Goal: Task Accomplishment & Management: Use online tool/utility

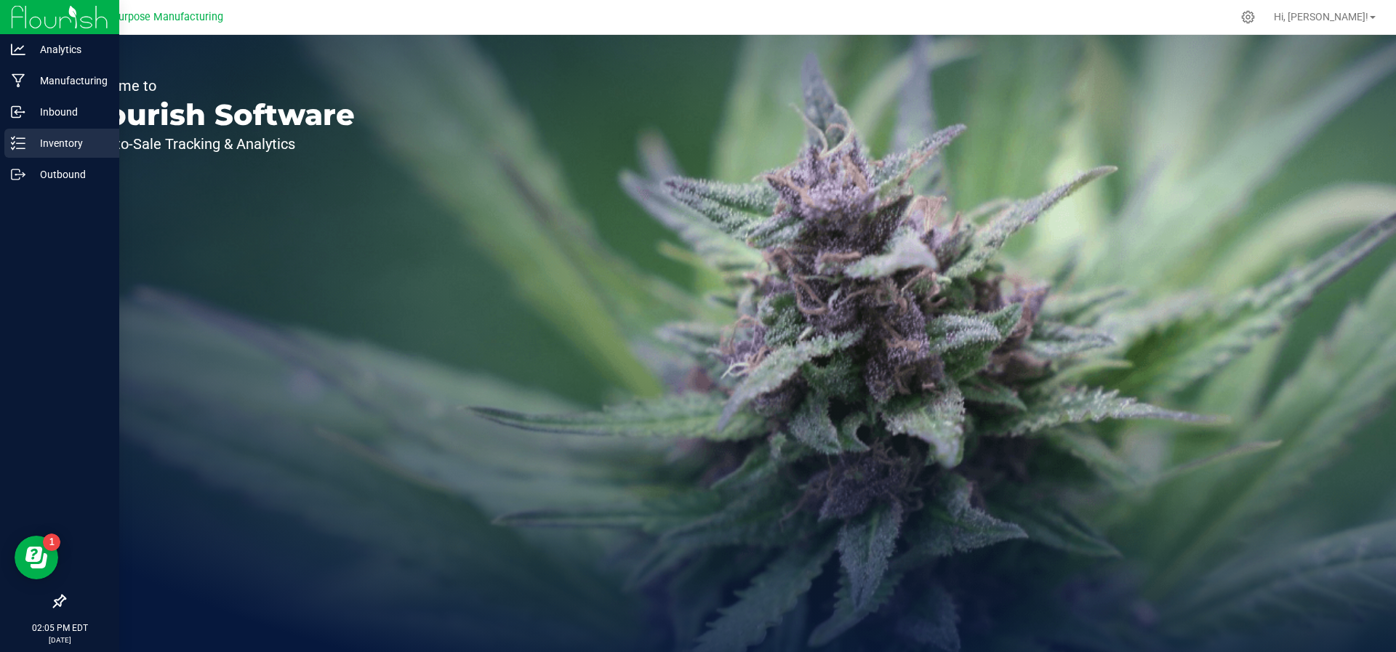
click at [10, 135] on div "Inventory" at bounding box center [61, 143] width 115 height 29
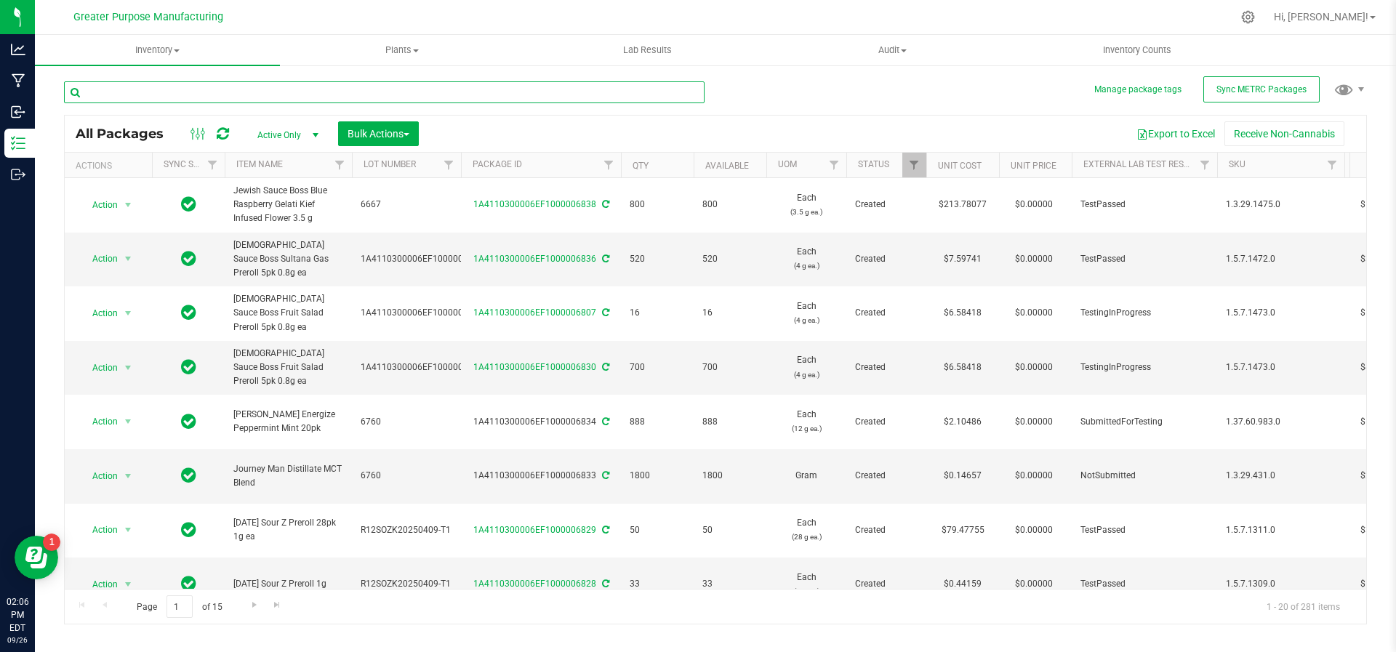
click at [218, 91] on input "text" at bounding box center [384, 92] width 641 height 22
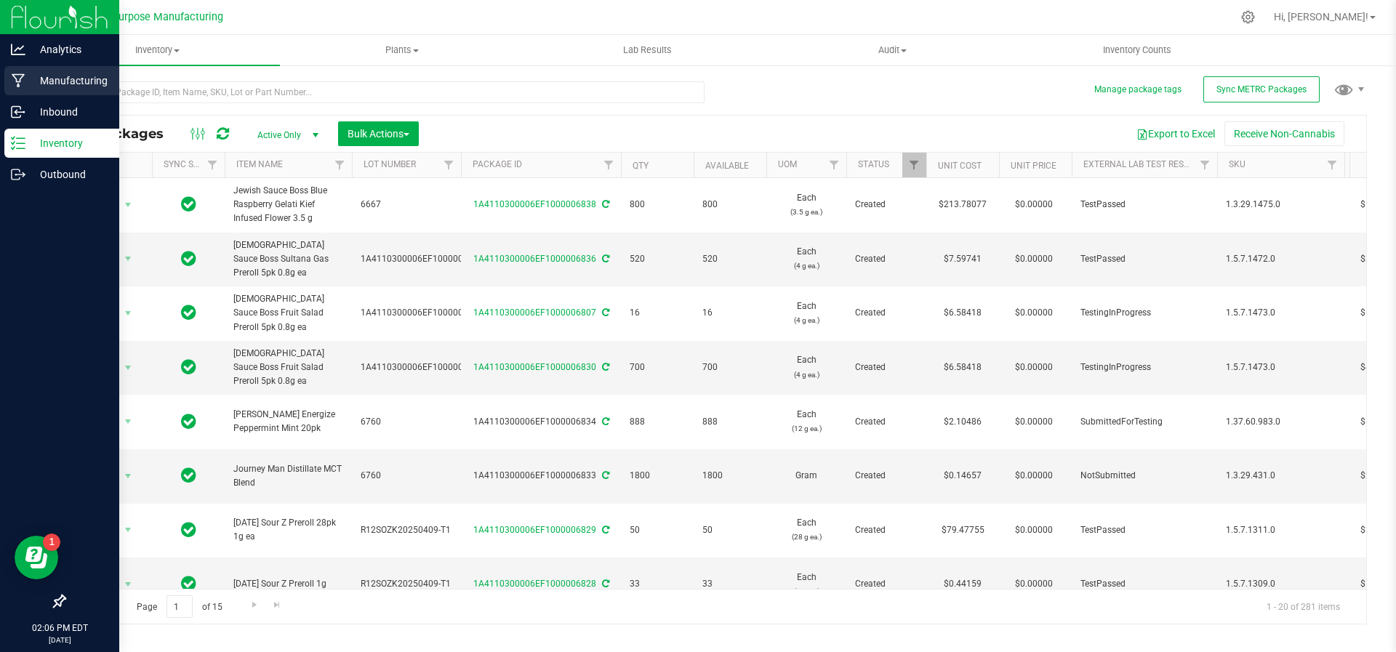
click at [40, 70] on div "Manufacturing" at bounding box center [61, 80] width 115 height 29
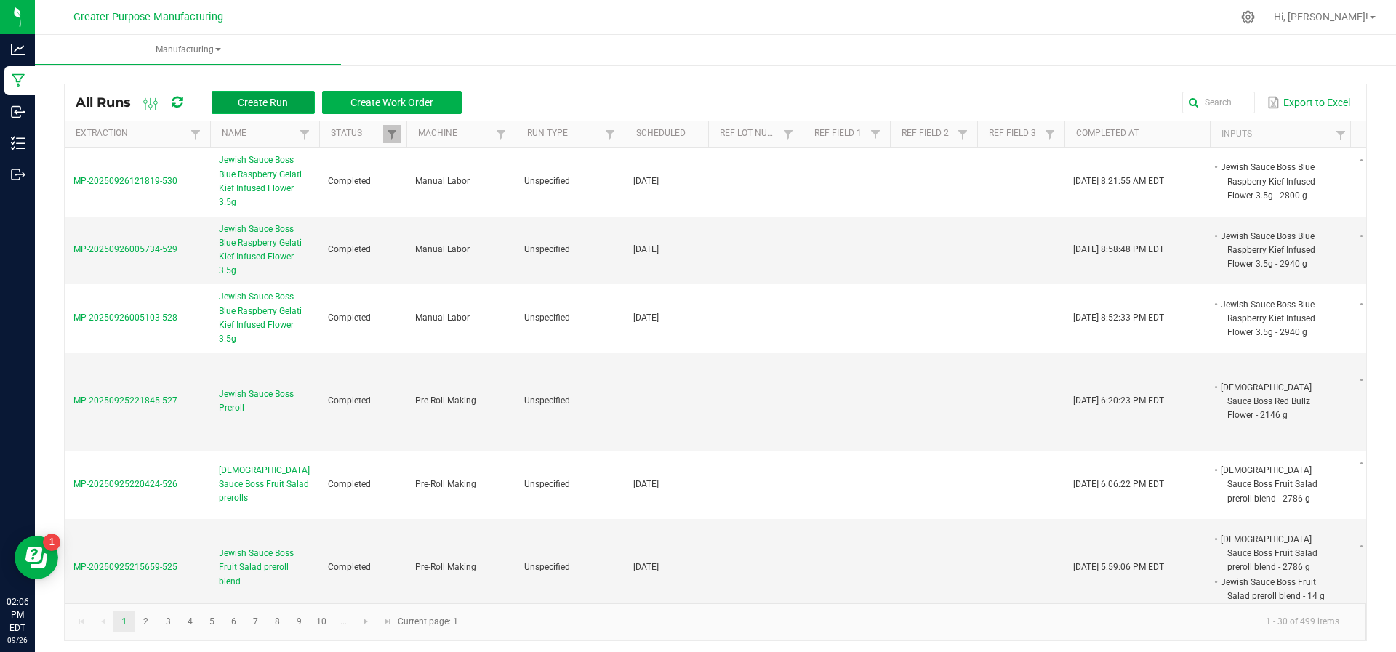
click at [227, 96] on button "Create Run" at bounding box center [263, 102] width 103 height 23
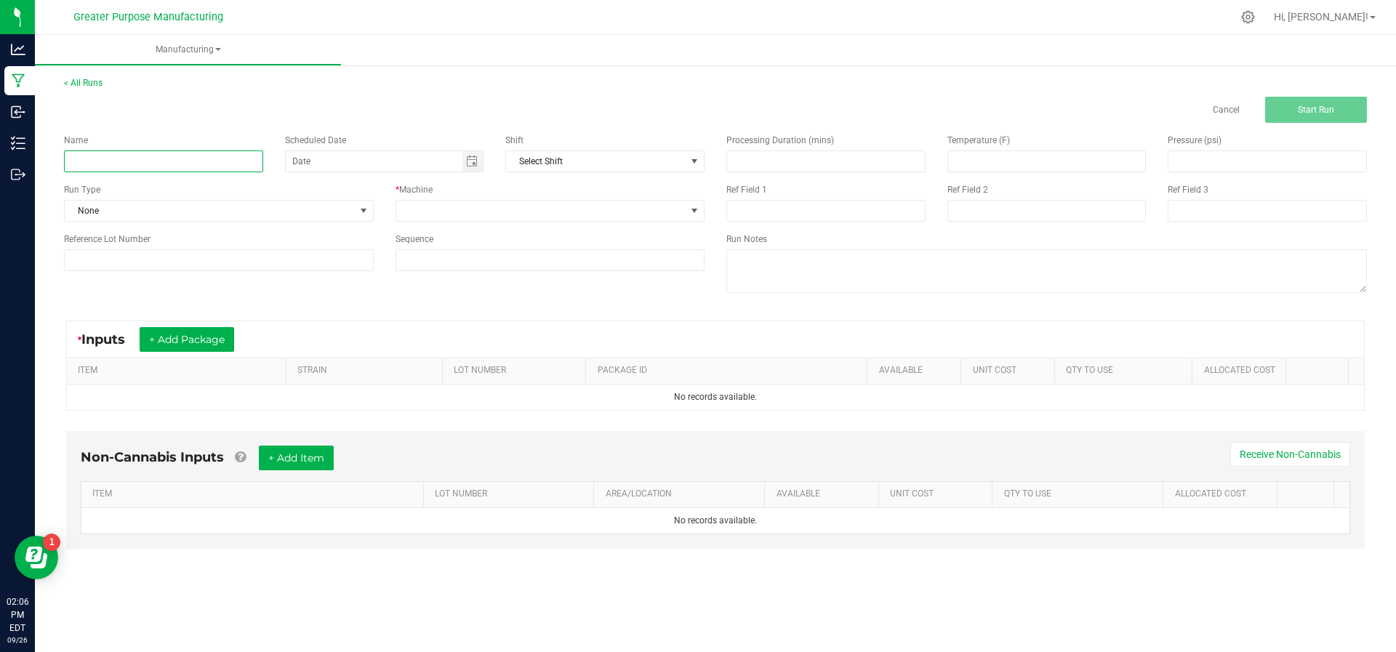
click at [191, 161] on input at bounding box center [163, 162] width 199 height 22
click at [470, 159] on span "Toggle calendar" at bounding box center [472, 162] width 12 height 12
type input "Journeyman Blueberry Lemonade"
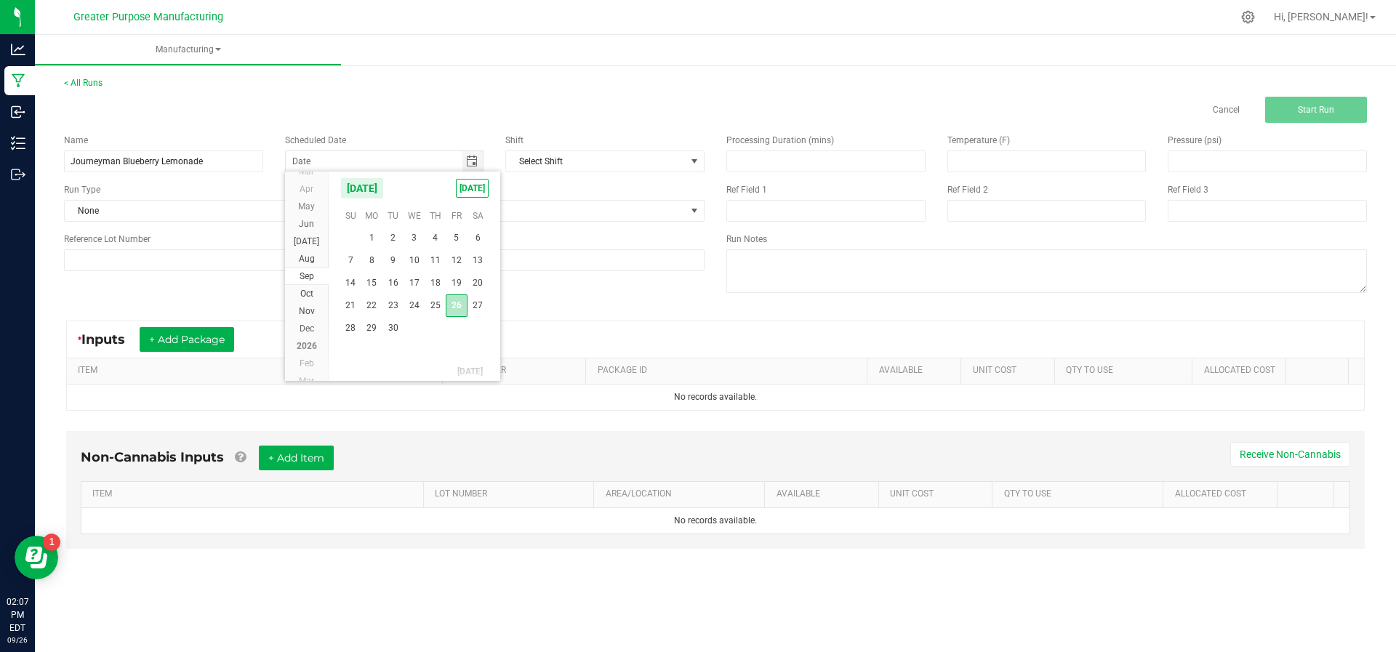
click at [455, 310] on span "26" at bounding box center [456, 305] width 21 height 23
type input "[DATE]"
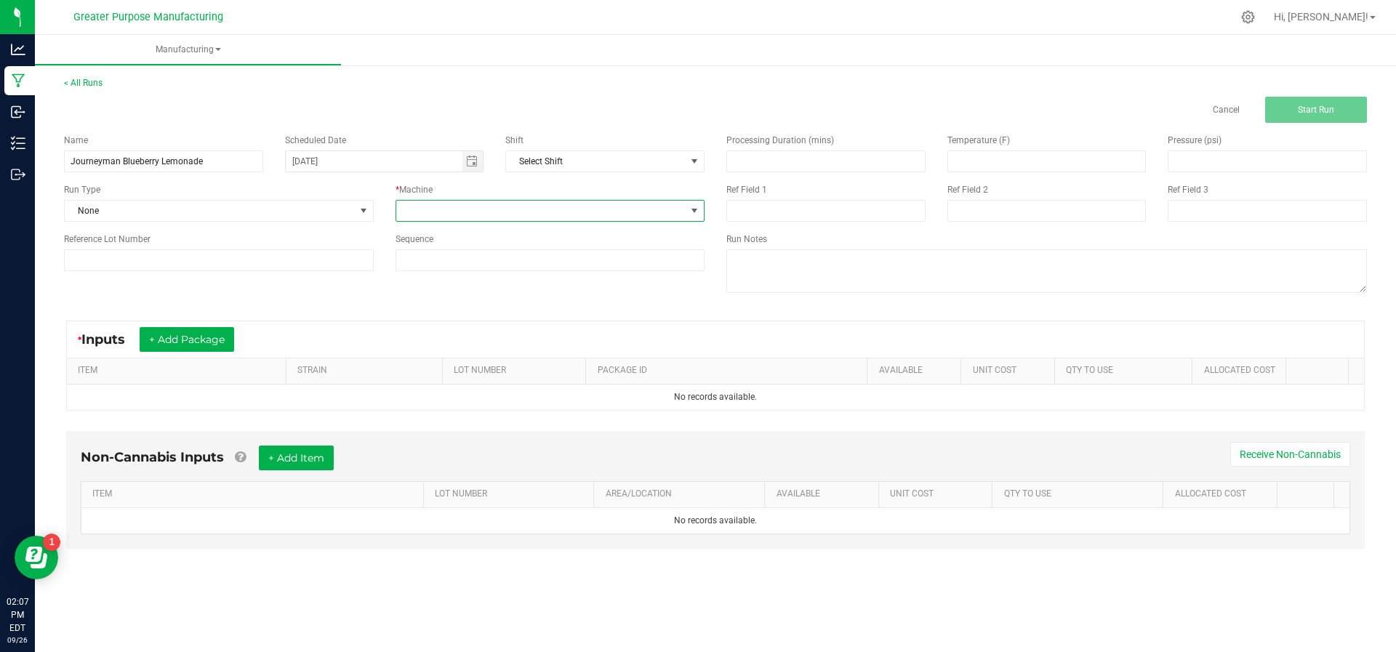
click at [604, 219] on span at bounding box center [541, 211] width 290 height 20
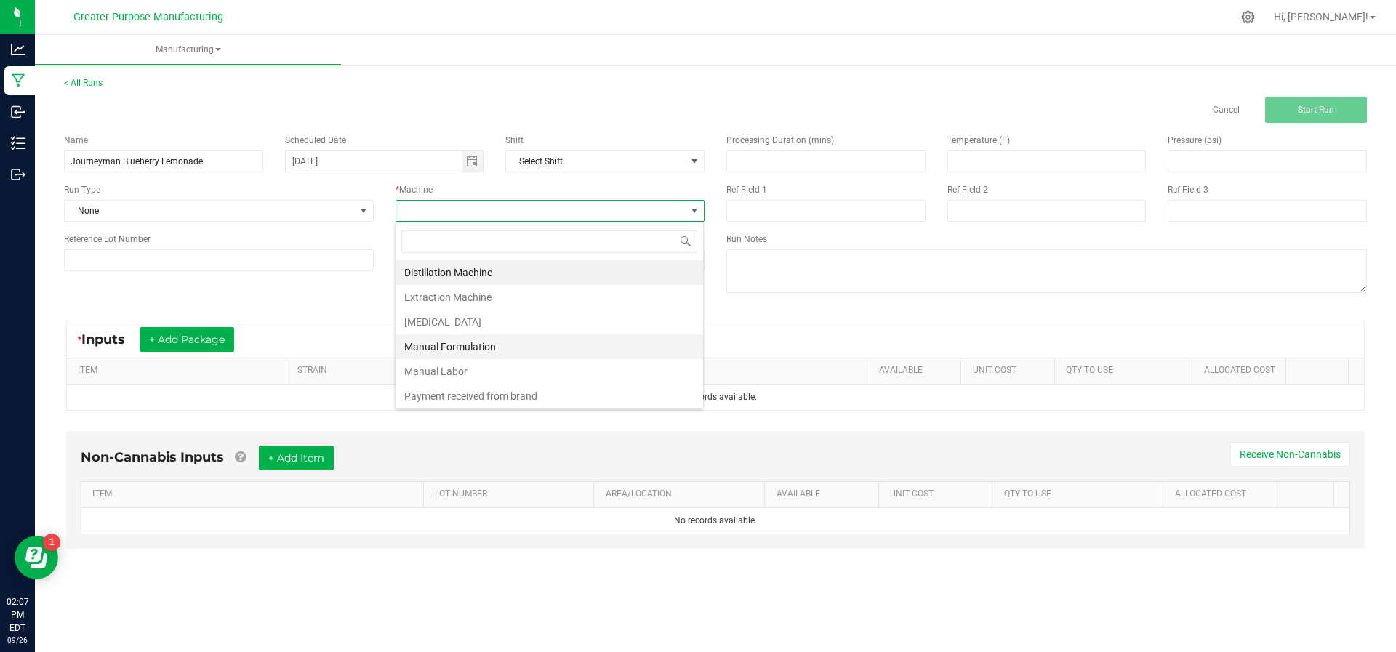
scroll to position [98, 0]
click at [577, 335] on li "Syrup Mixer and Filler" at bounding box center [550, 347] width 308 height 25
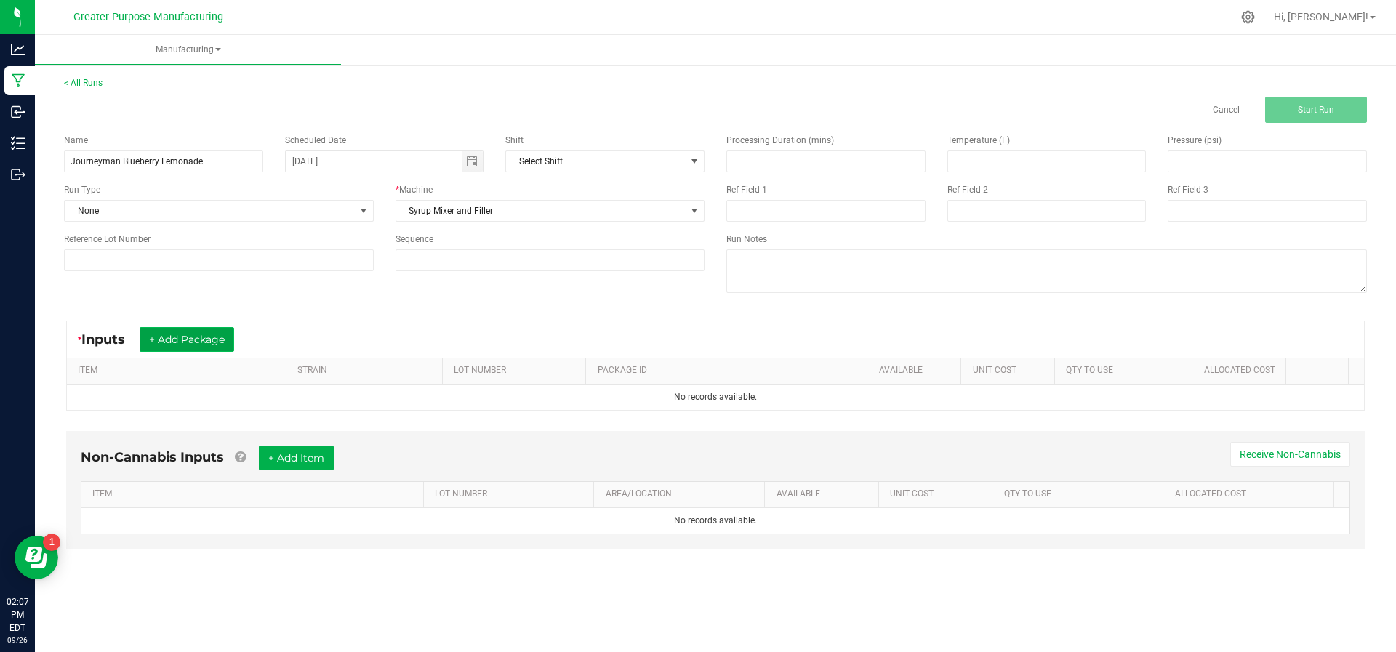
click at [170, 338] on button "+ Add Package" at bounding box center [187, 339] width 95 height 25
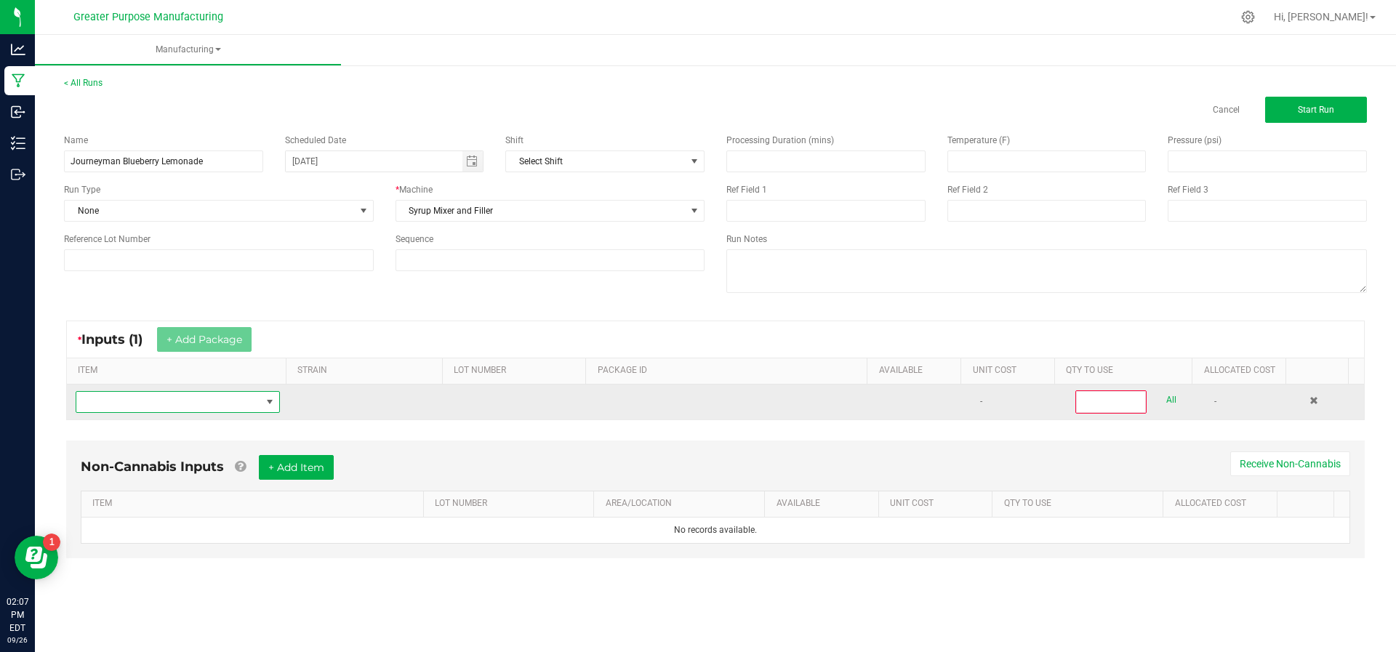
click at [168, 398] on span "NO DATA FOUND" at bounding box center [168, 402] width 185 height 20
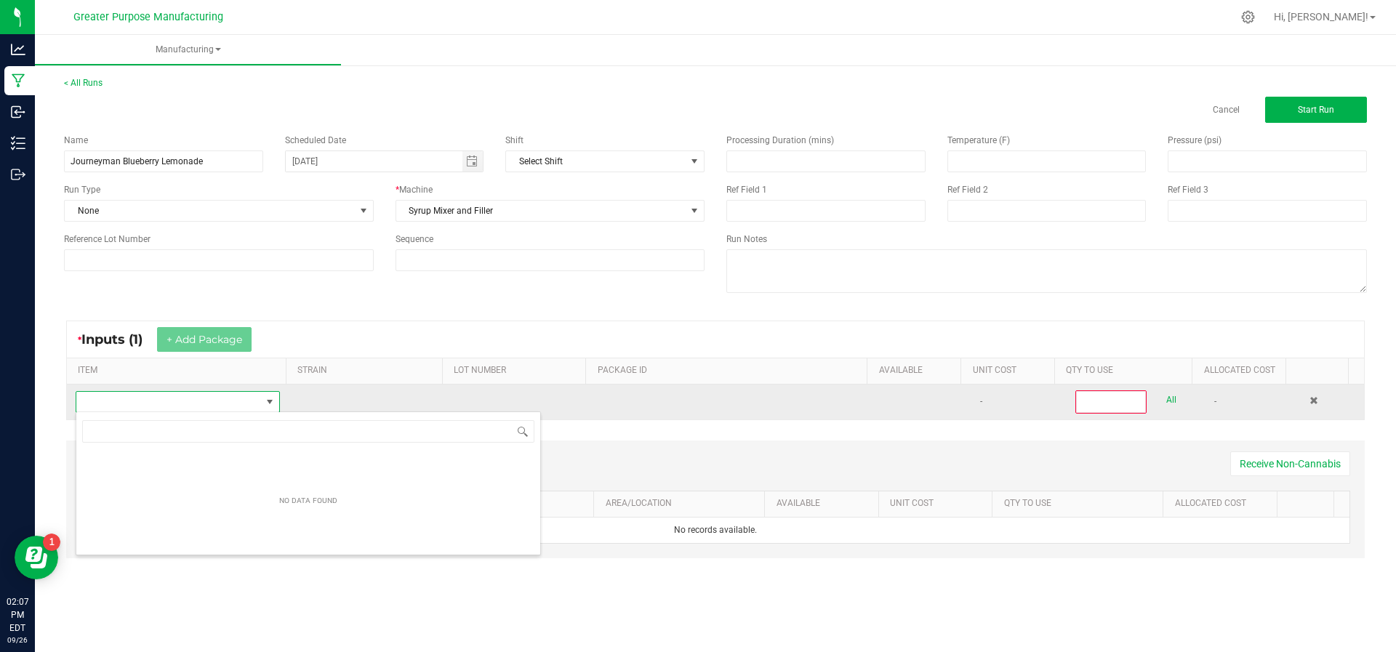
scroll to position [22, 199]
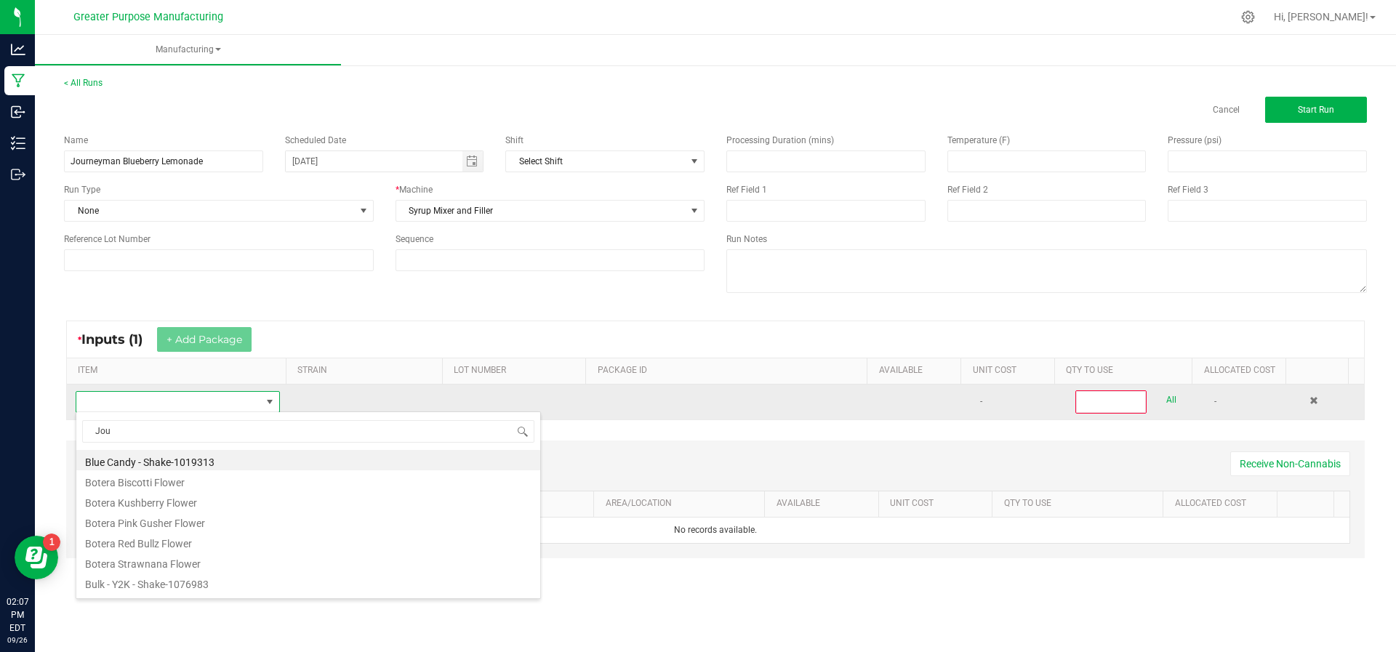
type input "Jour"
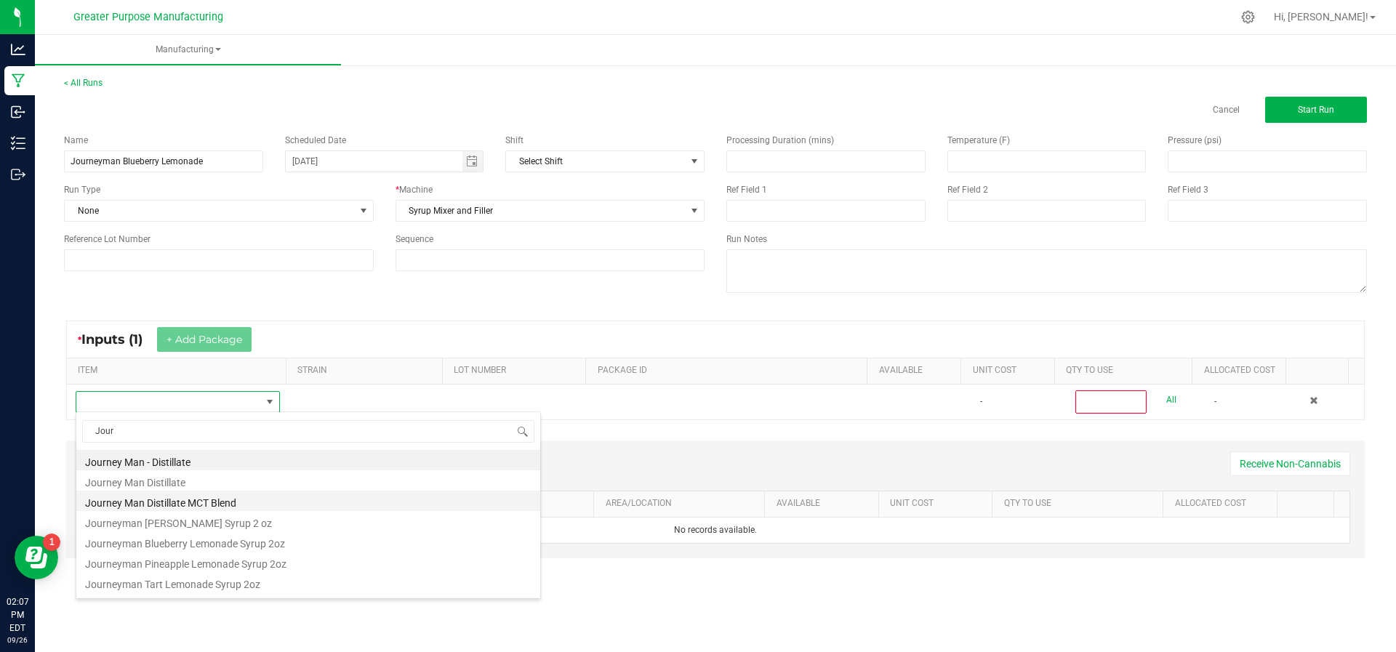
click at [170, 506] on li "Journey Man Distillate MCT Blend" at bounding box center [308, 501] width 464 height 20
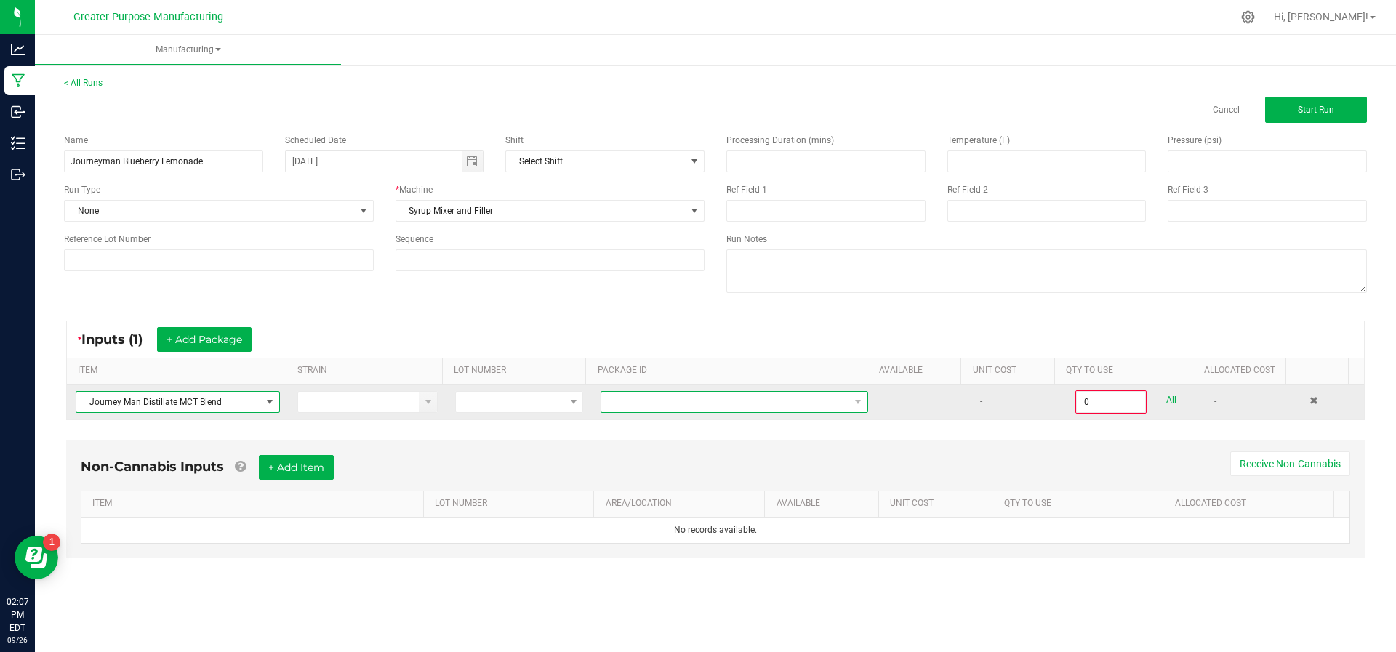
click at [615, 405] on span at bounding box center [725, 402] width 248 height 20
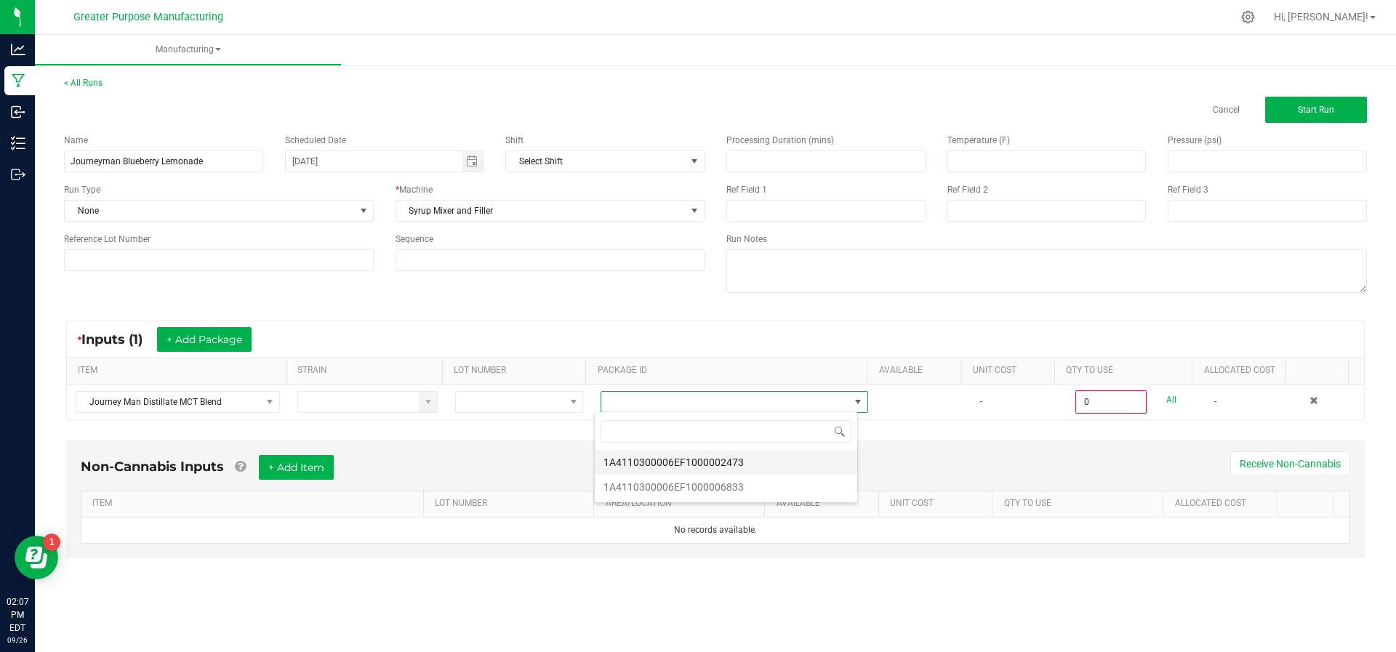
click at [622, 471] on li "1A4110300006EF1000002473" at bounding box center [726, 462] width 262 height 25
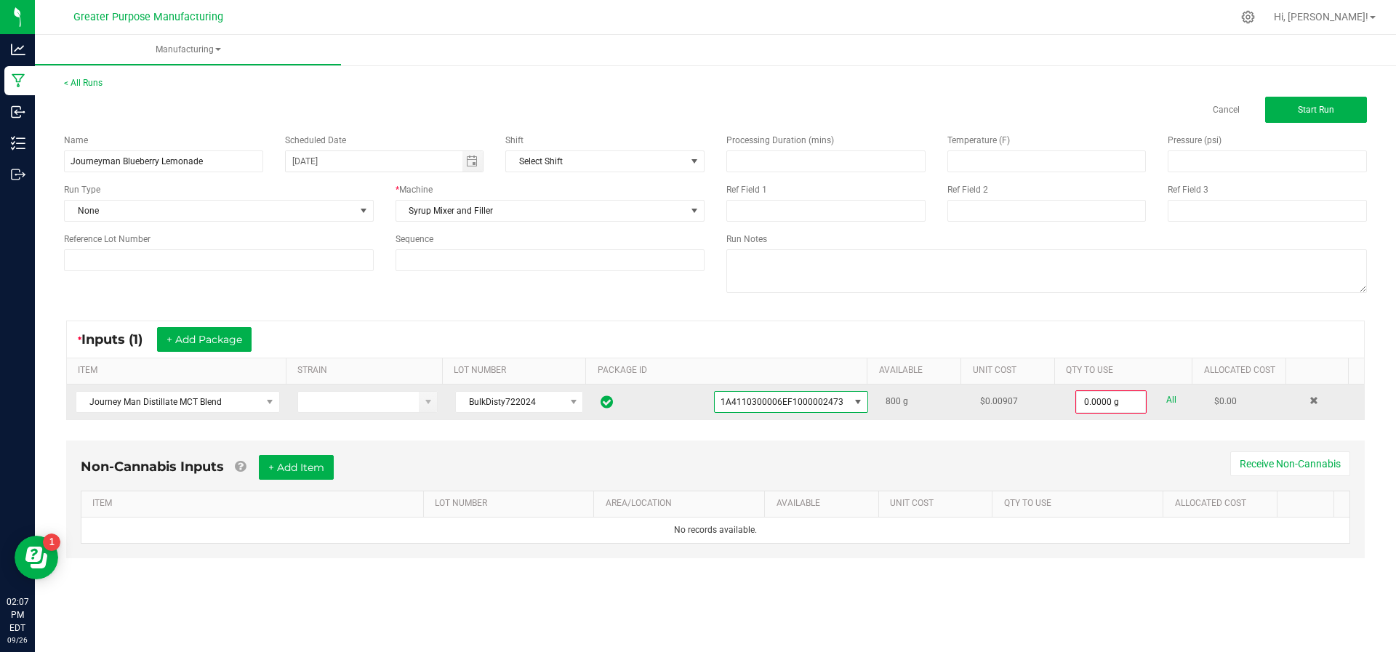
click at [852, 400] on span at bounding box center [858, 402] width 12 height 12
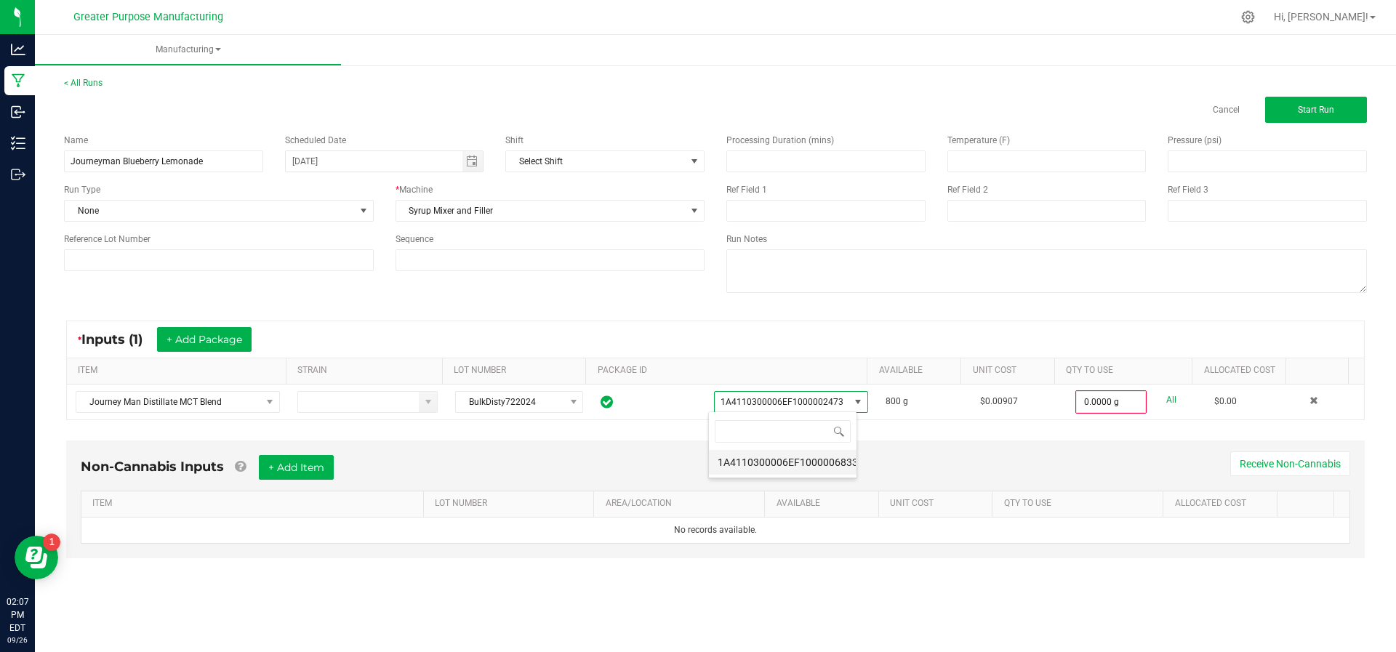
click at [820, 468] on li "1A4110300006EF1000006833" at bounding box center [783, 462] width 148 height 25
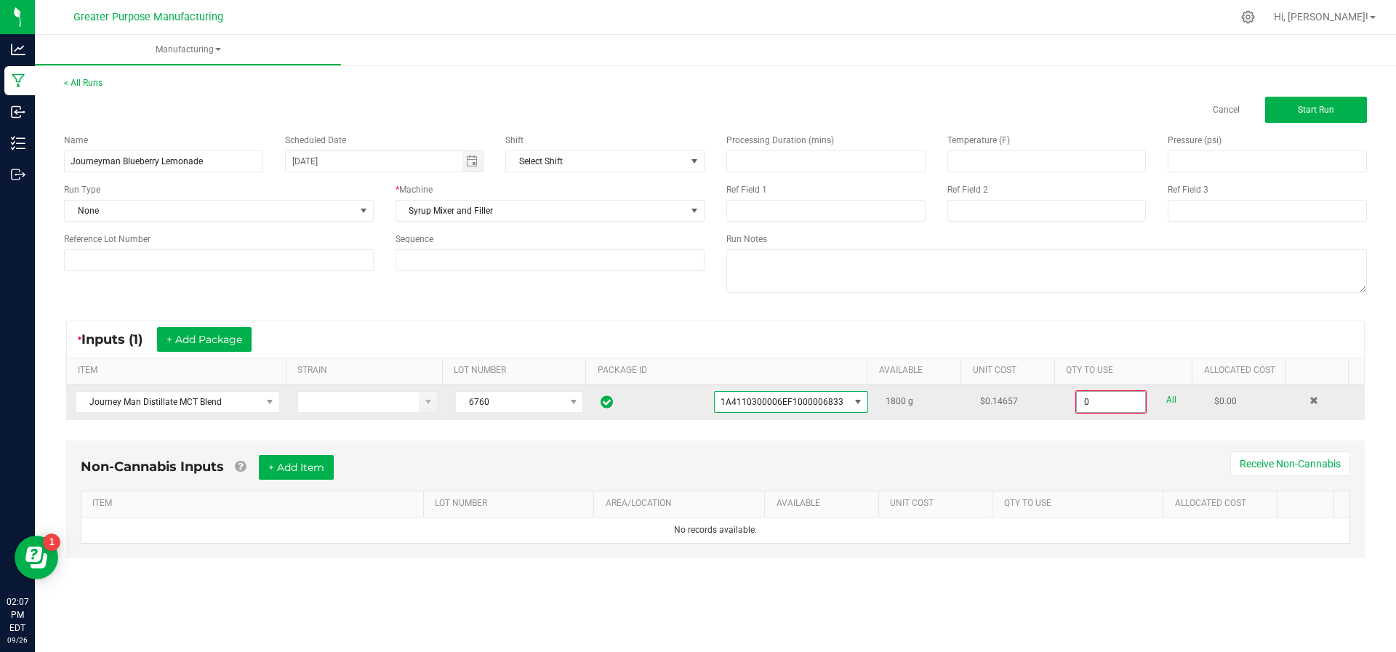
click at [1088, 406] on input "0" at bounding box center [1111, 402] width 68 height 20
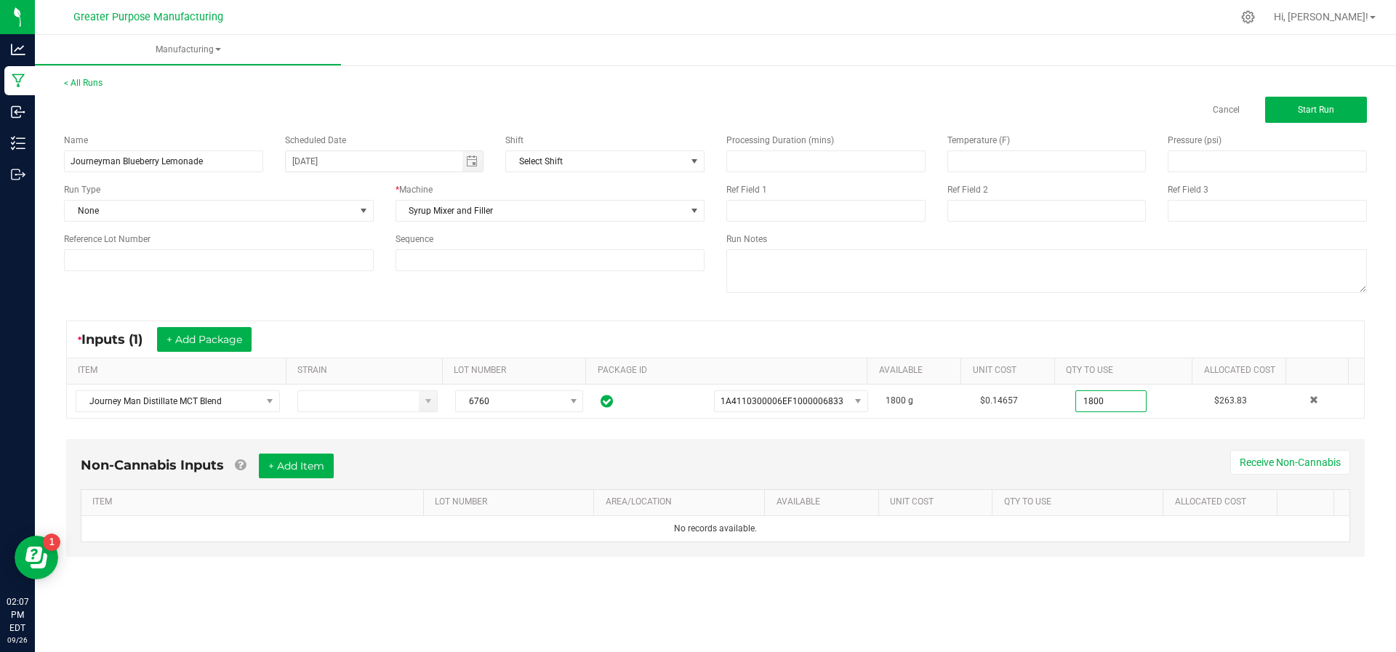
type input "1800.0000 g"
click at [995, 469] on div "Non-Cannabis Inputs + Add Item Receive Non-Cannabis" at bounding box center [716, 472] width 1270 height 36
click at [286, 470] on button "+ Add Item" at bounding box center [296, 466] width 75 height 25
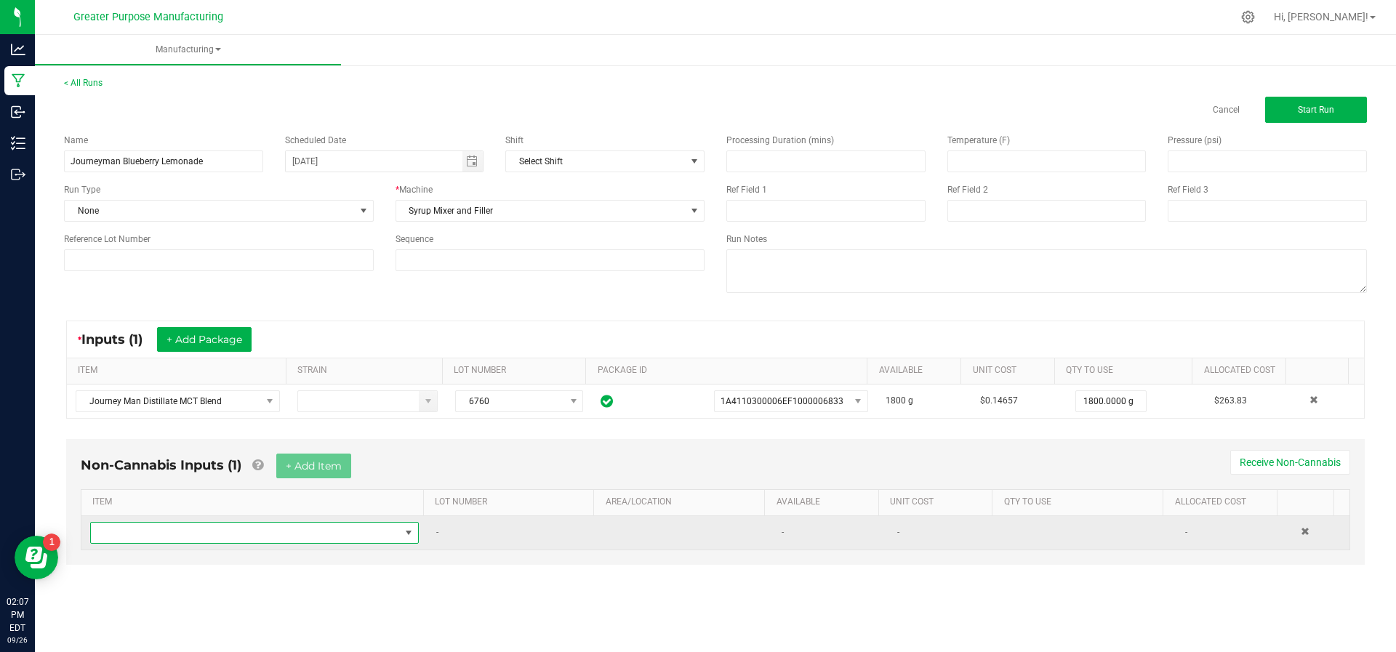
click at [260, 533] on span "NO DATA FOUND" at bounding box center [245, 533] width 309 height 20
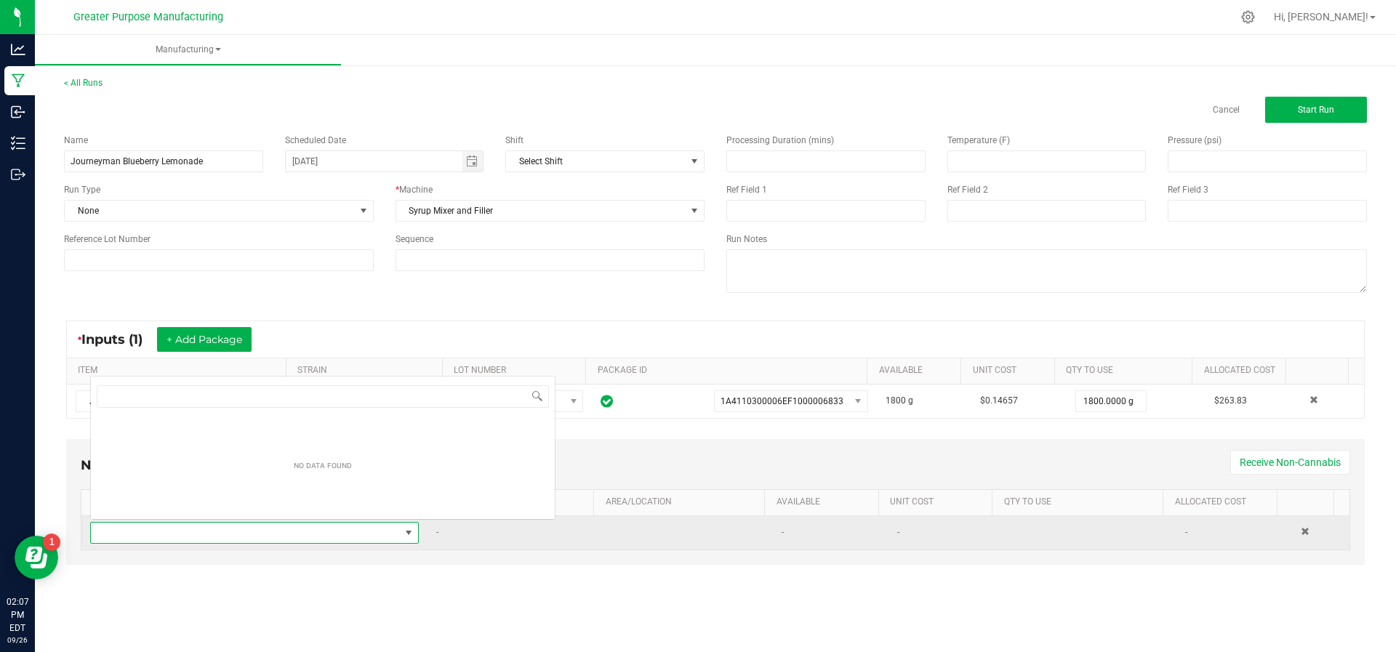
scroll to position [22, 319]
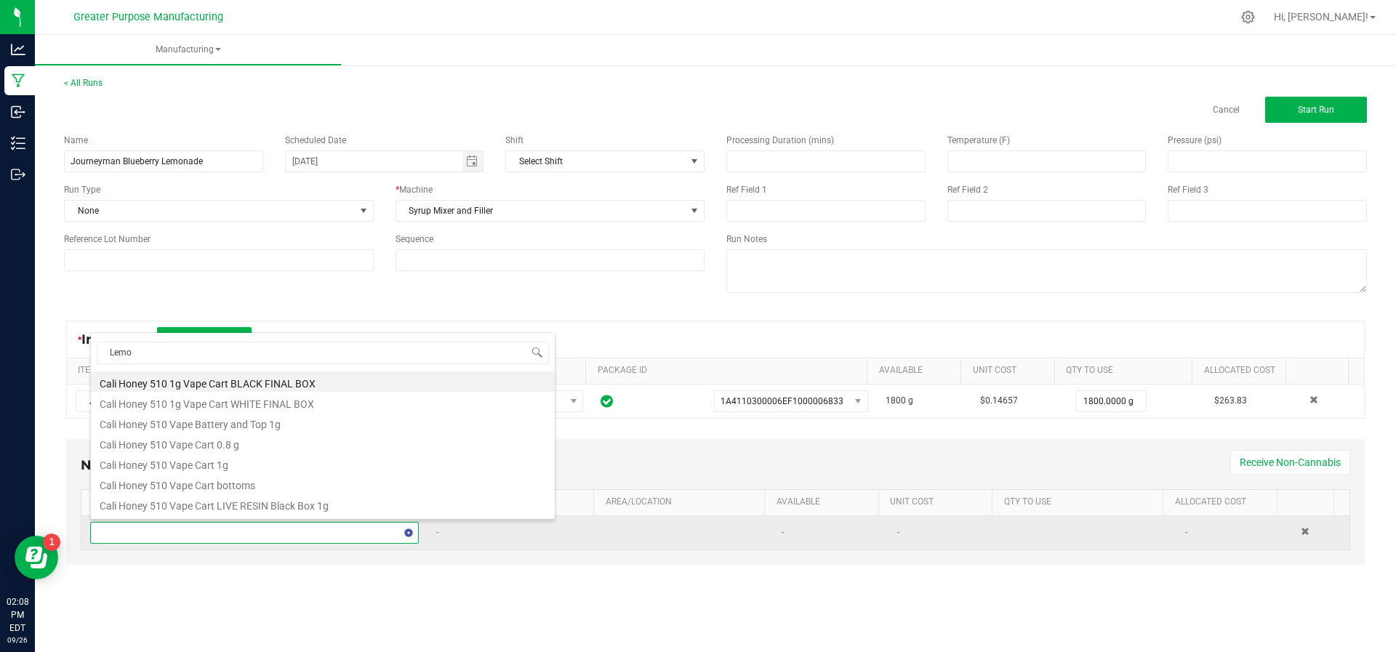
type input "Lemon"
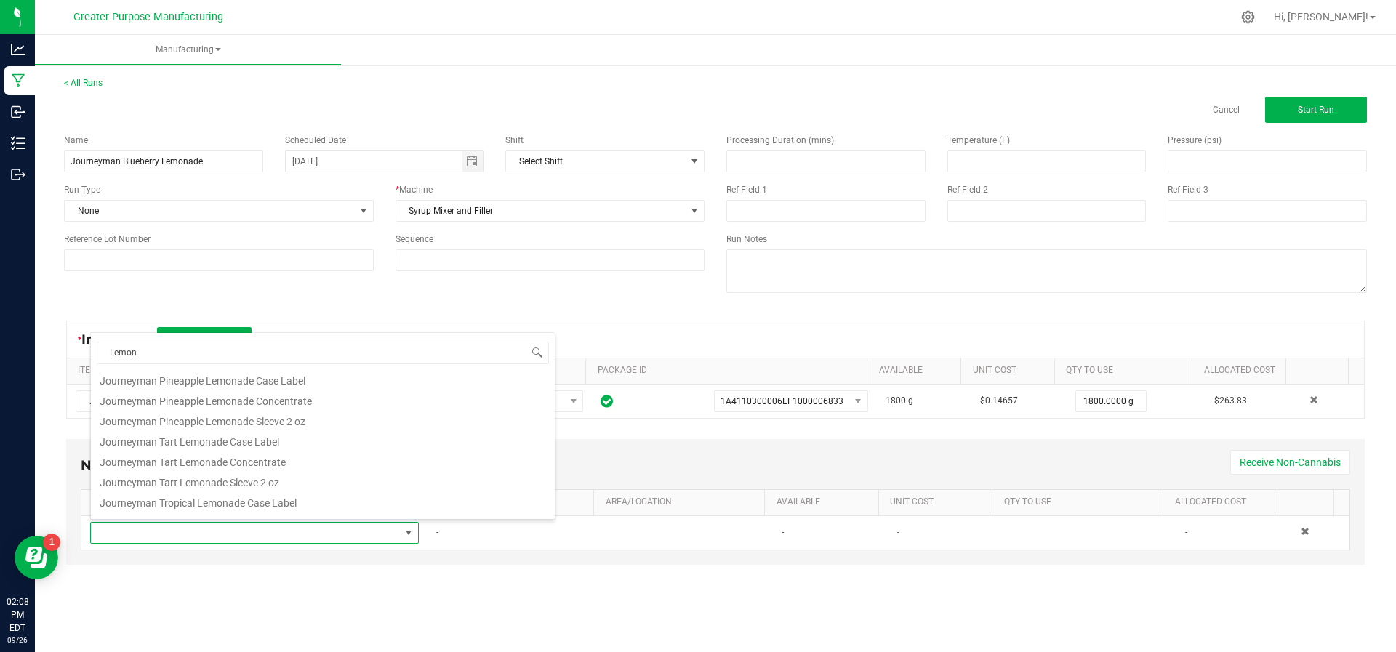
scroll to position [127, 0]
click at [262, 460] on li "Journeyman Tart Lemonade Concentrate" at bounding box center [323, 459] width 464 height 20
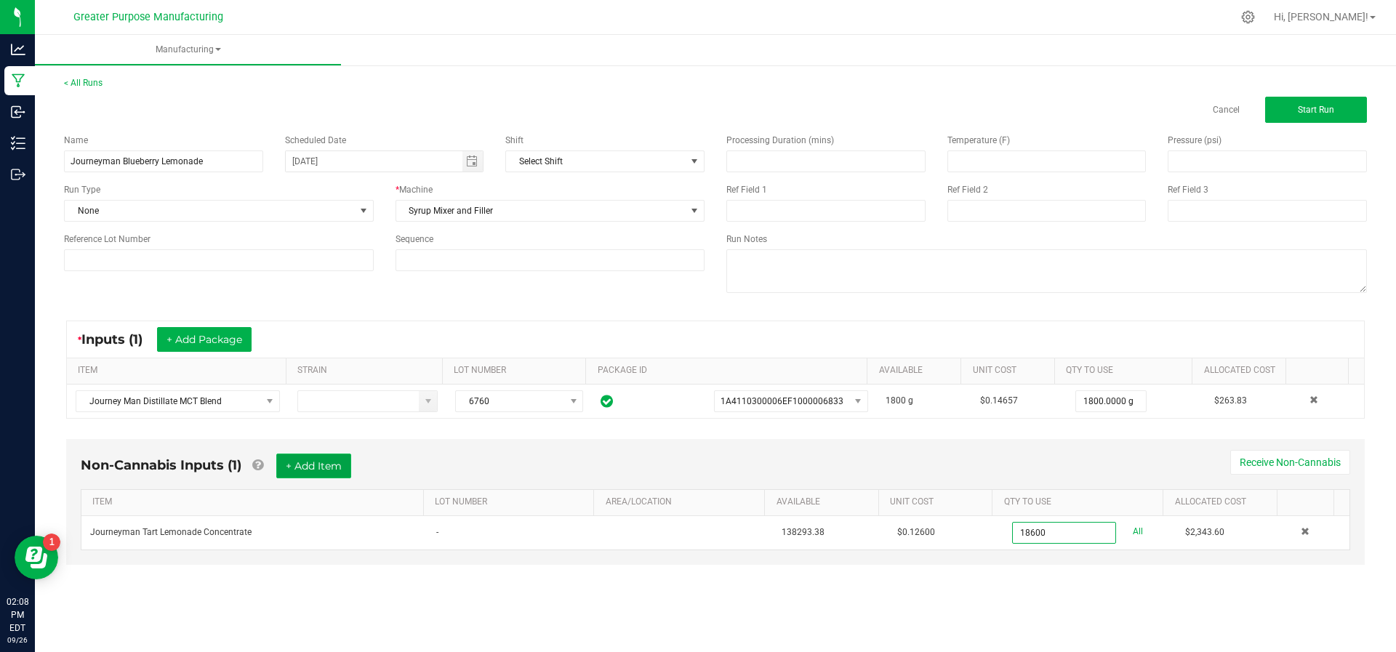
type input "18600.0000 g"
click at [305, 476] on button "+ Add Item" at bounding box center [313, 466] width 75 height 25
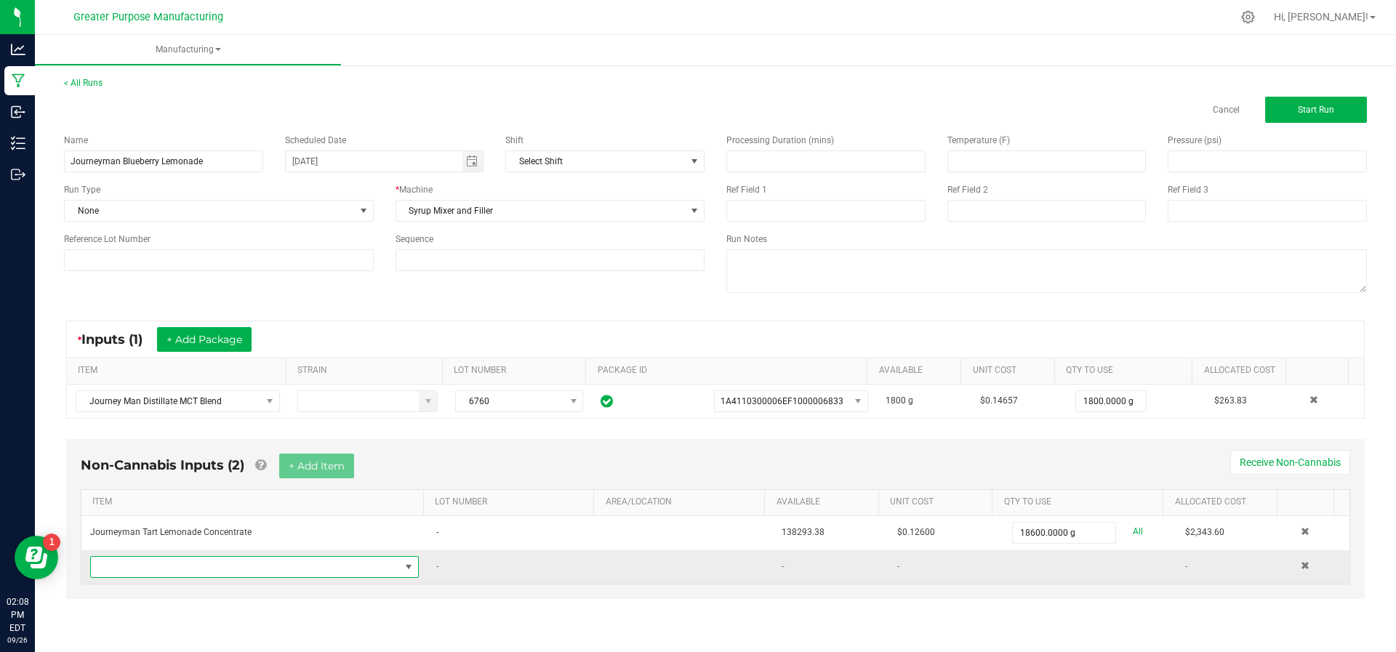
click at [281, 569] on span "NO DATA FOUND" at bounding box center [245, 567] width 309 height 20
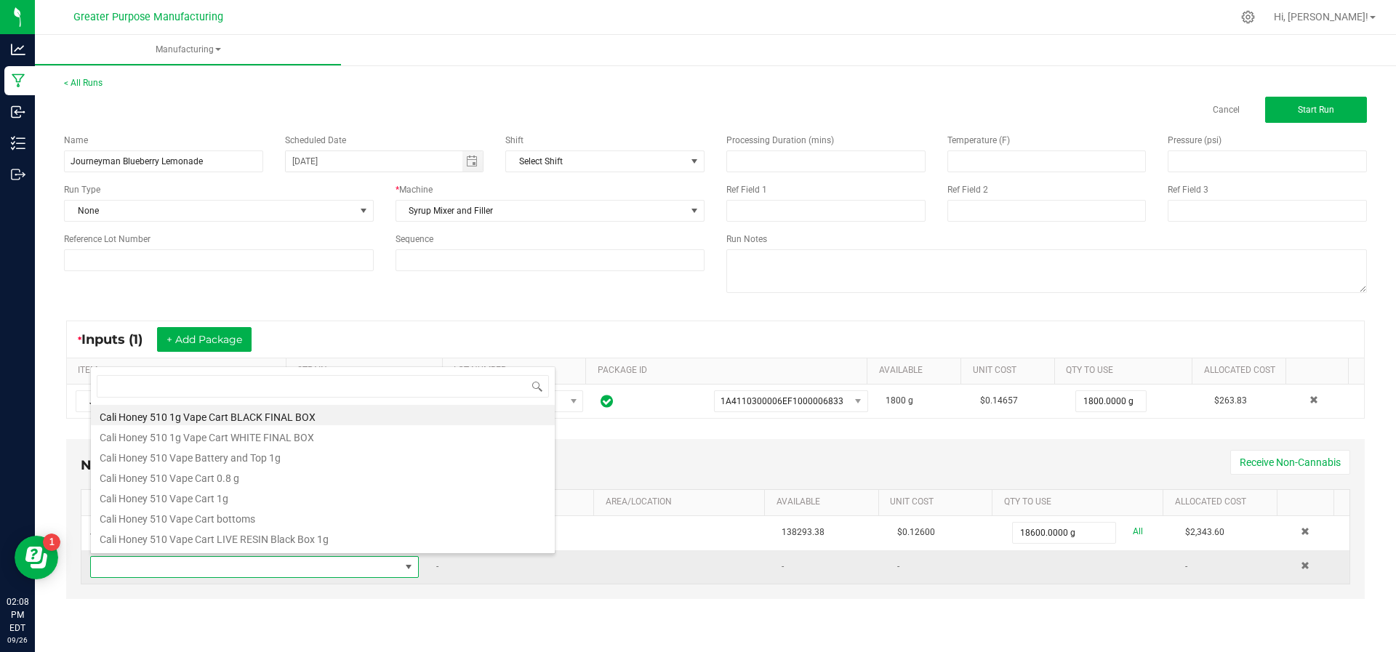
scroll to position [22, 319]
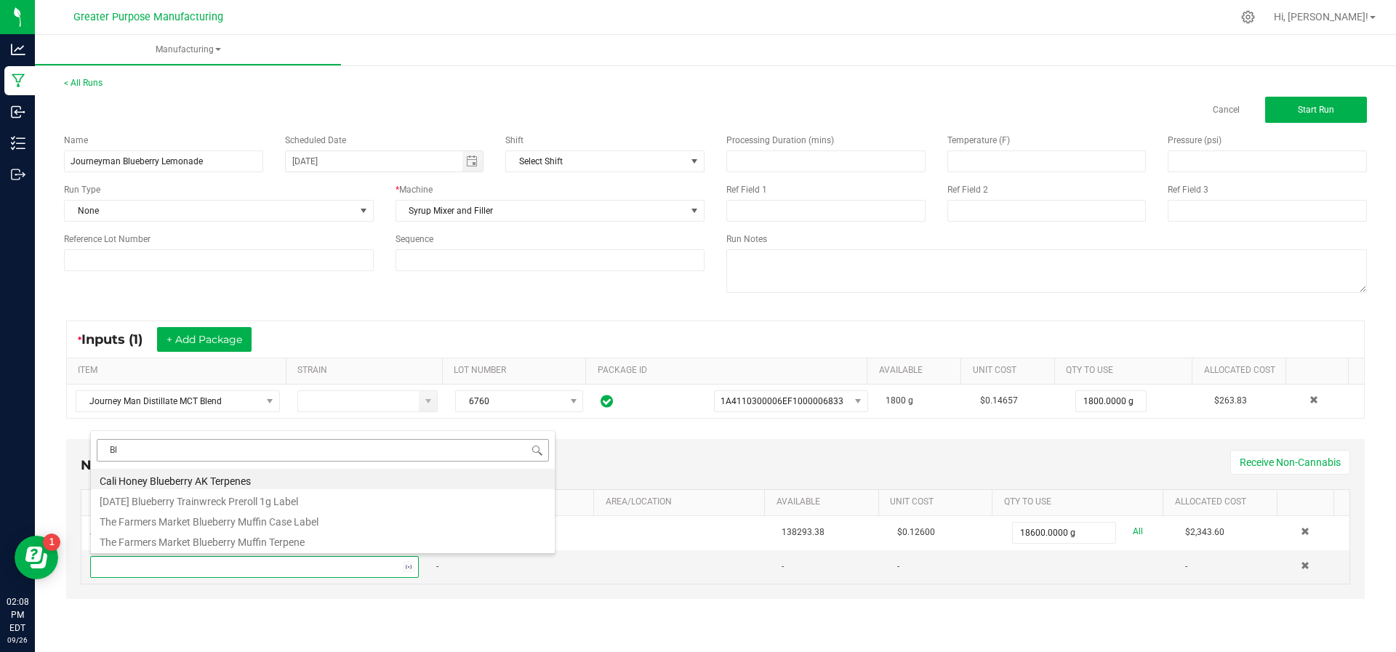
type input "B"
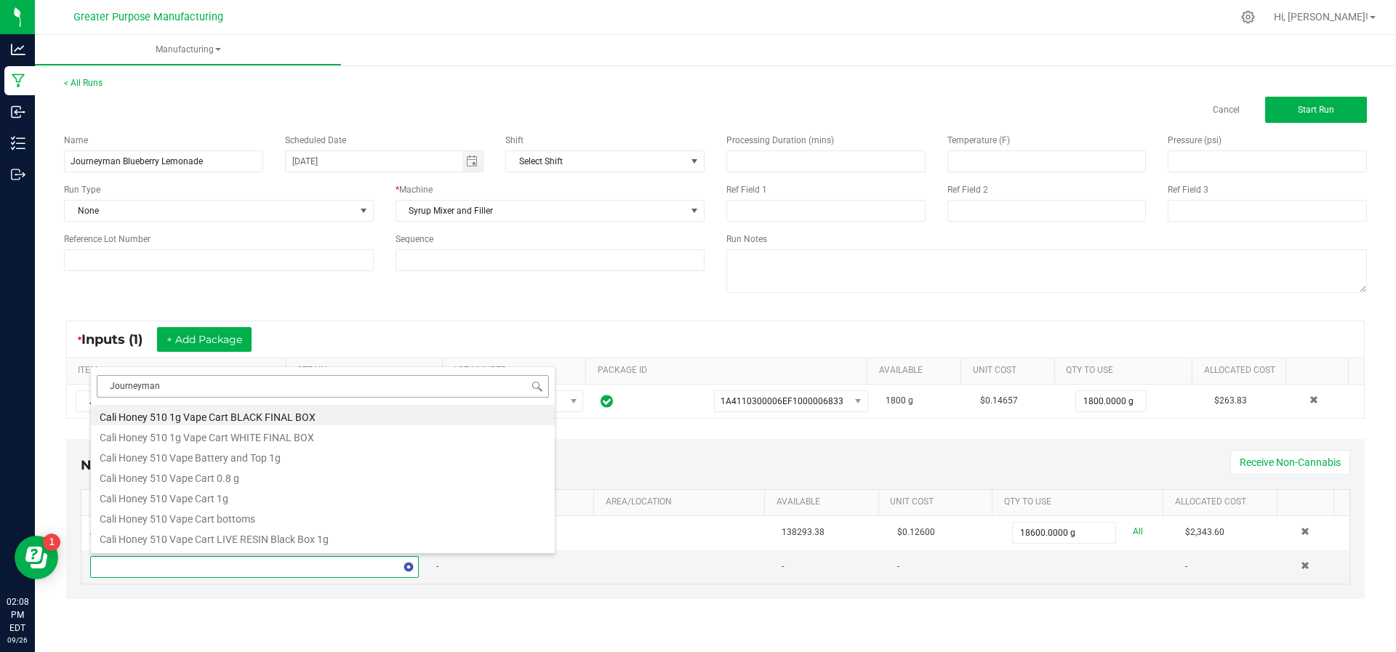
type input "Journeyman"
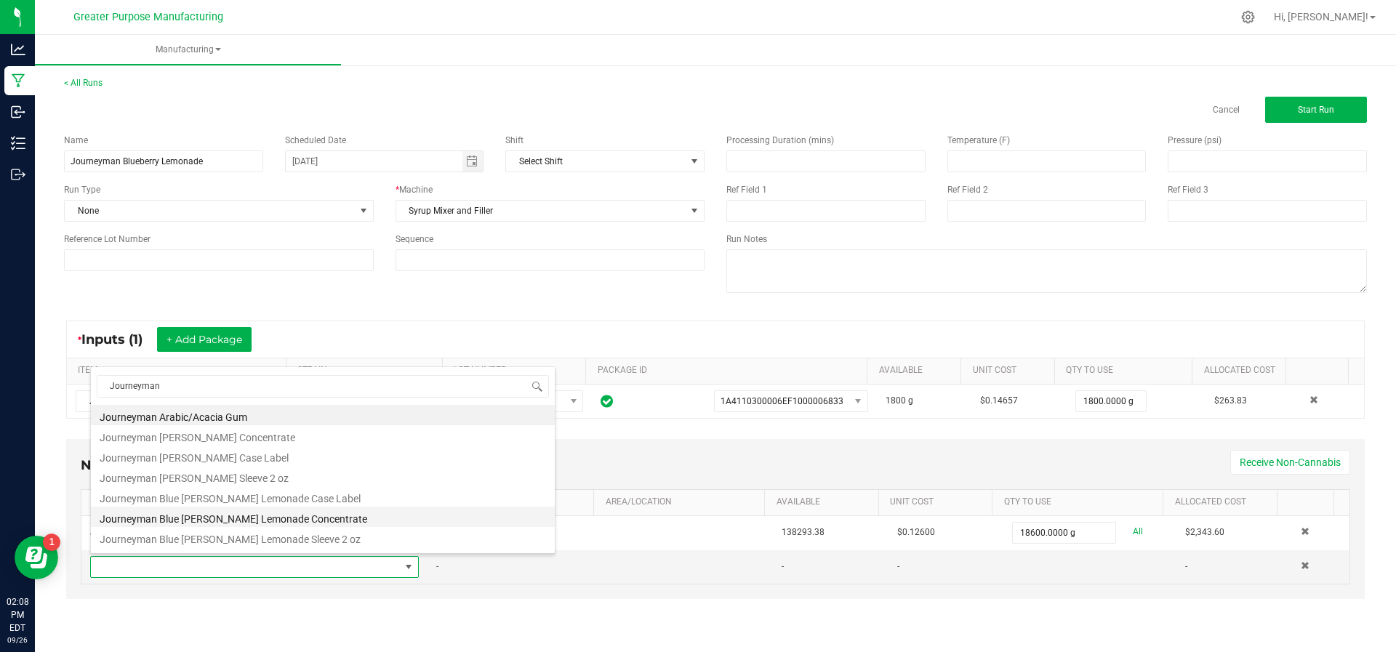
click at [196, 525] on li "Journeyman Blue [PERSON_NAME] Lemonade Concentrate" at bounding box center [323, 517] width 464 height 20
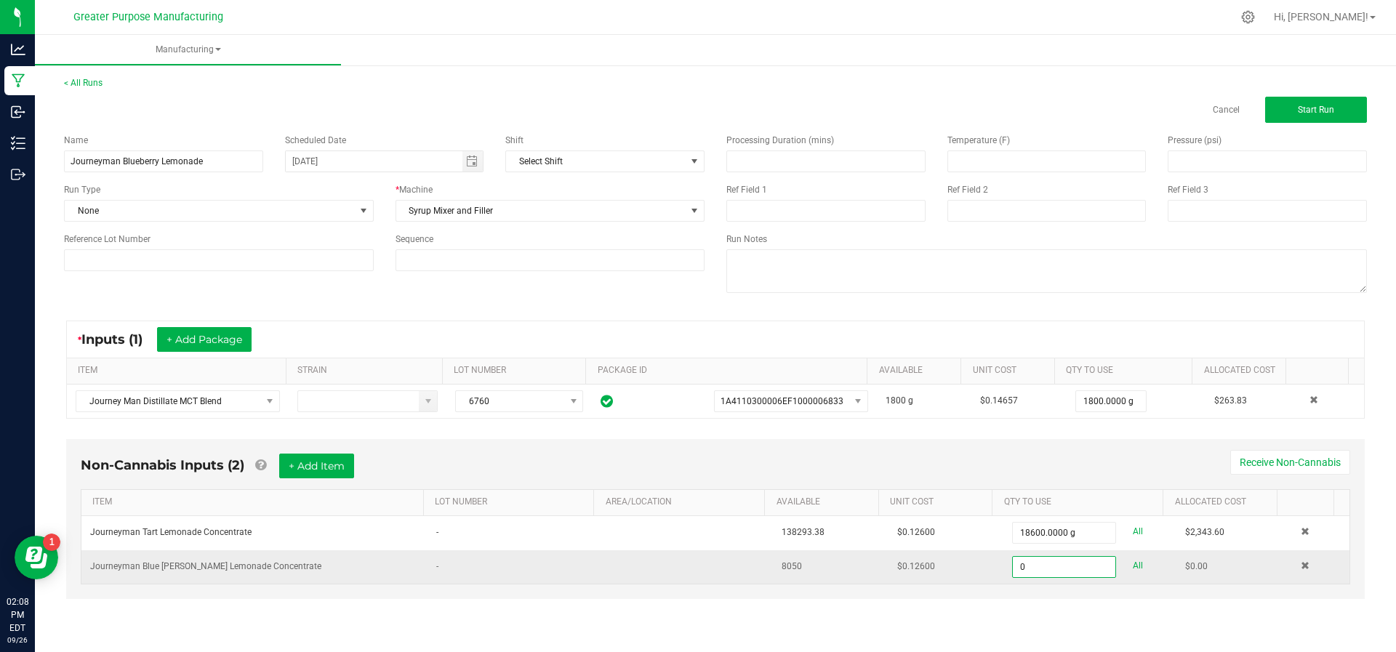
click at [1060, 570] on input "0" at bounding box center [1064, 567] width 102 height 20
drag, startPoint x: 1063, startPoint y: 570, endPoint x: 993, endPoint y: 572, distance: 70.5
click at [1001, 572] on div "056910" at bounding box center [1058, 567] width 114 height 22
type input "8050.0000 g"
click at [934, 622] on div "Non-Cannabis Inputs (2) + Add Item Receive Non-Cannabis ITEM LOT NUMBER AREA/LO…" at bounding box center [715, 529] width 1325 height 195
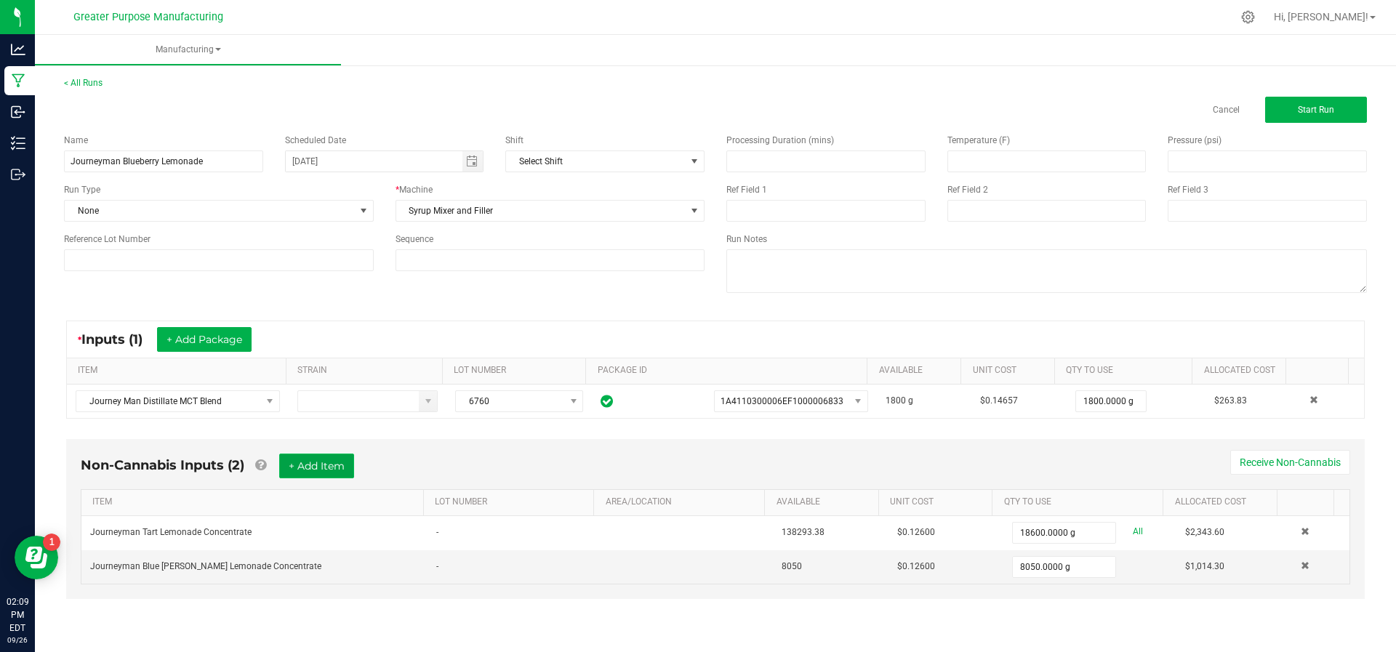
click at [327, 471] on button "+ Add Item" at bounding box center [316, 466] width 75 height 25
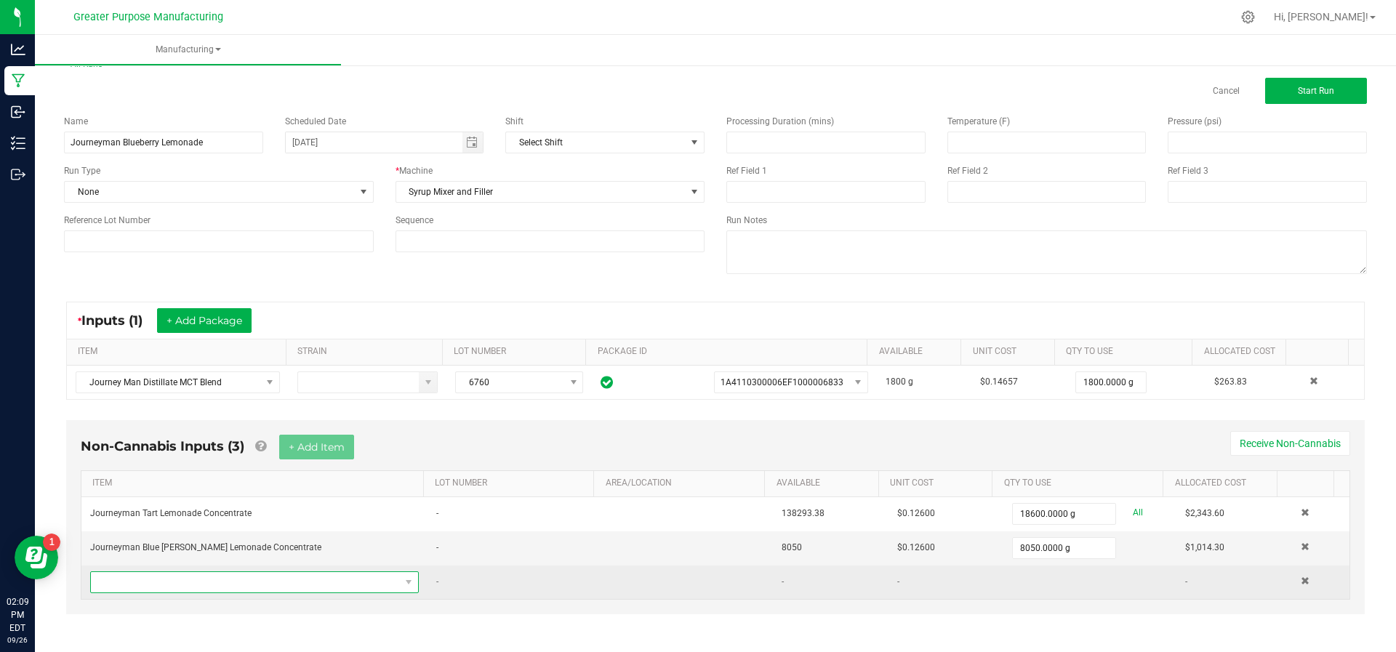
click at [233, 583] on span "NO DATA FOUND" at bounding box center [245, 582] width 309 height 20
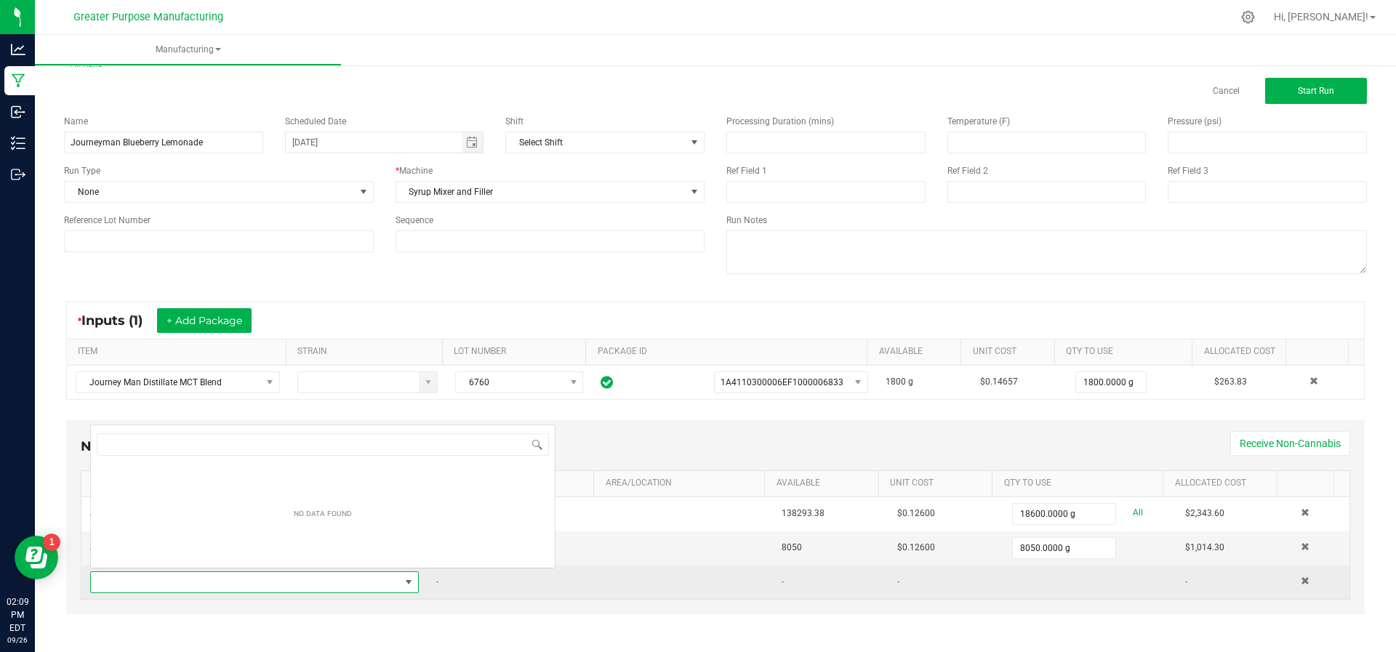
scroll to position [22, 315]
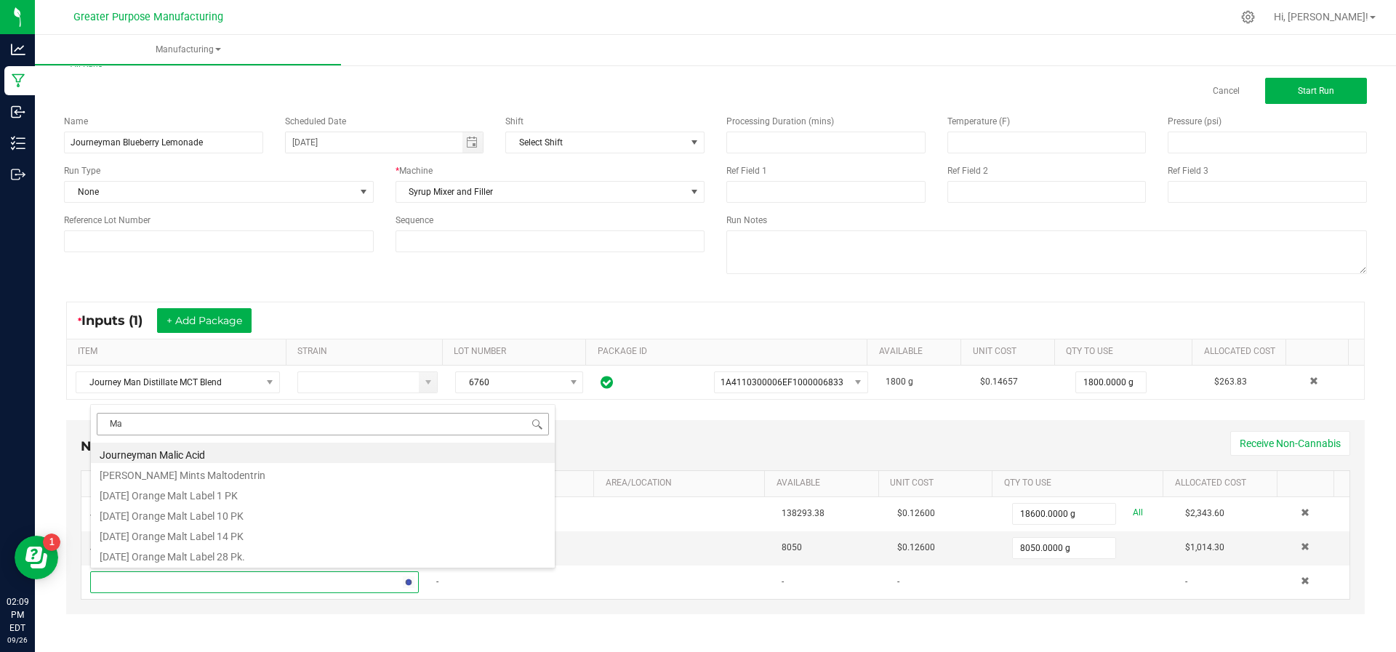
type input "M"
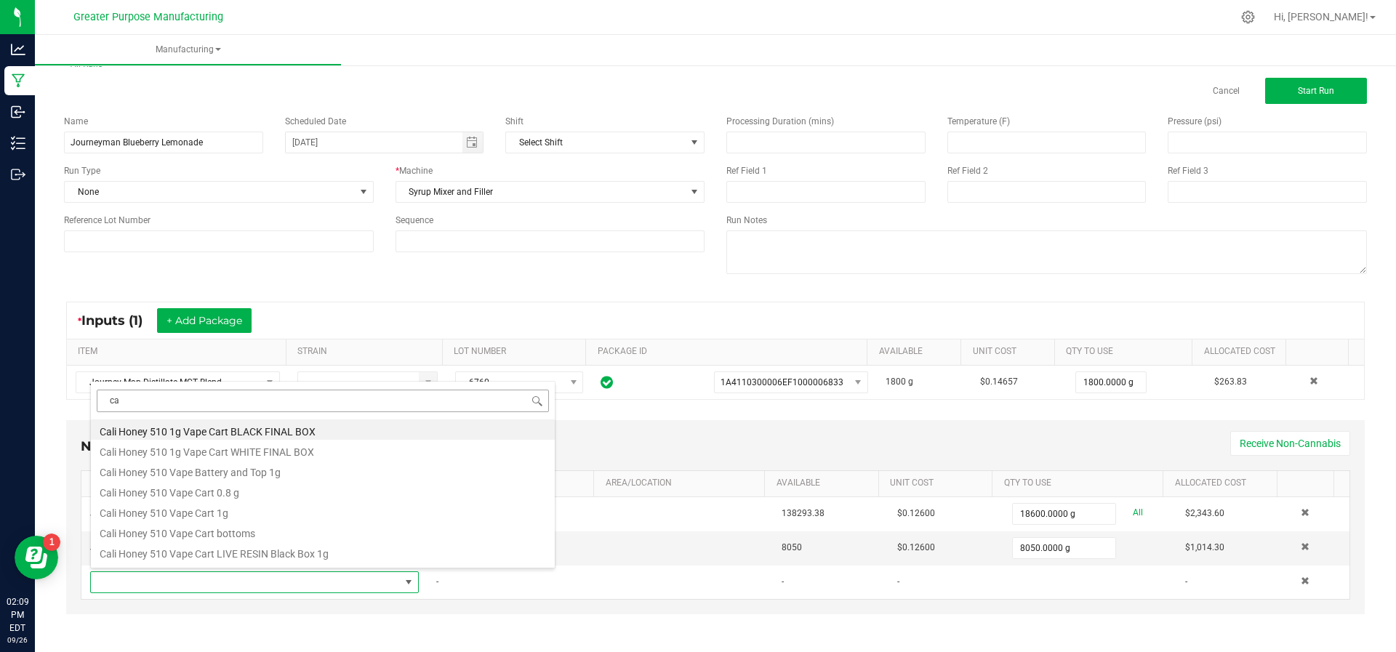
type input "c"
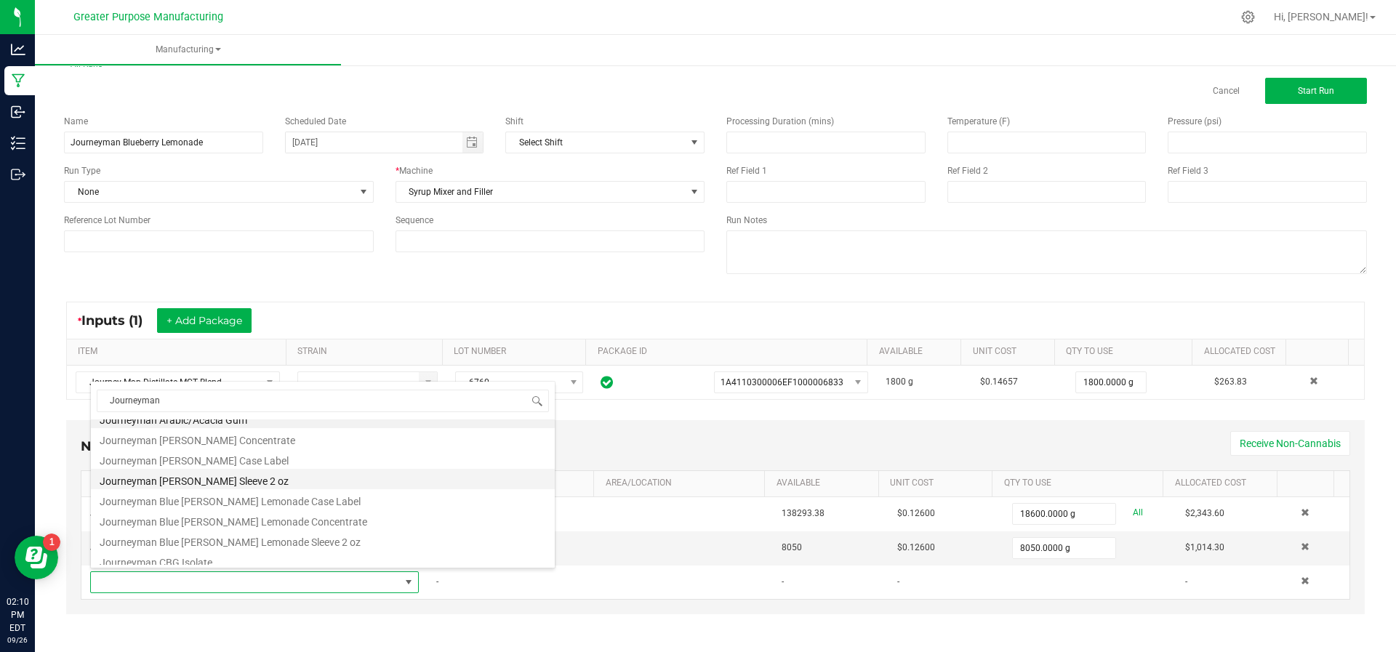
scroll to position [0, 0]
type input "Journeyman"
click at [326, 286] on div "Name Journeyman Blueberry Lemonade Scheduled Date [DATE] Shift Select Shift Run…" at bounding box center [715, 196] width 1325 height 185
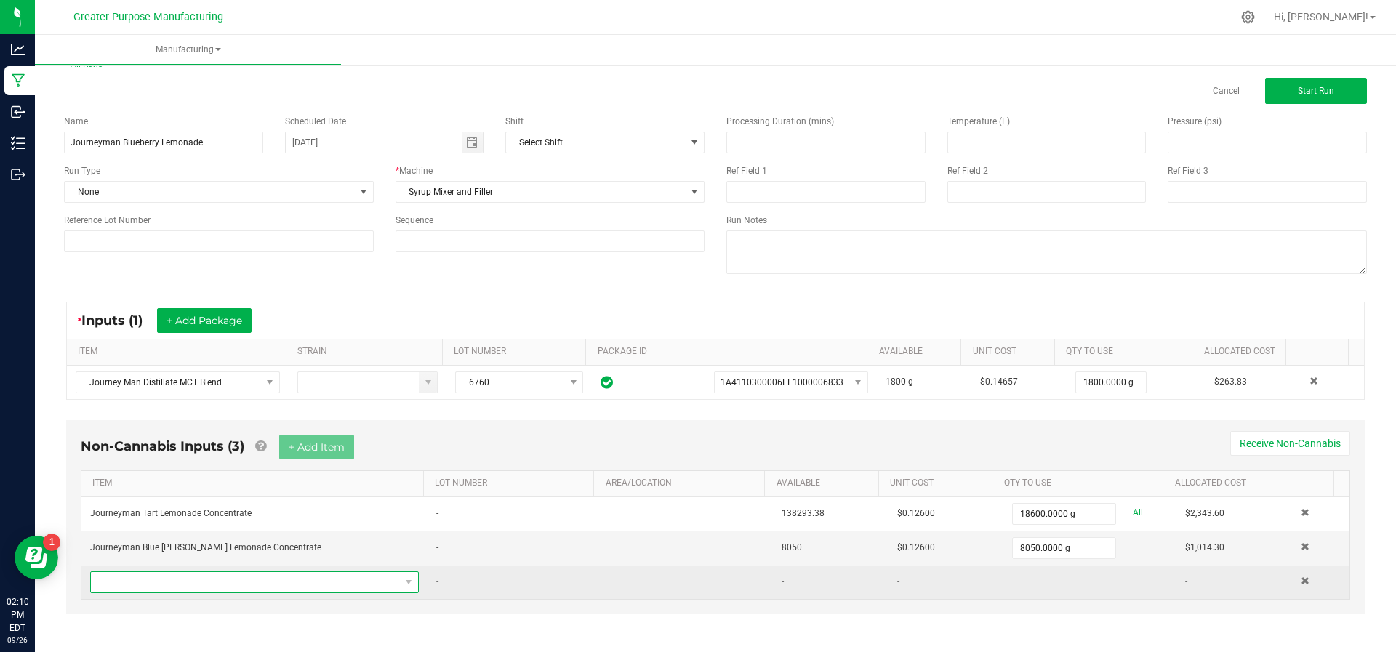
click at [193, 582] on span "NO DATA FOUND" at bounding box center [245, 582] width 309 height 20
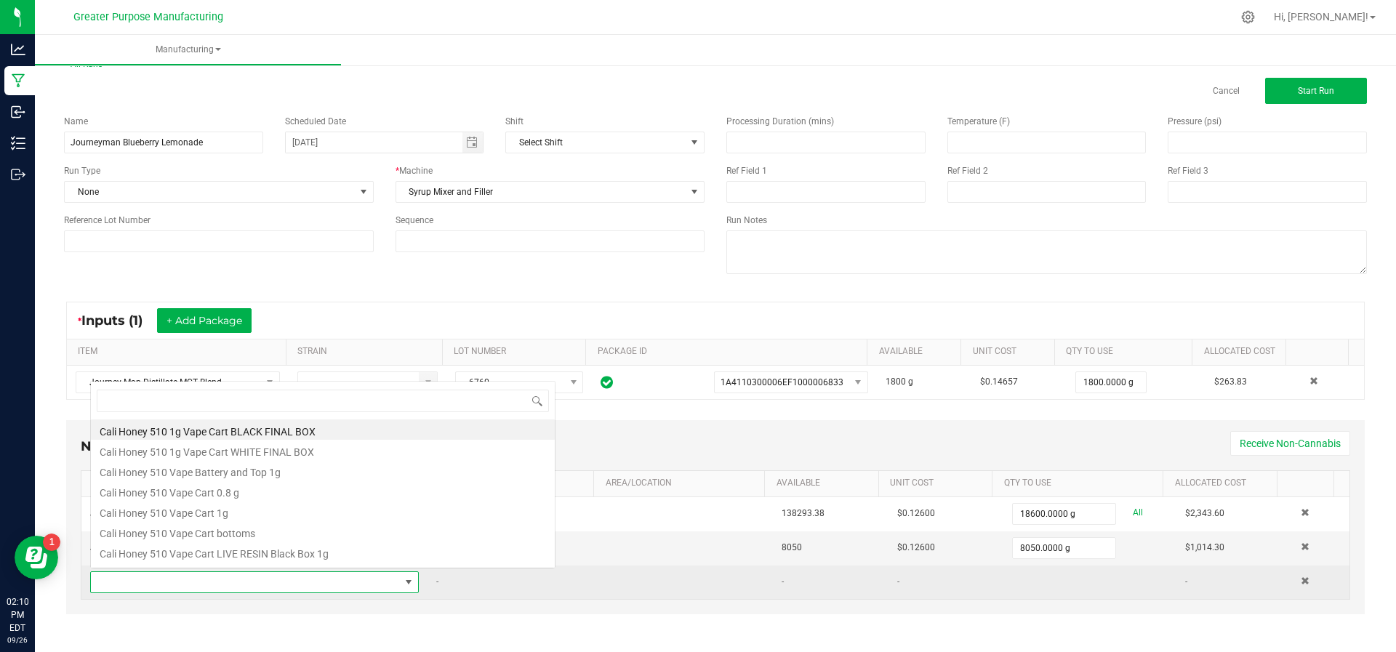
scroll to position [22, 315]
type input "A"
type input "Exberry"
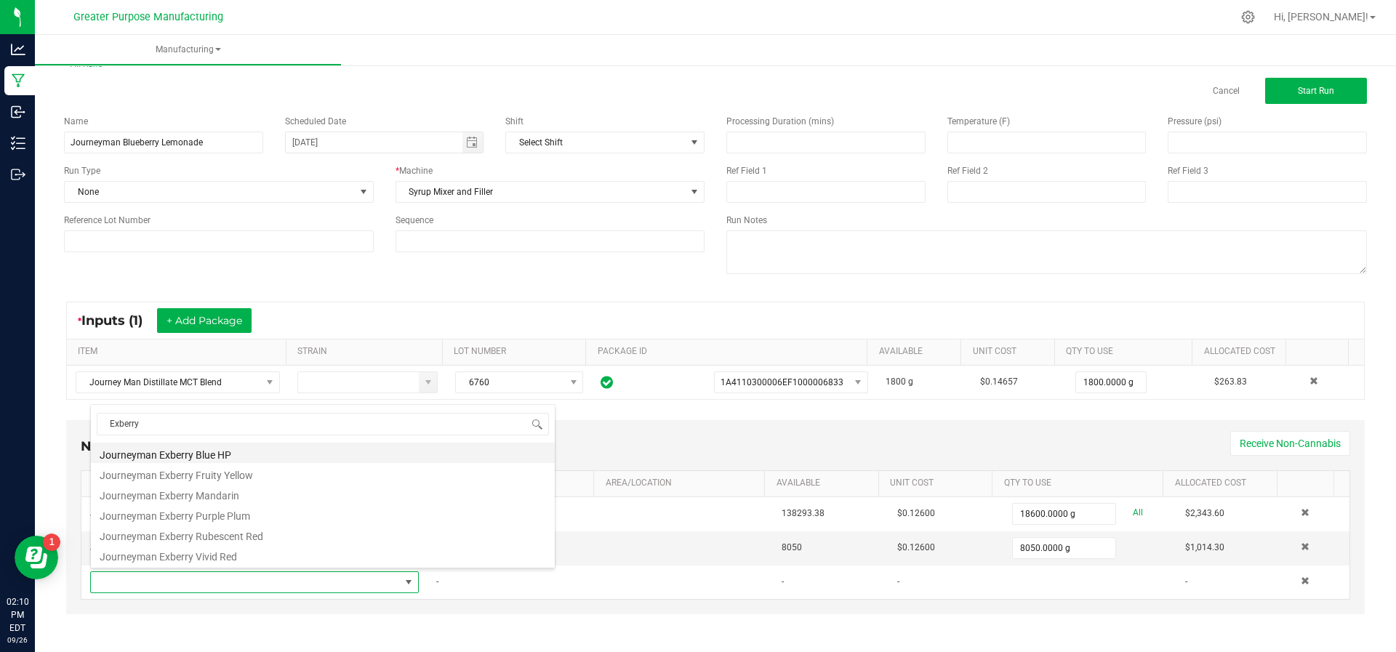
click at [227, 449] on li "Journeyman Exberry Blue HP" at bounding box center [323, 453] width 464 height 20
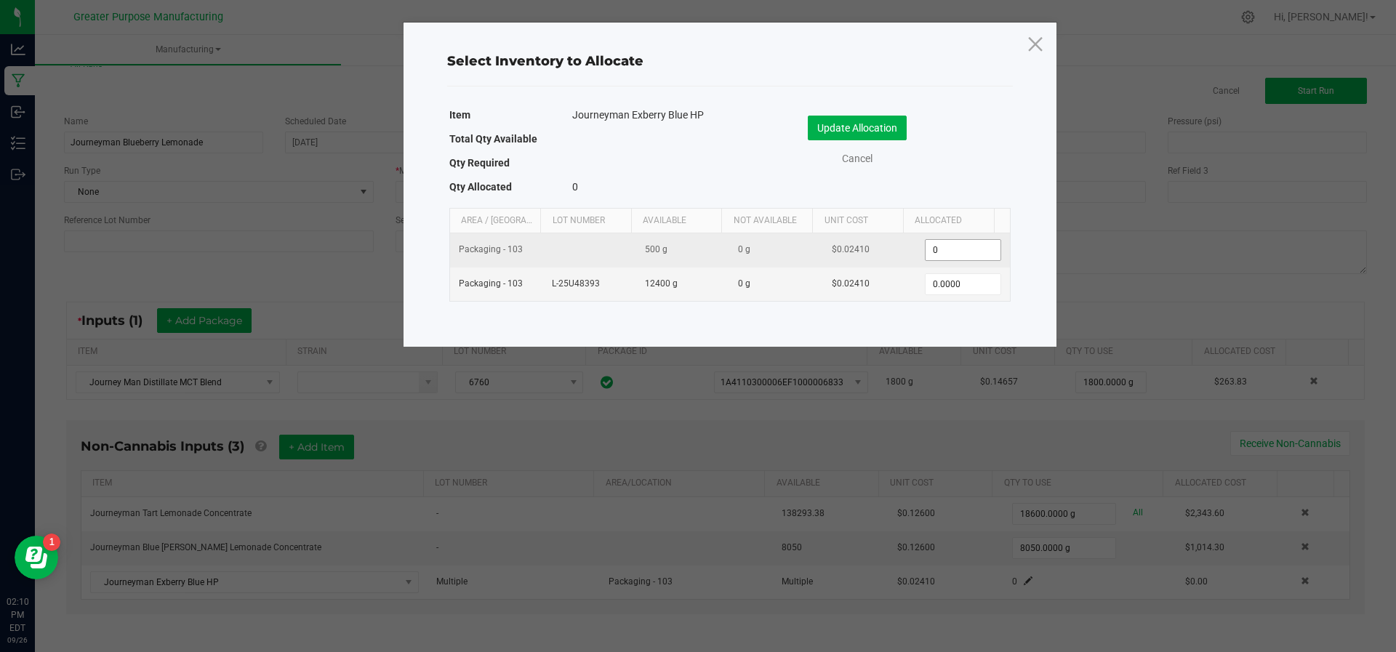
click at [958, 247] on input "0" at bounding box center [963, 250] width 74 height 20
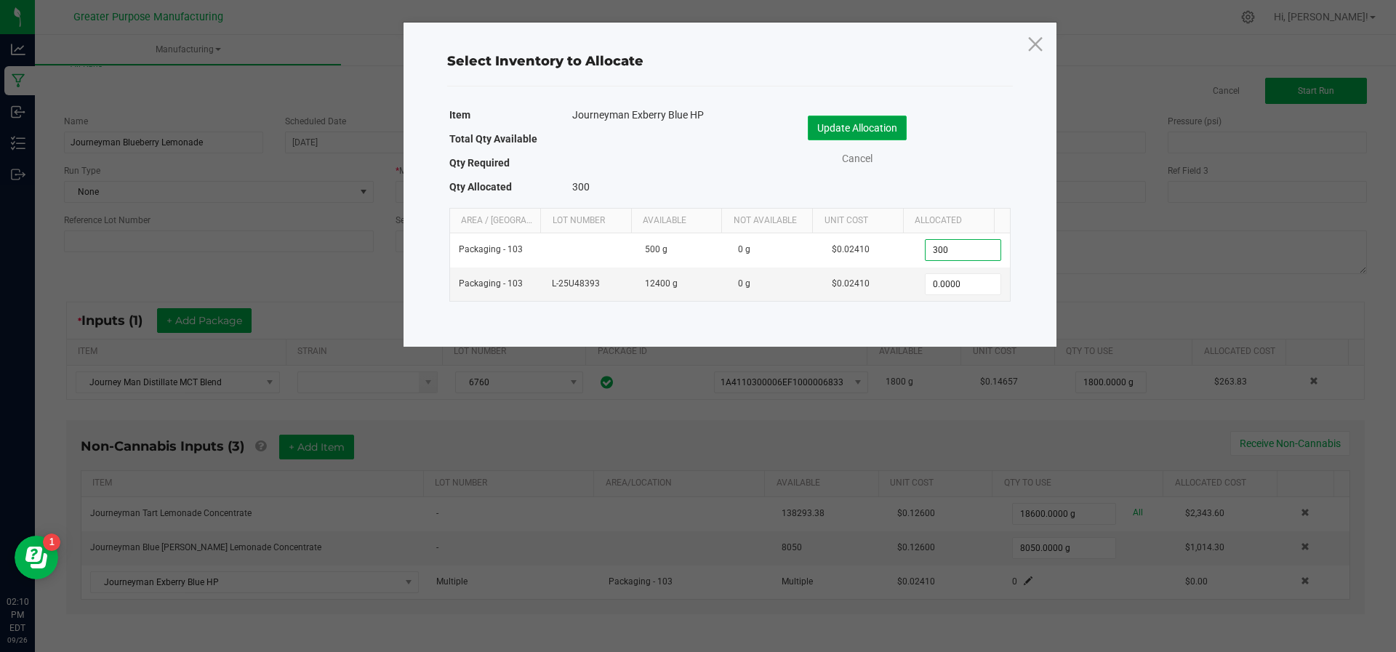
type input "300.0000"
click at [859, 122] on button "Update Allocation" at bounding box center [857, 128] width 99 height 25
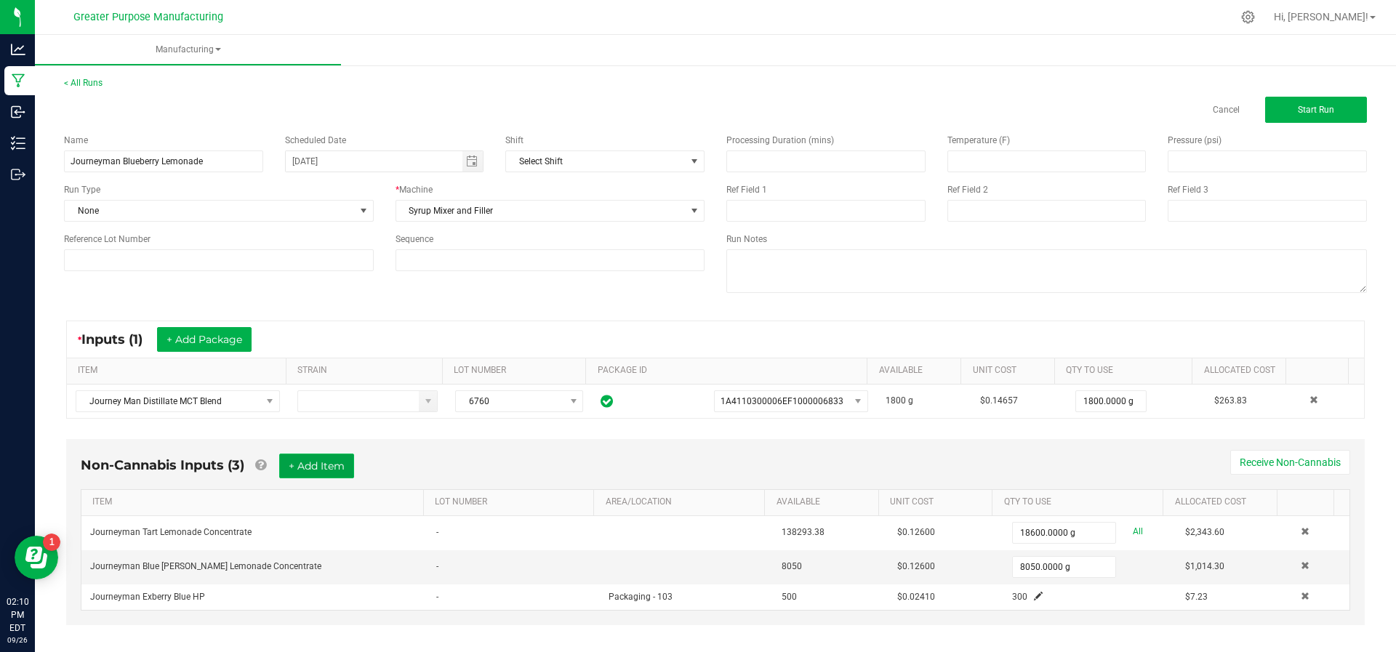
click at [333, 462] on button "+ Add Item" at bounding box center [316, 466] width 75 height 25
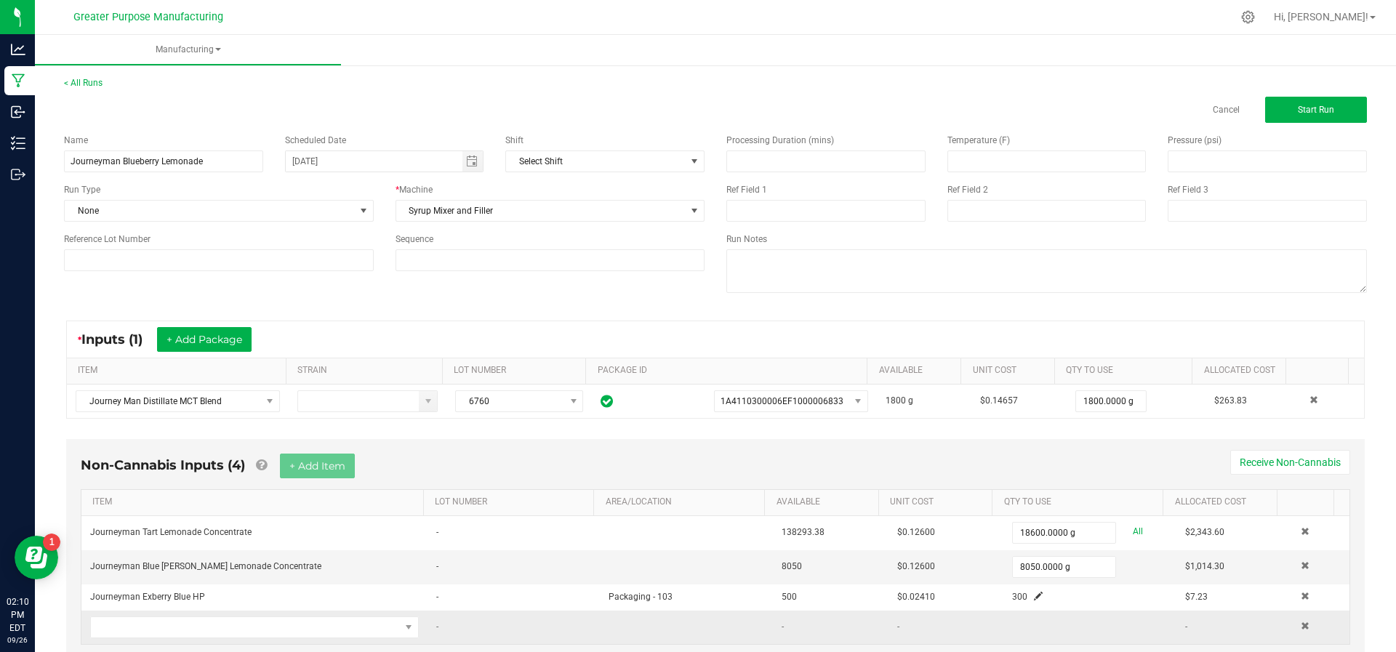
drag, startPoint x: 238, startPoint y: 620, endPoint x: 246, endPoint y: 609, distance: 12.5
click at [246, 611] on td at bounding box center [254, 627] width 346 height 33
click at [244, 622] on span "NO DATA FOUND" at bounding box center [245, 627] width 309 height 20
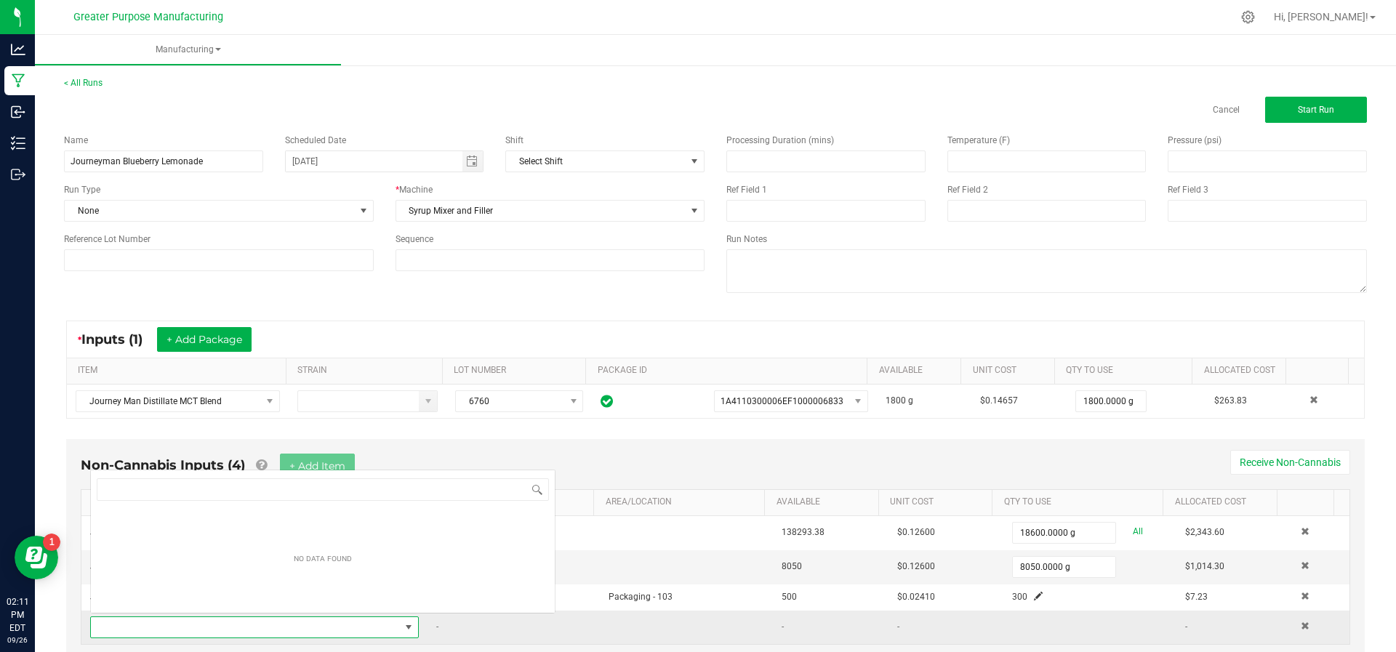
scroll to position [22, 315]
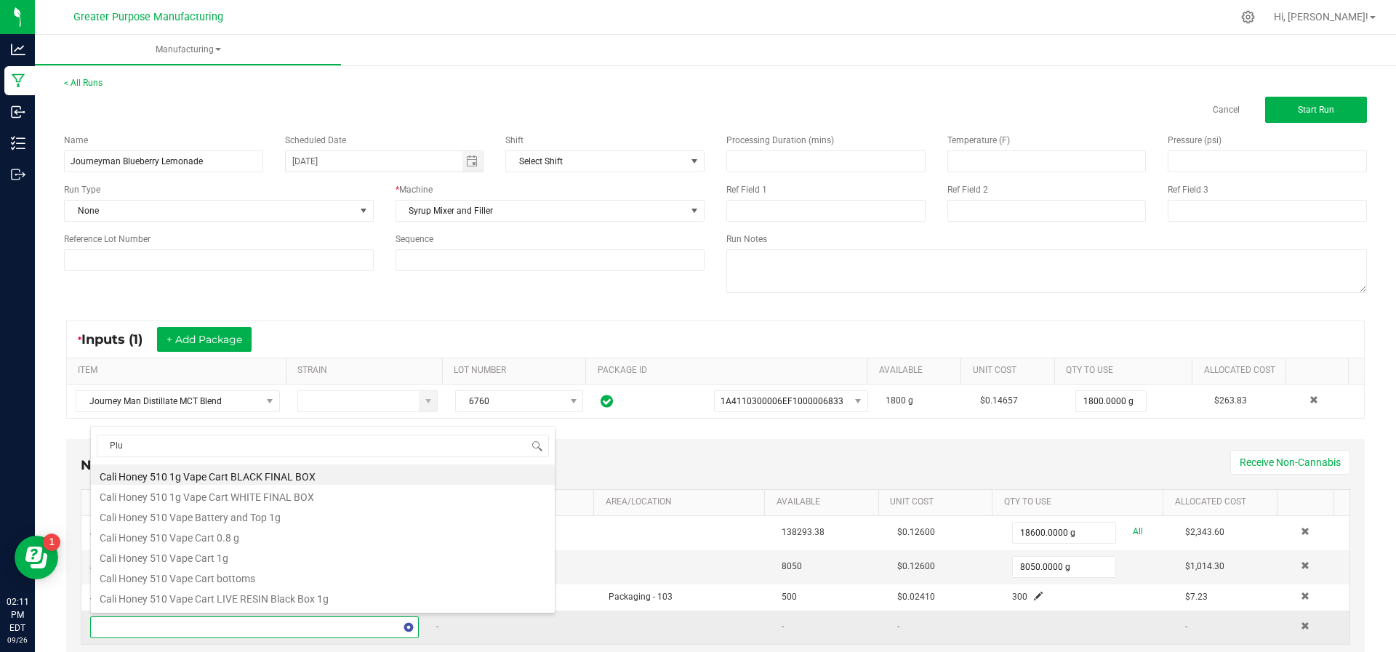
type input "Plum"
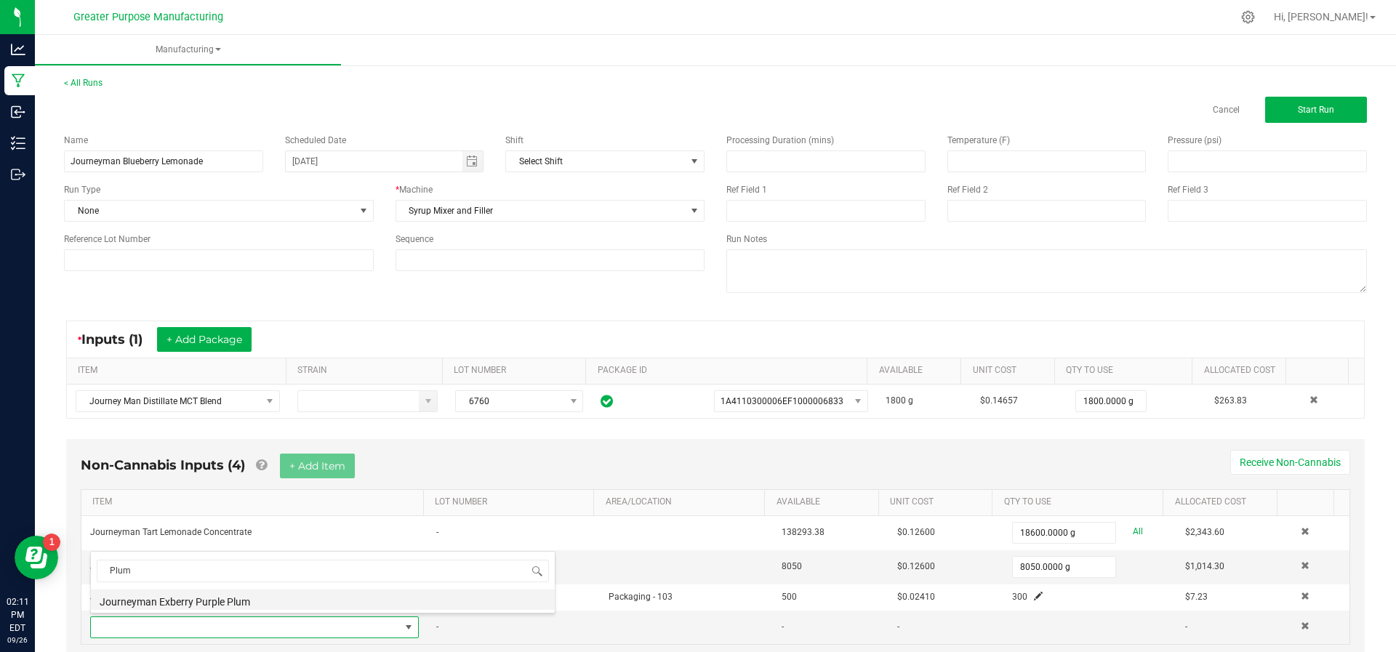
click at [239, 600] on li "Journeyman Exberry Purple Plum" at bounding box center [323, 600] width 464 height 20
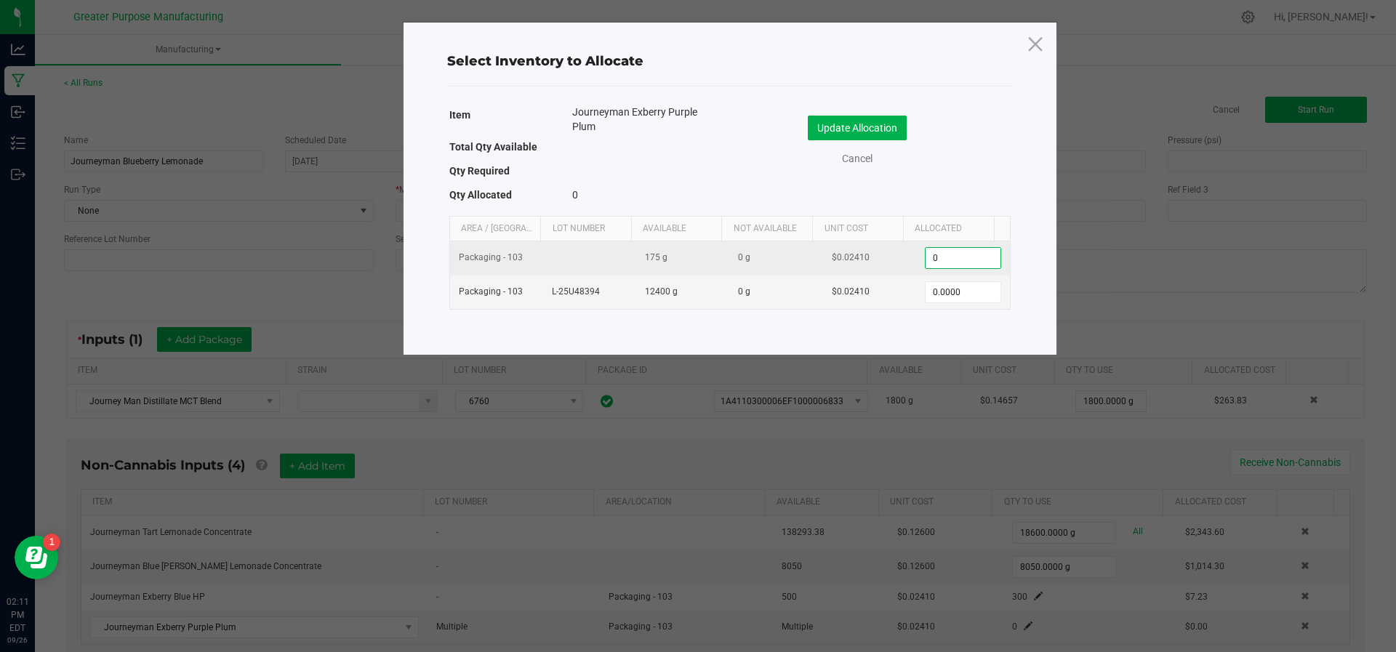
click at [961, 257] on input "0" at bounding box center [963, 258] width 74 height 20
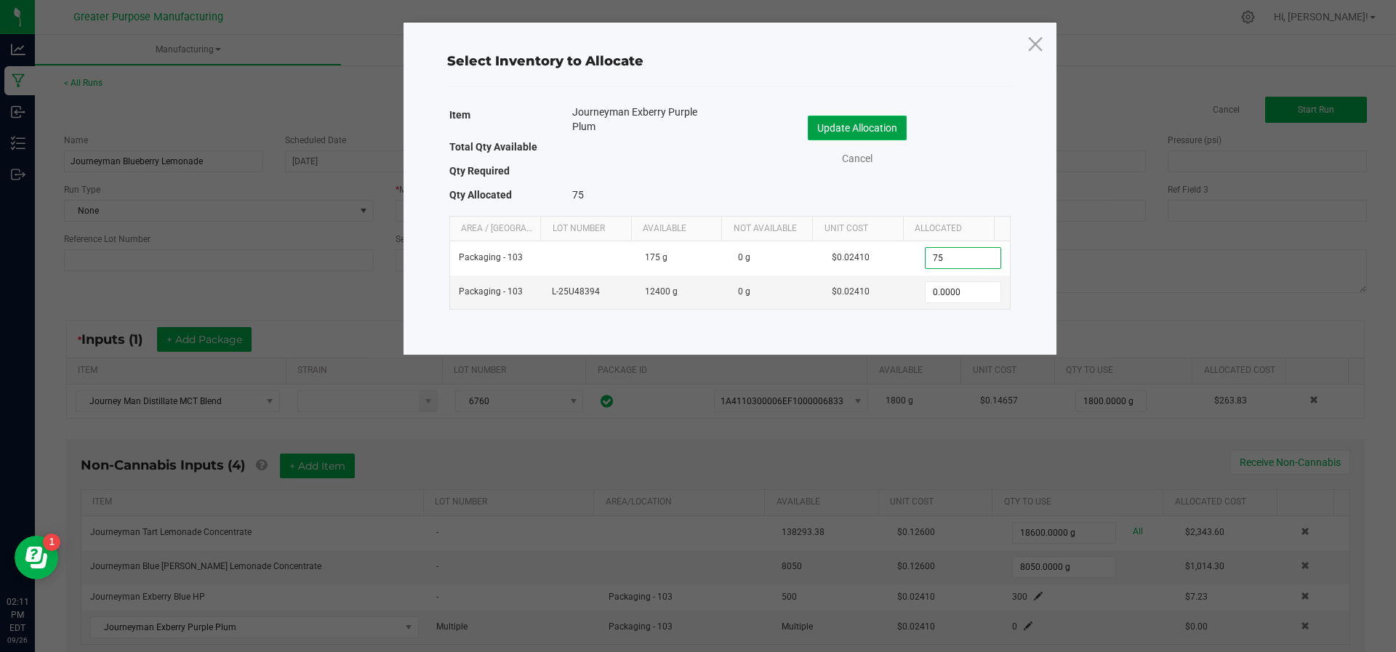
type input "75.0000"
click at [877, 124] on button "Update Allocation" at bounding box center [857, 128] width 99 height 25
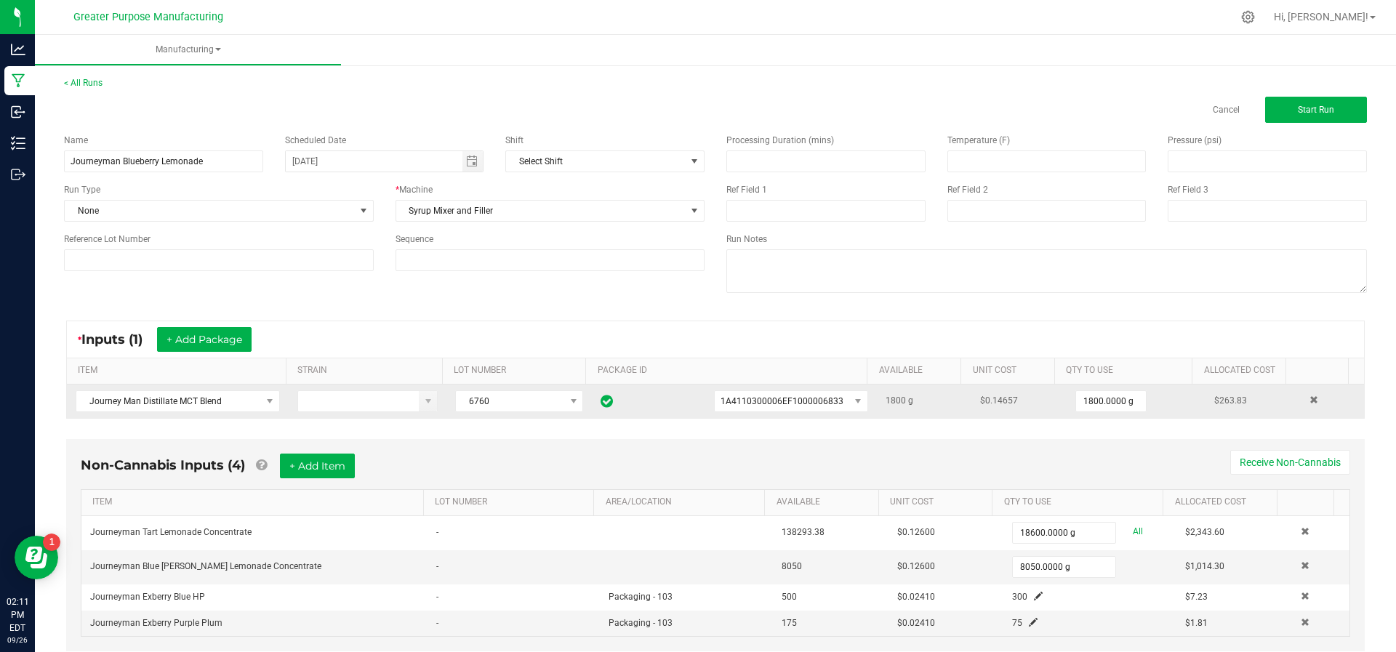
scroll to position [37, 0]
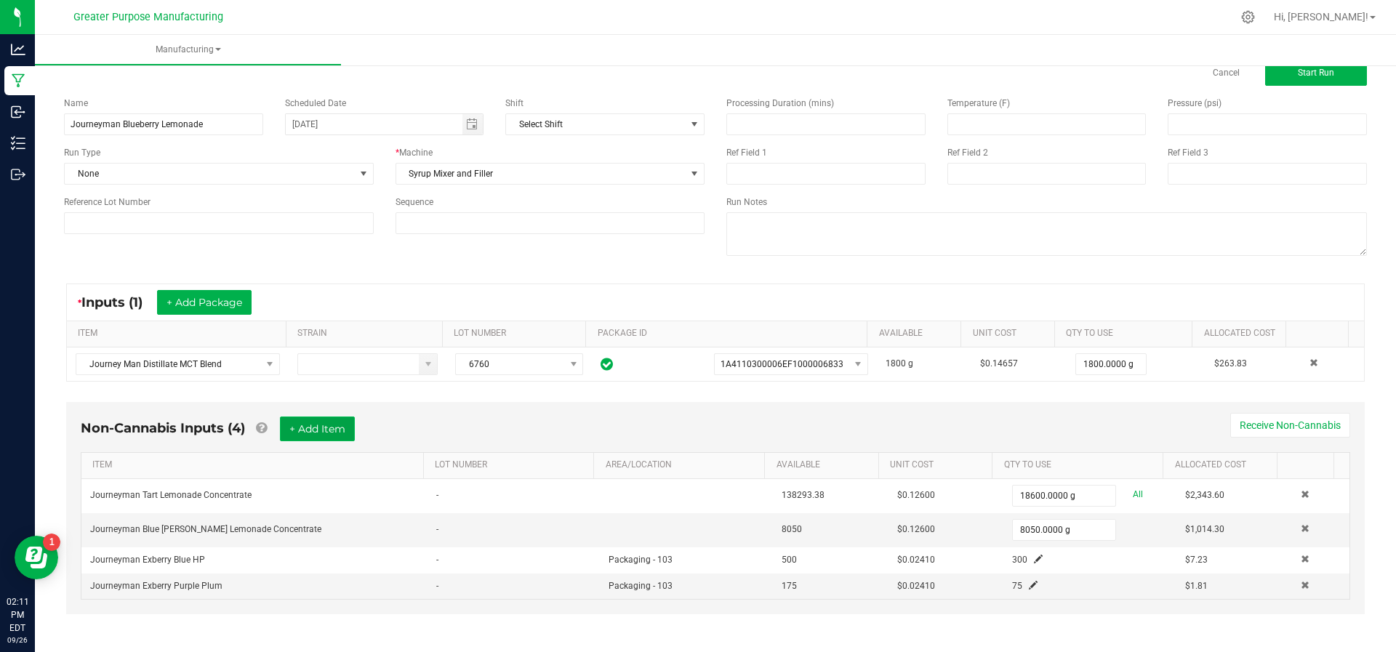
click at [300, 436] on button "+ Add Item" at bounding box center [317, 429] width 75 height 25
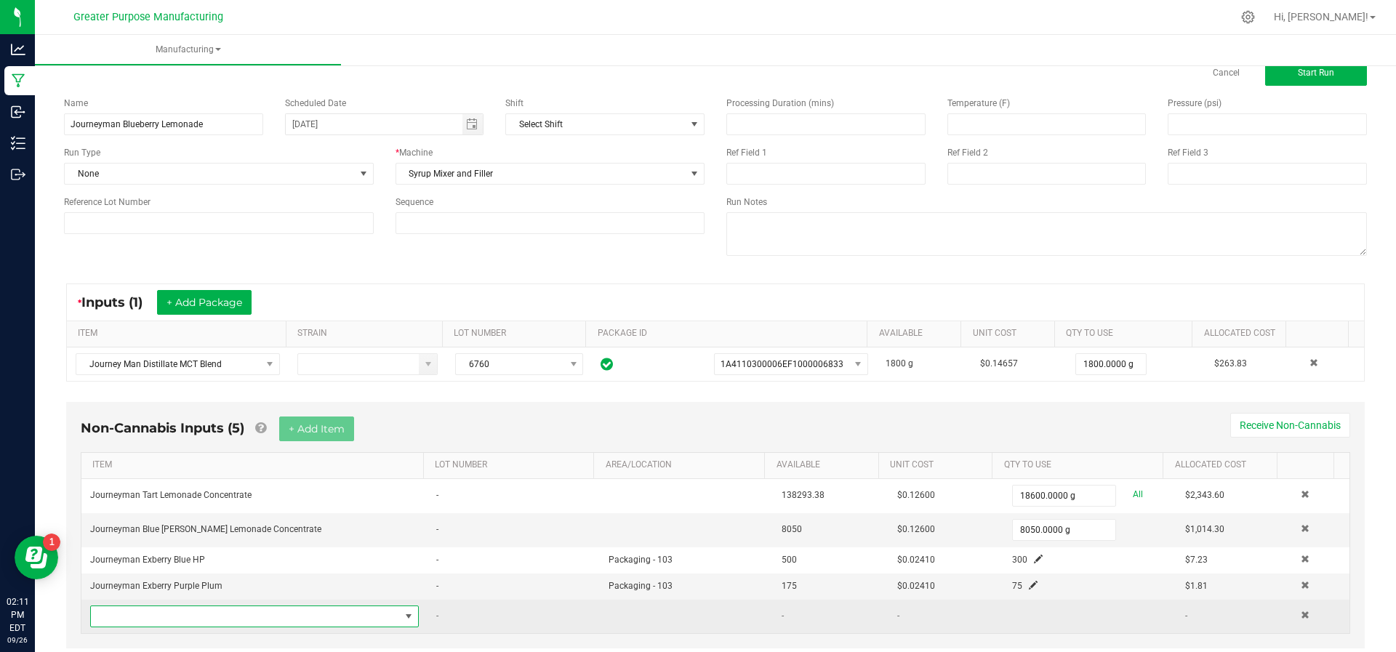
click at [265, 618] on span "NO DATA FOUND" at bounding box center [245, 616] width 309 height 20
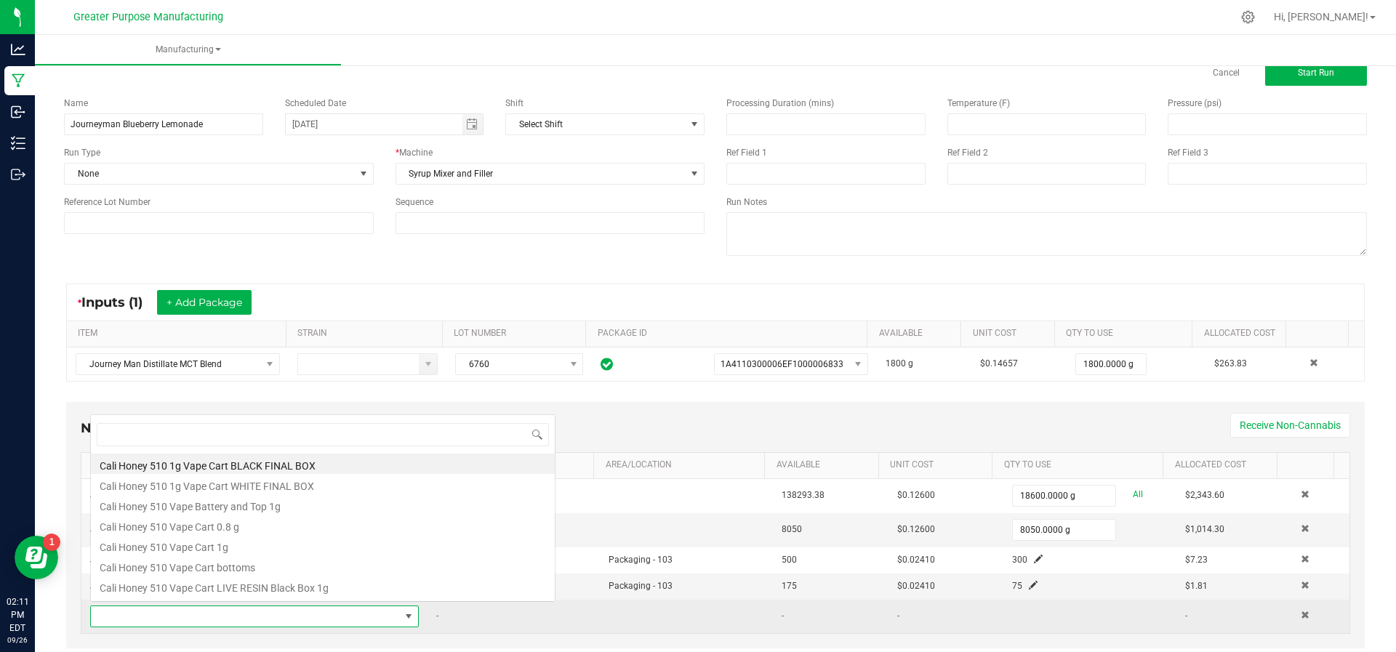
scroll to position [22, 315]
type input "Fona"
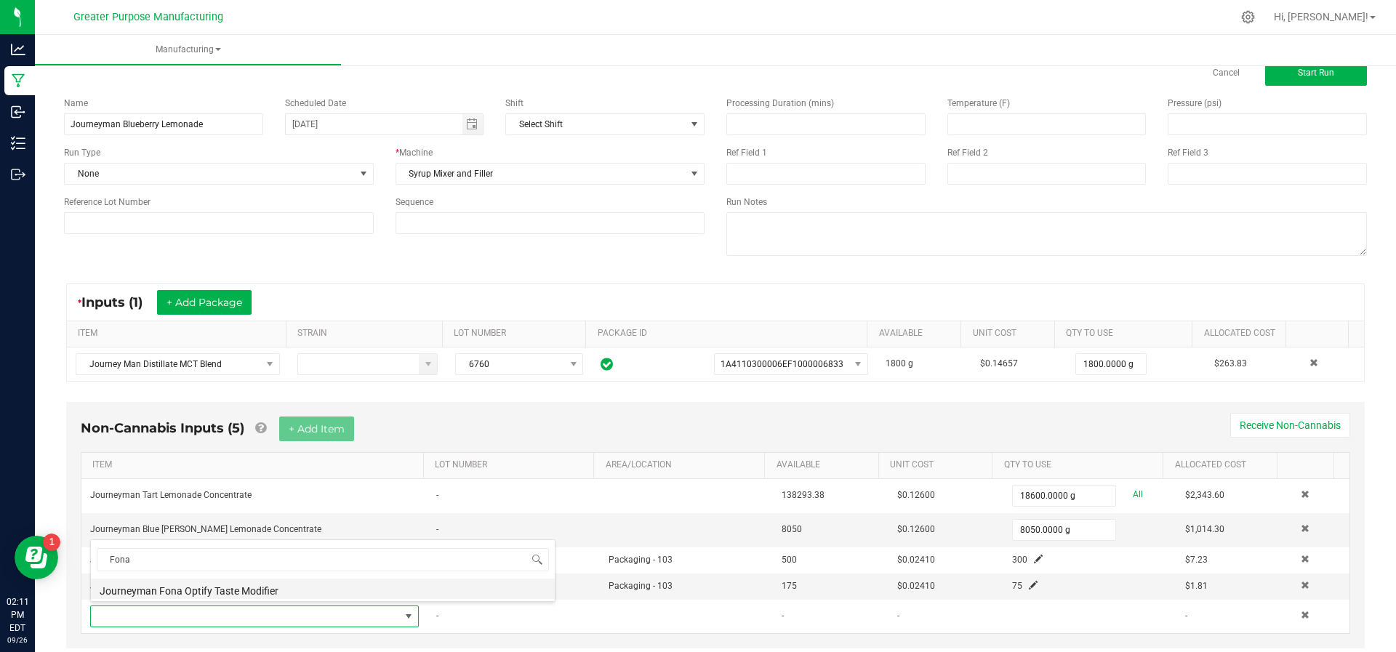
click at [266, 594] on li "Journeyman Fona Optify Taste Modifier" at bounding box center [323, 589] width 464 height 20
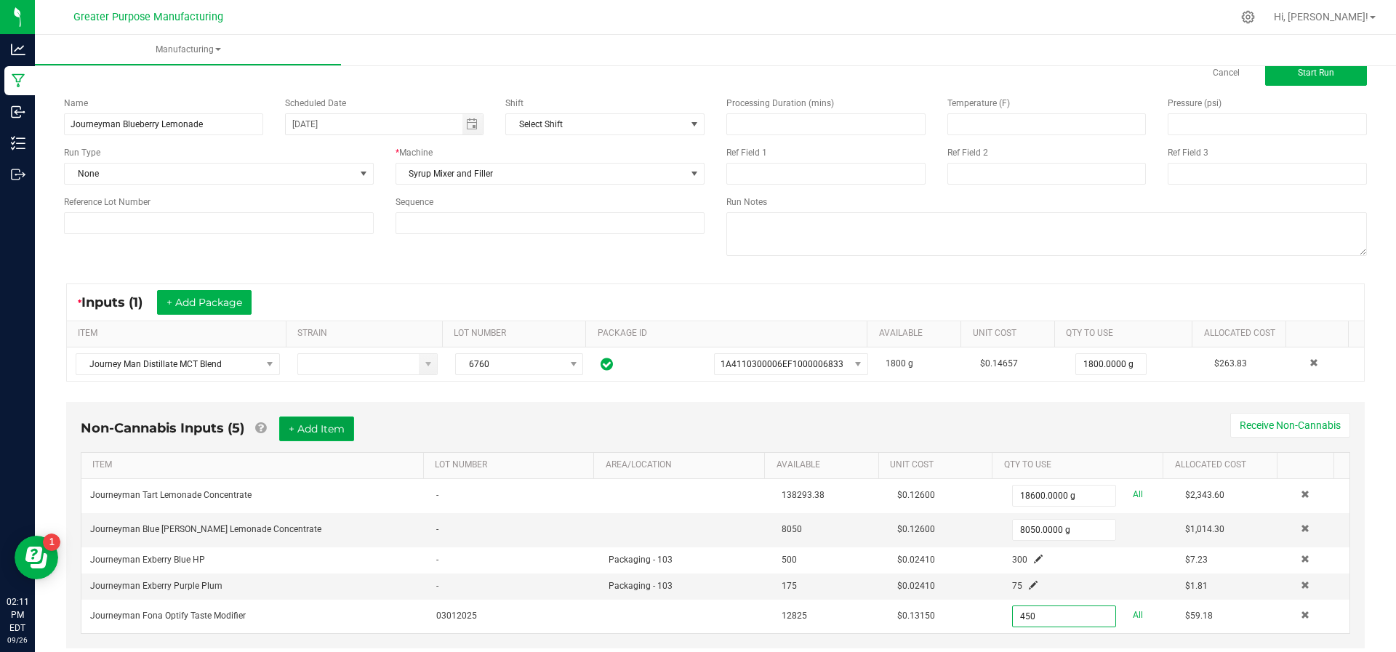
type input "450.0000 g"
click at [326, 428] on button "+ Add Item" at bounding box center [316, 429] width 75 height 25
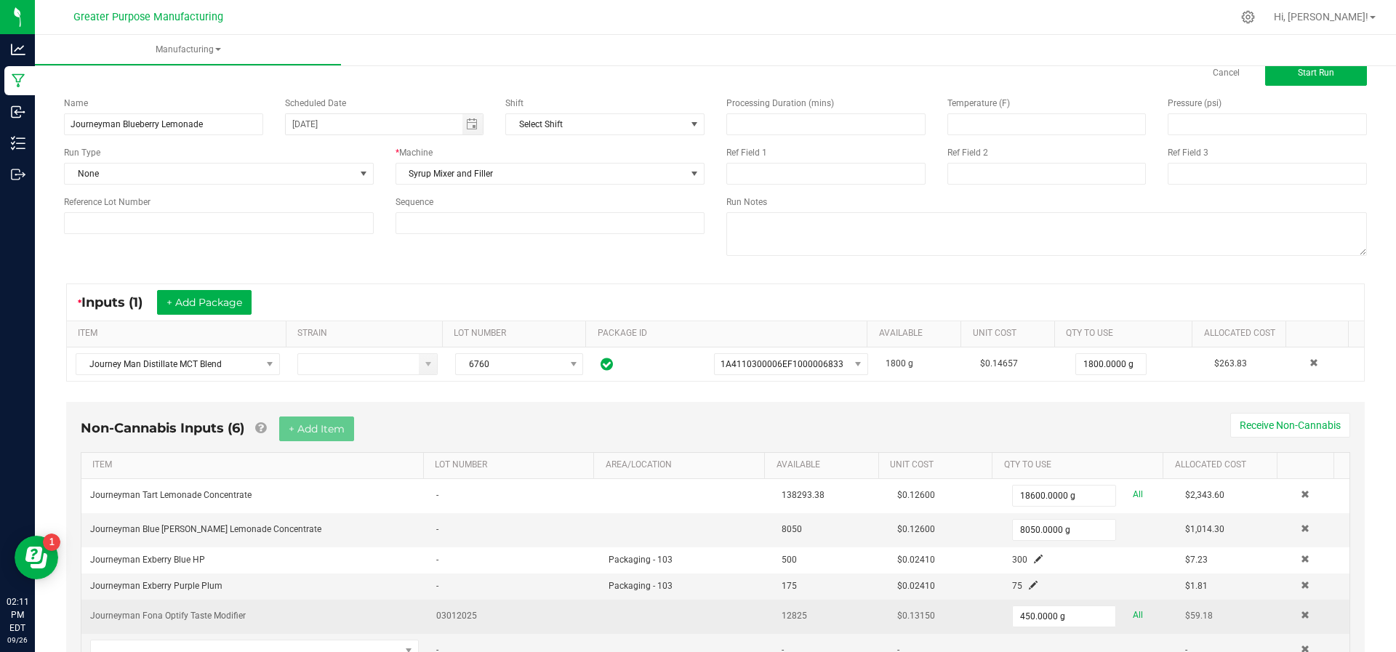
scroll to position [105, 0]
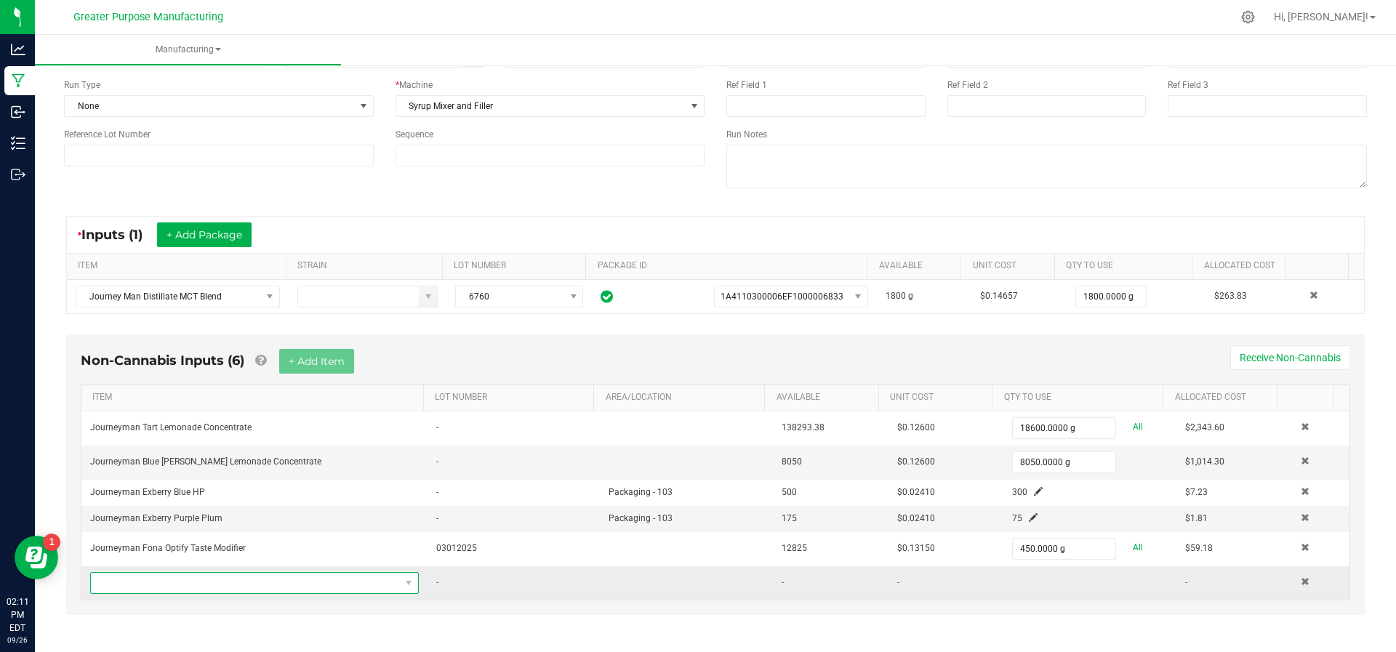
click at [278, 580] on span "NO DATA FOUND" at bounding box center [245, 583] width 309 height 20
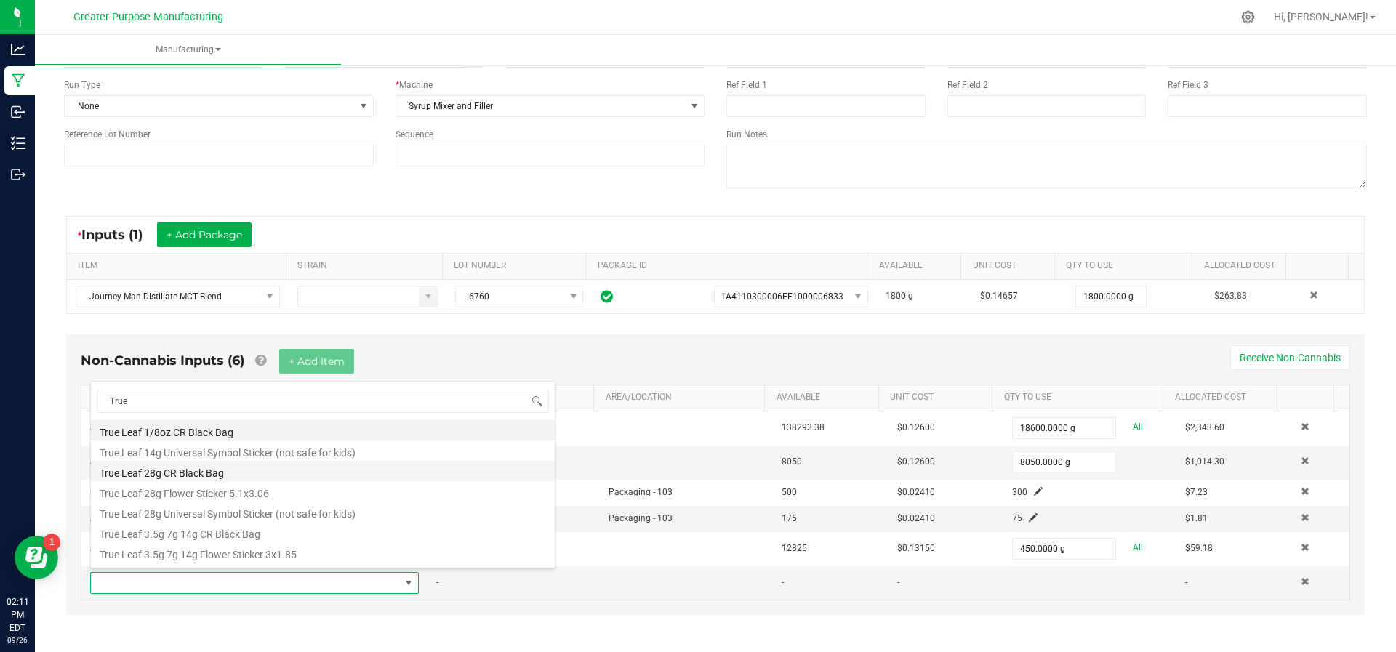
scroll to position [37, 0]
type input "Tru"
click at [264, 428] on li "Journey Man Tru-Mask" at bounding box center [323, 430] width 464 height 20
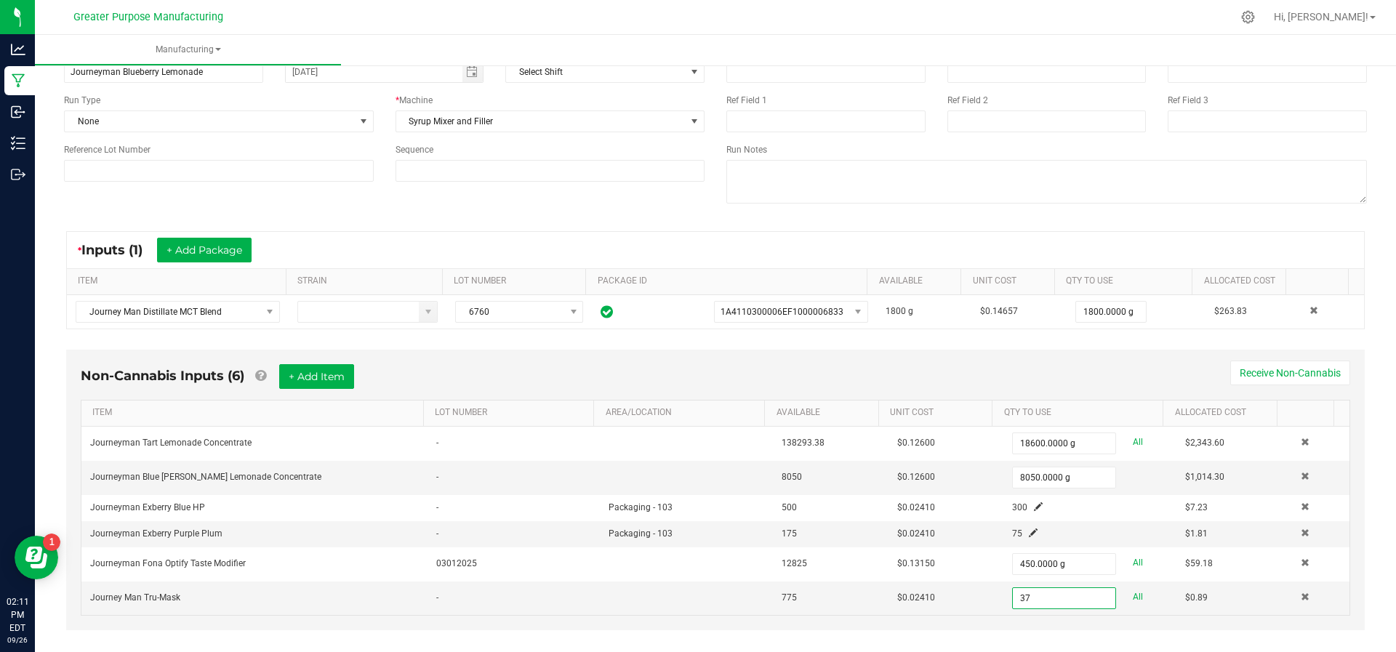
scroll to position [105, 0]
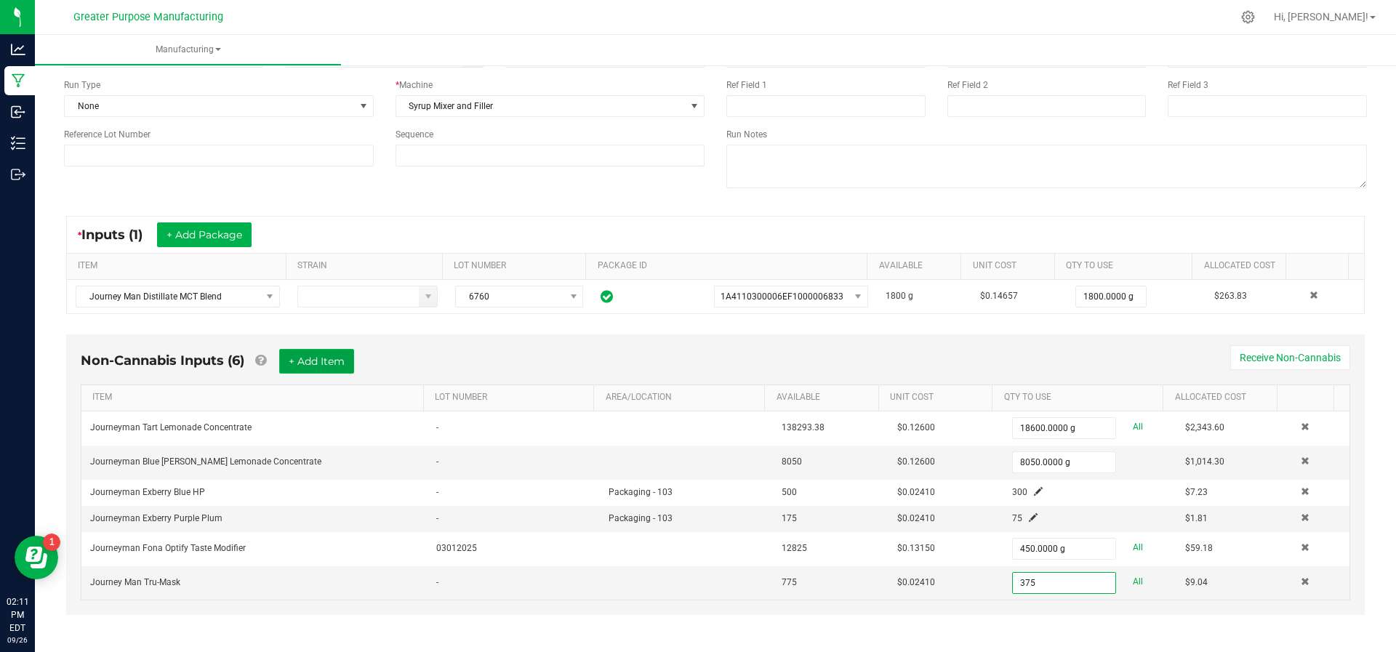
type input "375.0000 g"
click at [314, 365] on button "+ Add Item" at bounding box center [316, 361] width 75 height 25
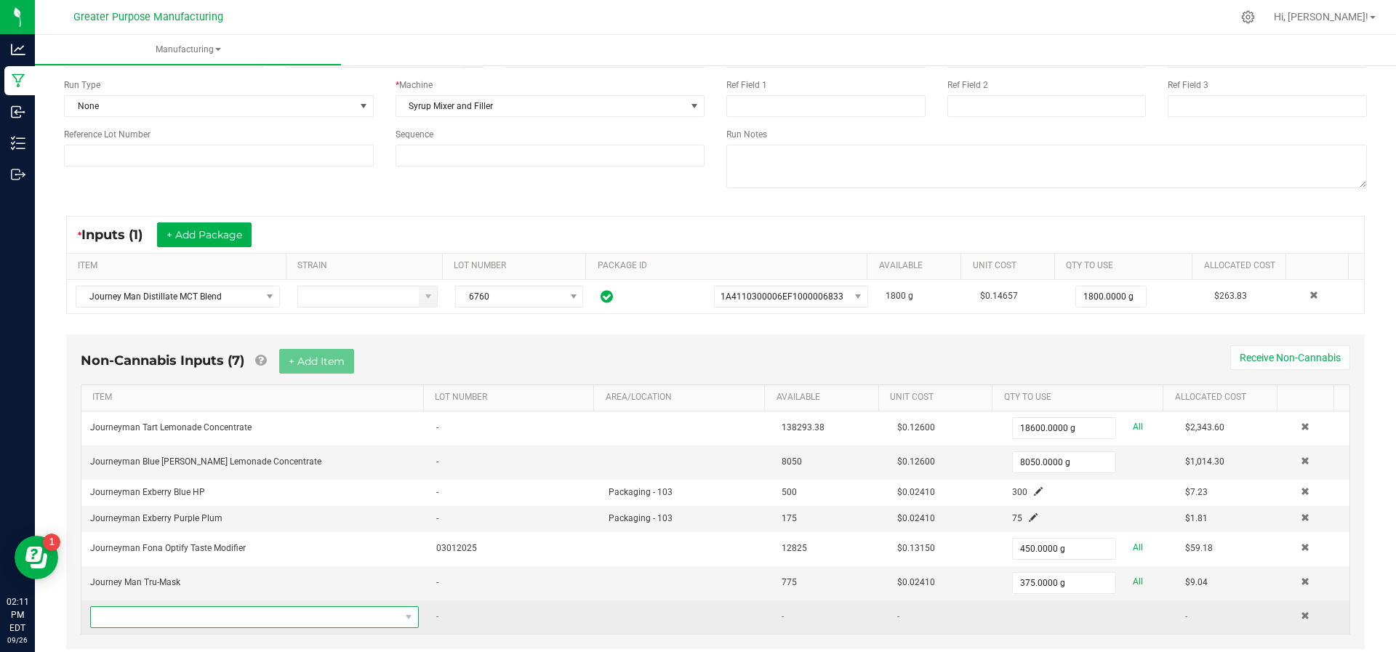
click at [208, 607] on span "NO DATA FOUND" at bounding box center [245, 617] width 309 height 20
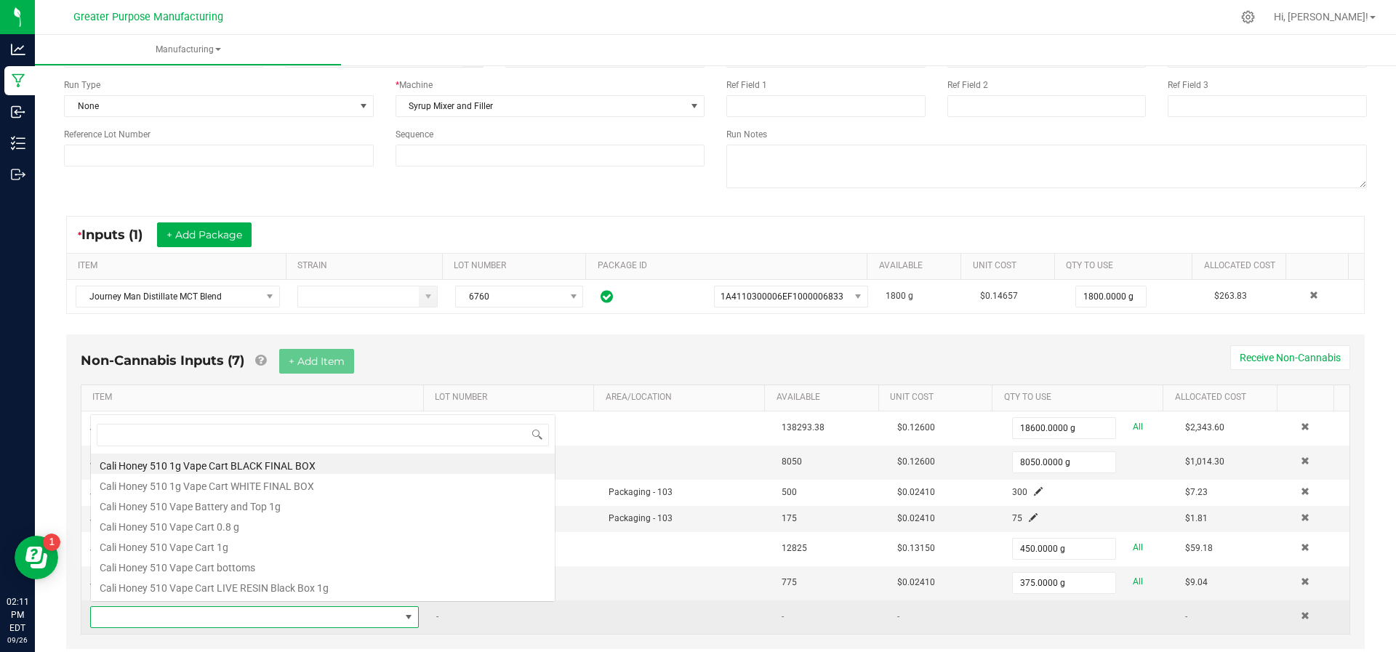
scroll to position [22, 315]
type input "Ara"
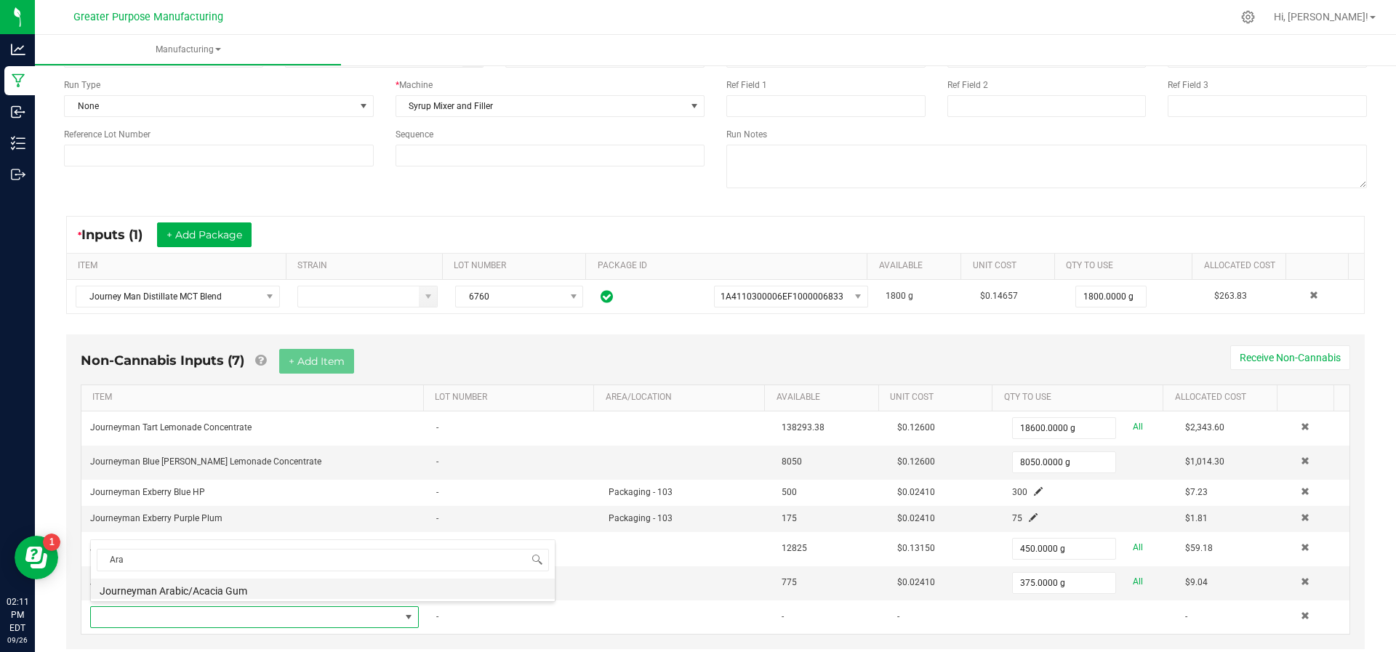
click at [209, 592] on li "Journeyman Arabic/Acacia Gum" at bounding box center [323, 589] width 464 height 20
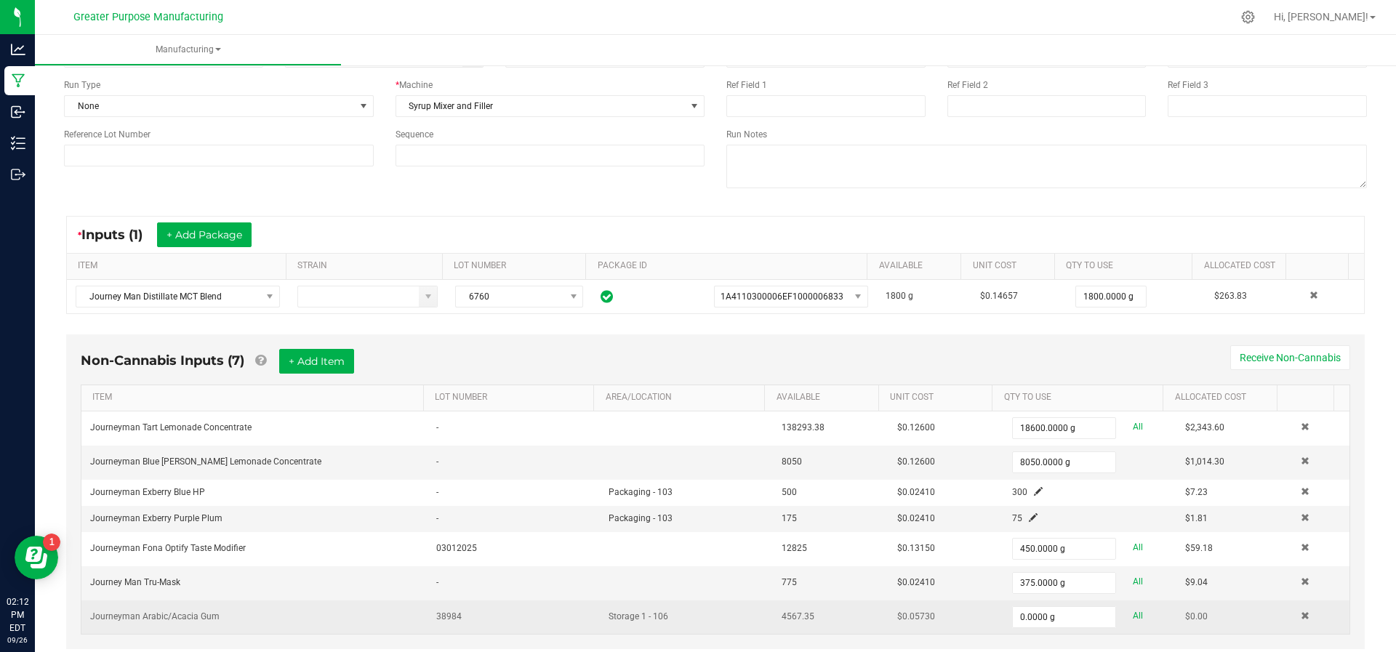
click at [352, 628] on td "Journeyman Arabic/Acacia Gum" at bounding box center [254, 617] width 346 height 33
click at [1047, 607] on input "0" at bounding box center [1064, 617] width 102 height 20
type input "750.0000 g"
click at [711, 615] on td at bounding box center [686, 617] width 173 height 33
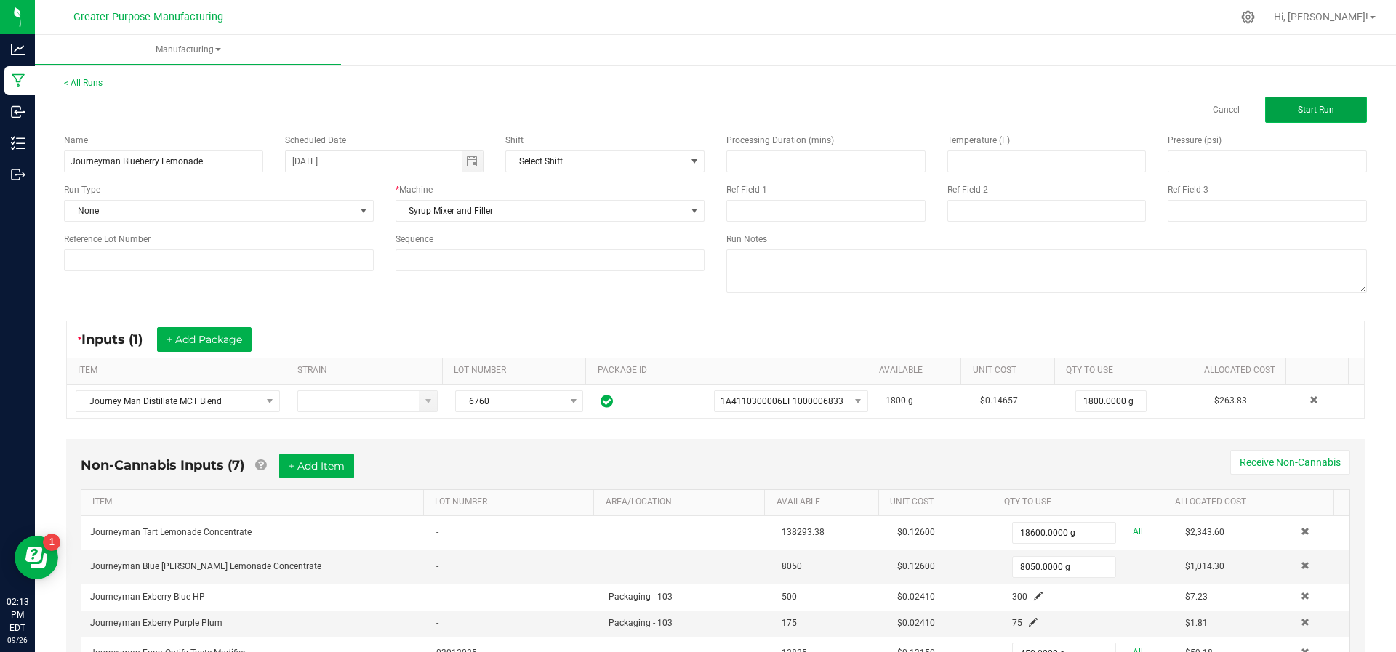
click at [1313, 103] on button "Start Run" at bounding box center [1316, 110] width 102 height 26
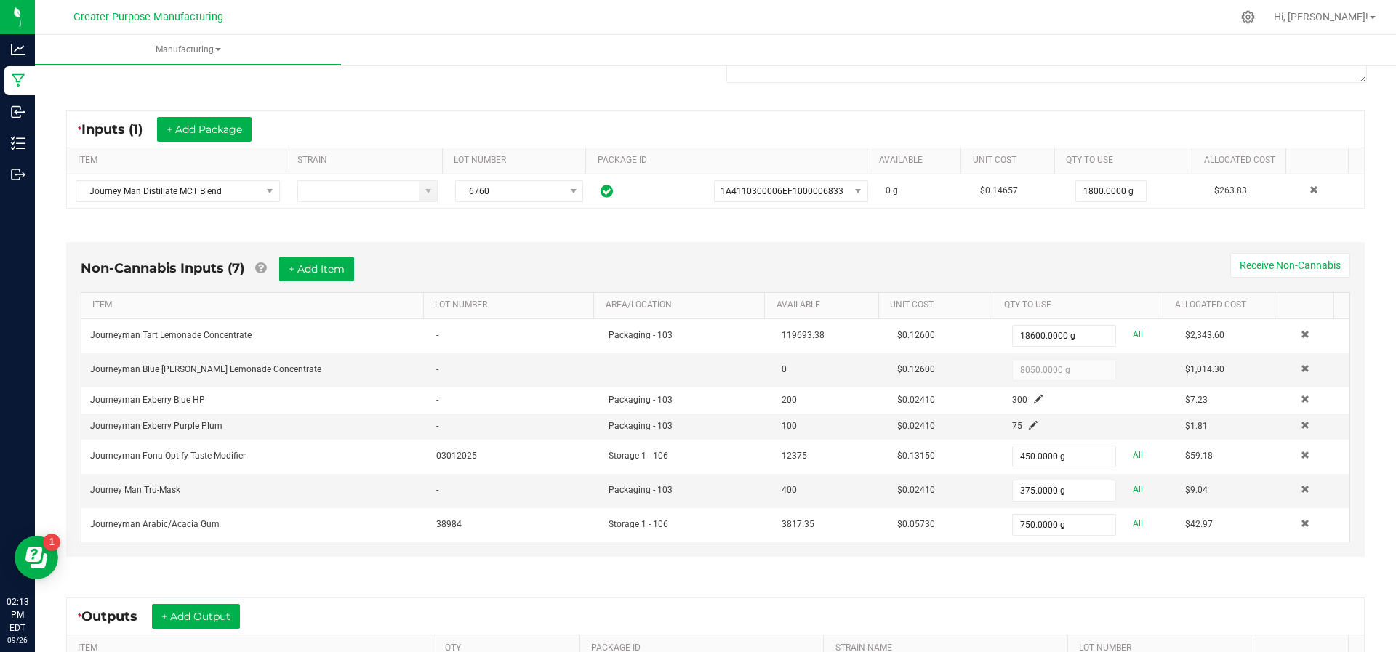
scroll to position [244, 0]
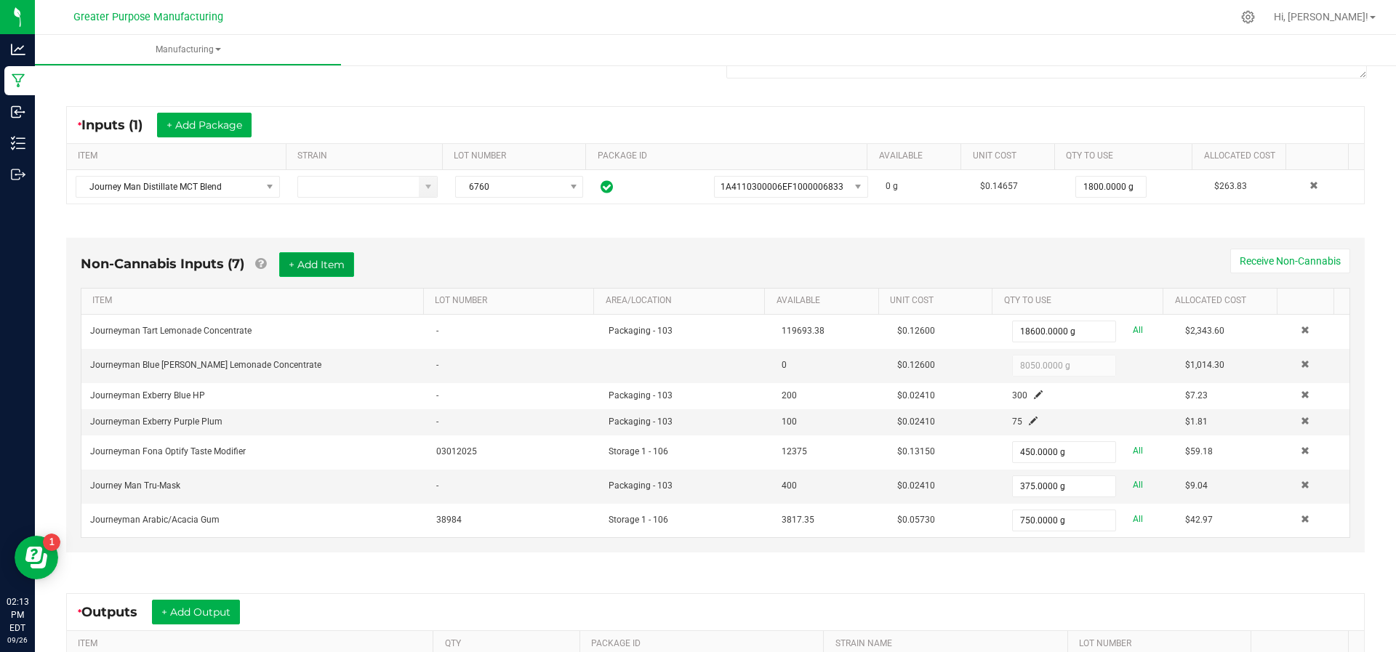
click at [314, 268] on button "+ Add Item" at bounding box center [316, 264] width 75 height 25
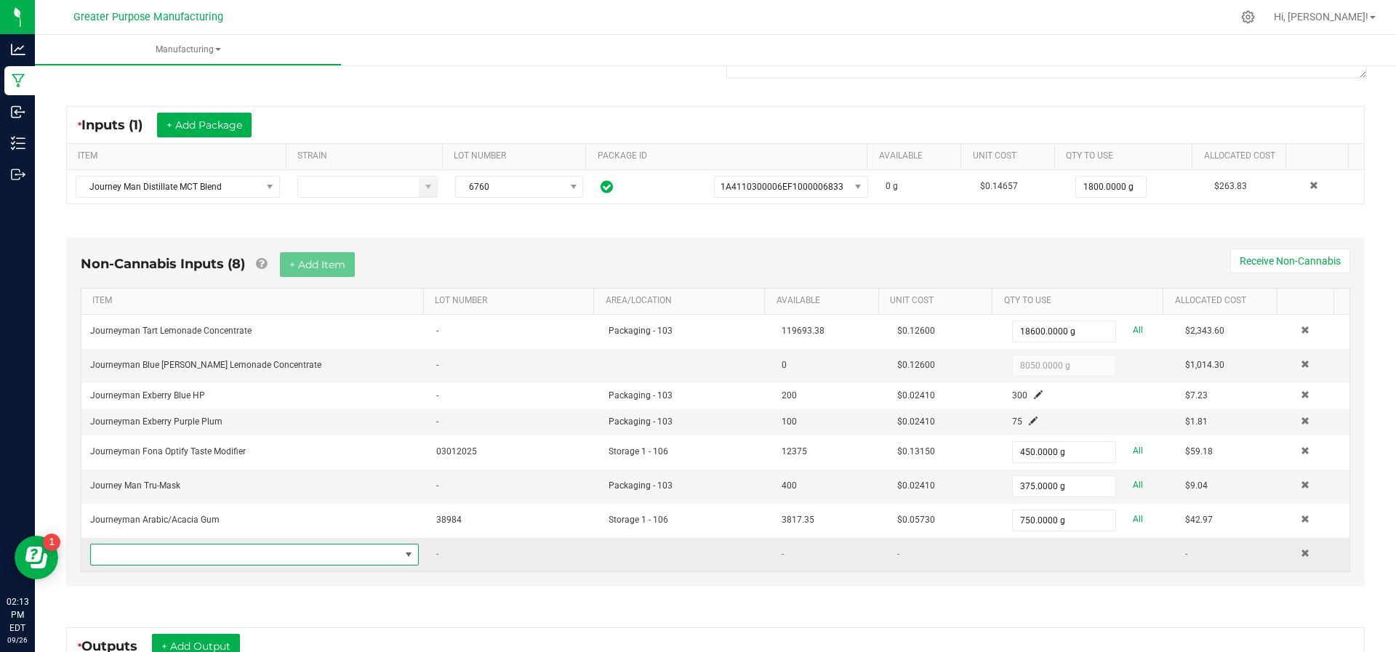
click at [268, 556] on span "NO DATA FOUND" at bounding box center [245, 555] width 309 height 20
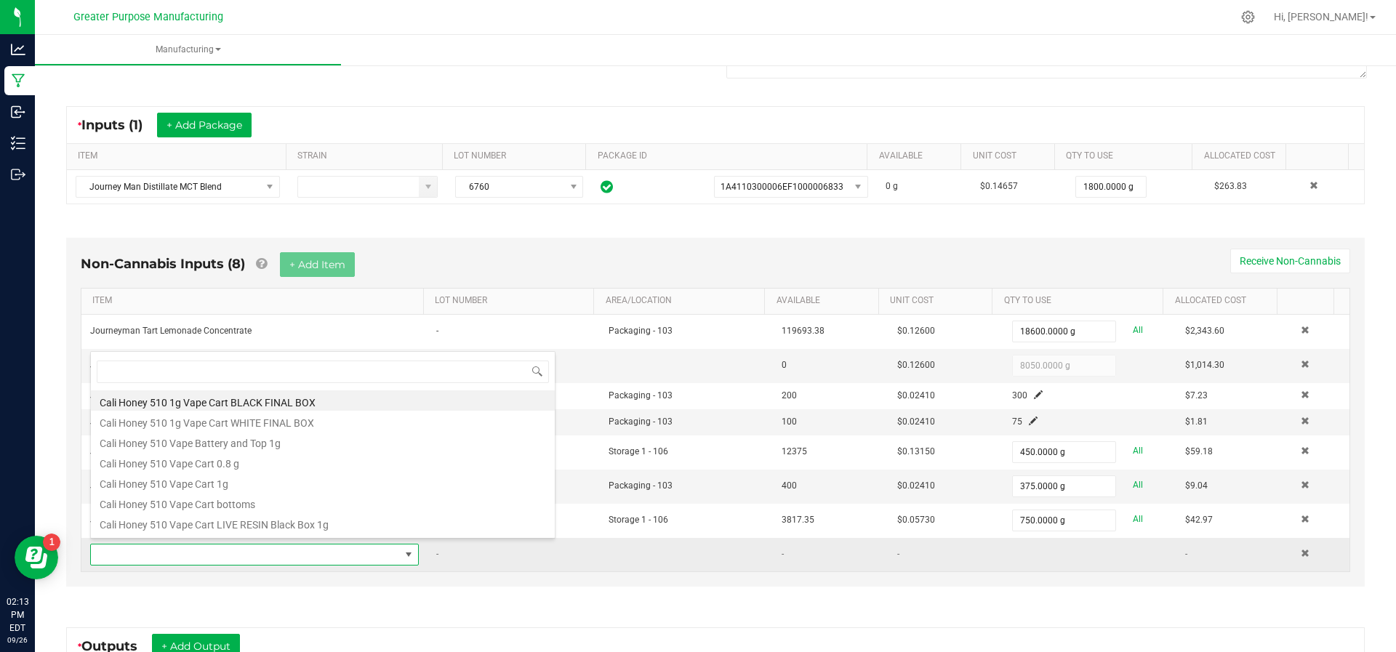
scroll to position [22, 315]
type input "White"
click at [255, 484] on li "Journeyman White Bottle 2 oz" at bounding box center [323, 482] width 464 height 20
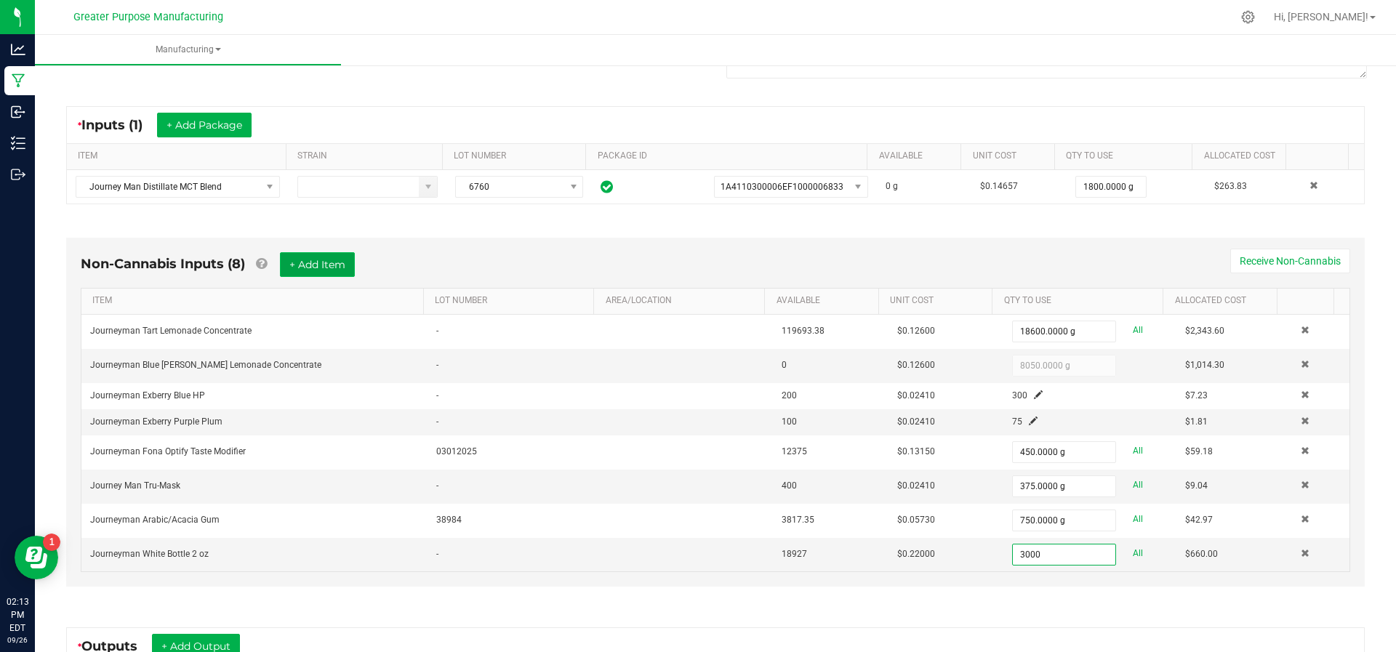
type input "3000 ea"
click at [300, 260] on button "+ Add Item" at bounding box center [317, 264] width 75 height 25
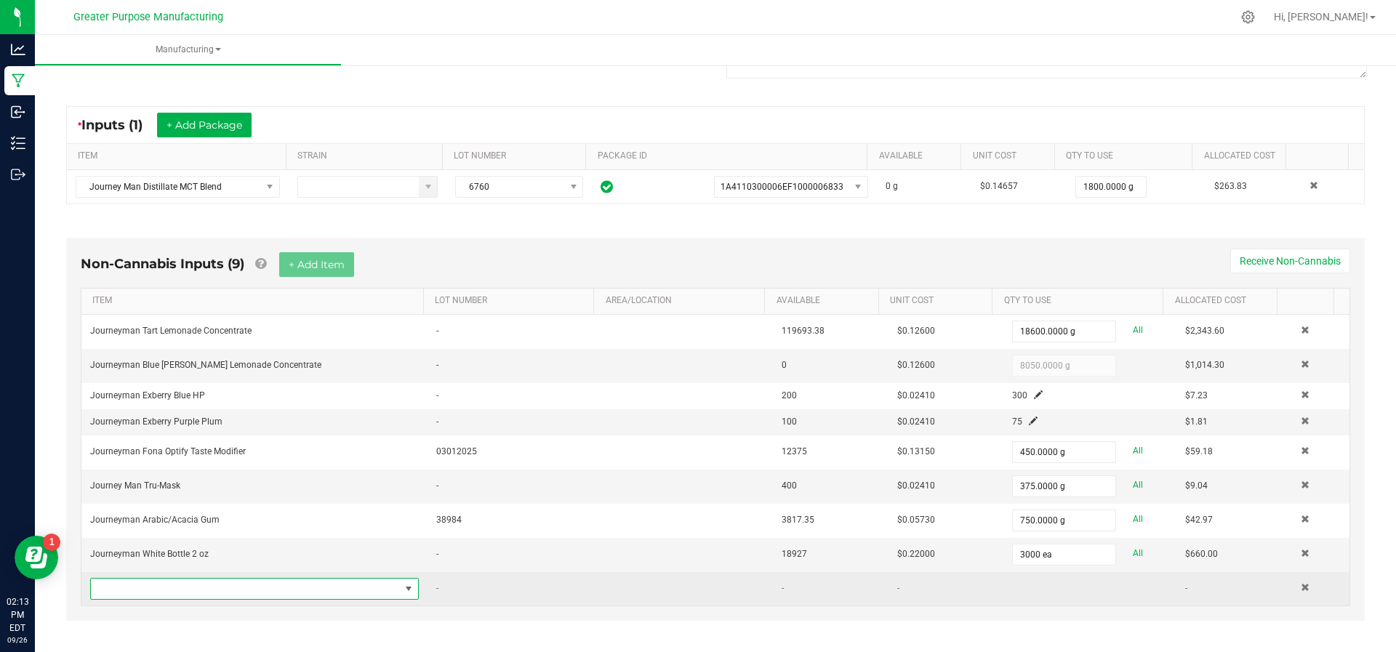
click at [270, 589] on span "NO DATA FOUND" at bounding box center [245, 589] width 309 height 20
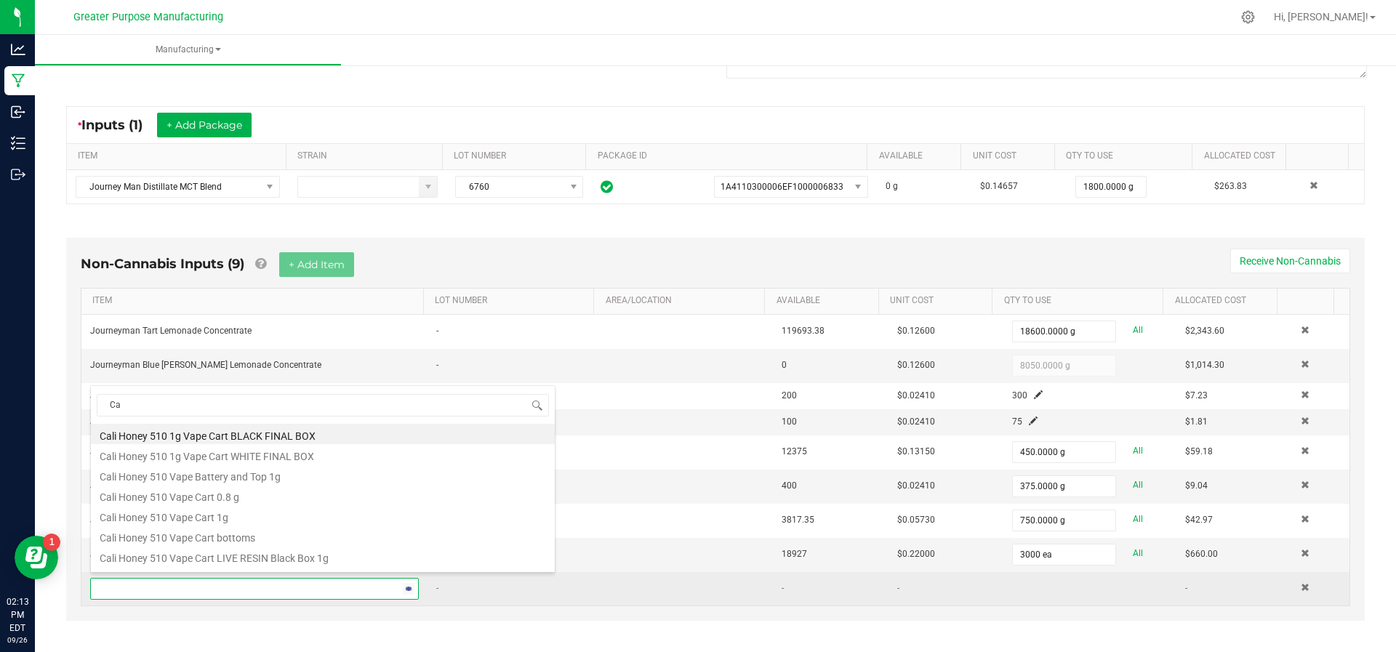
type input "Cap"
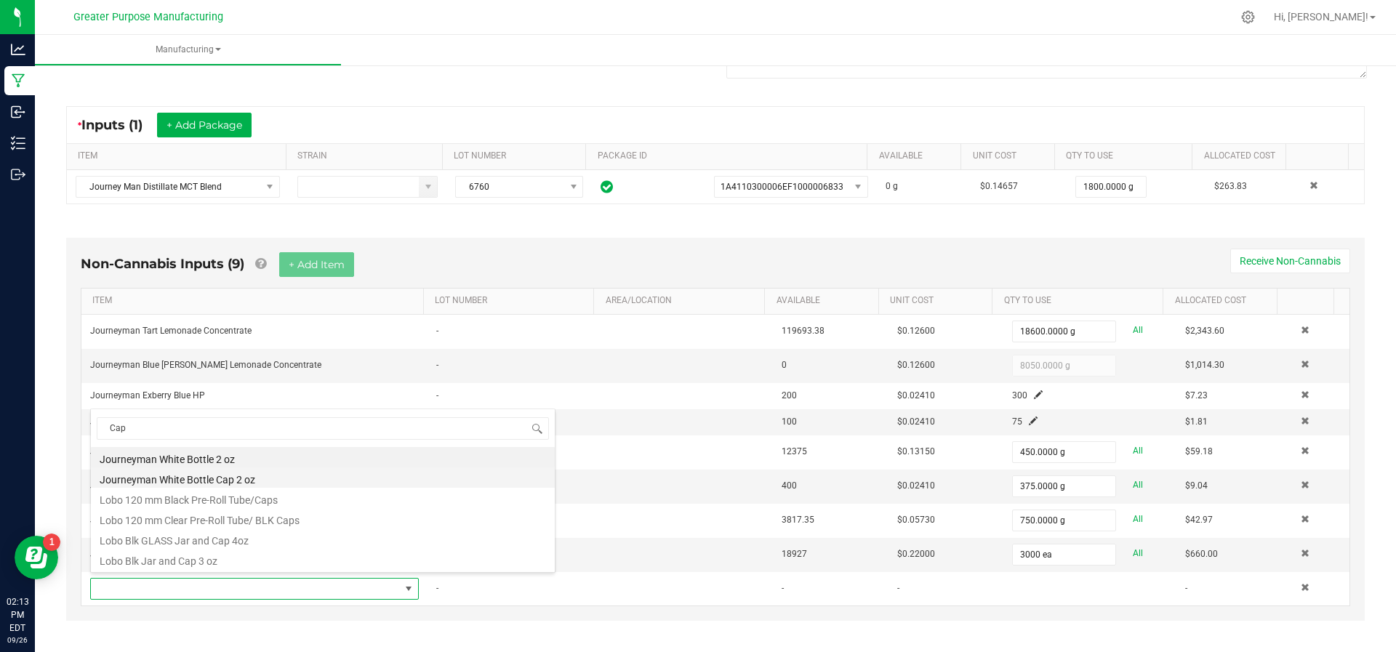
click at [255, 471] on li "Journeyman White Bottle Cap 2 oz" at bounding box center [323, 478] width 464 height 20
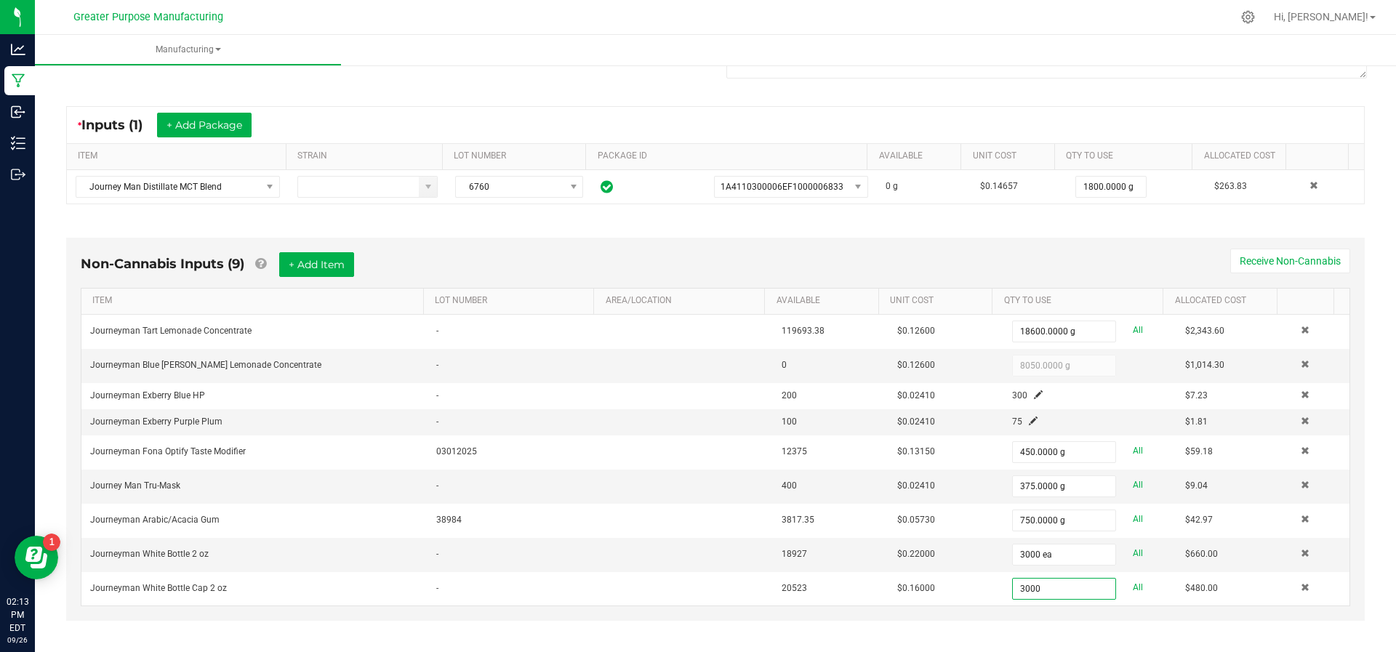
type input "3000 ea"
click at [958, 634] on div "Non-Cannabis Inputs (9) + Add Item Receive Non-Cannabis ITEM LOT NUMBER AREA/LO…" at bounding box center [715, 432] width 1325 height 431
click at [323, 259] on button "+ Add Item" at bounding box center [316, 264] width 75 height 25
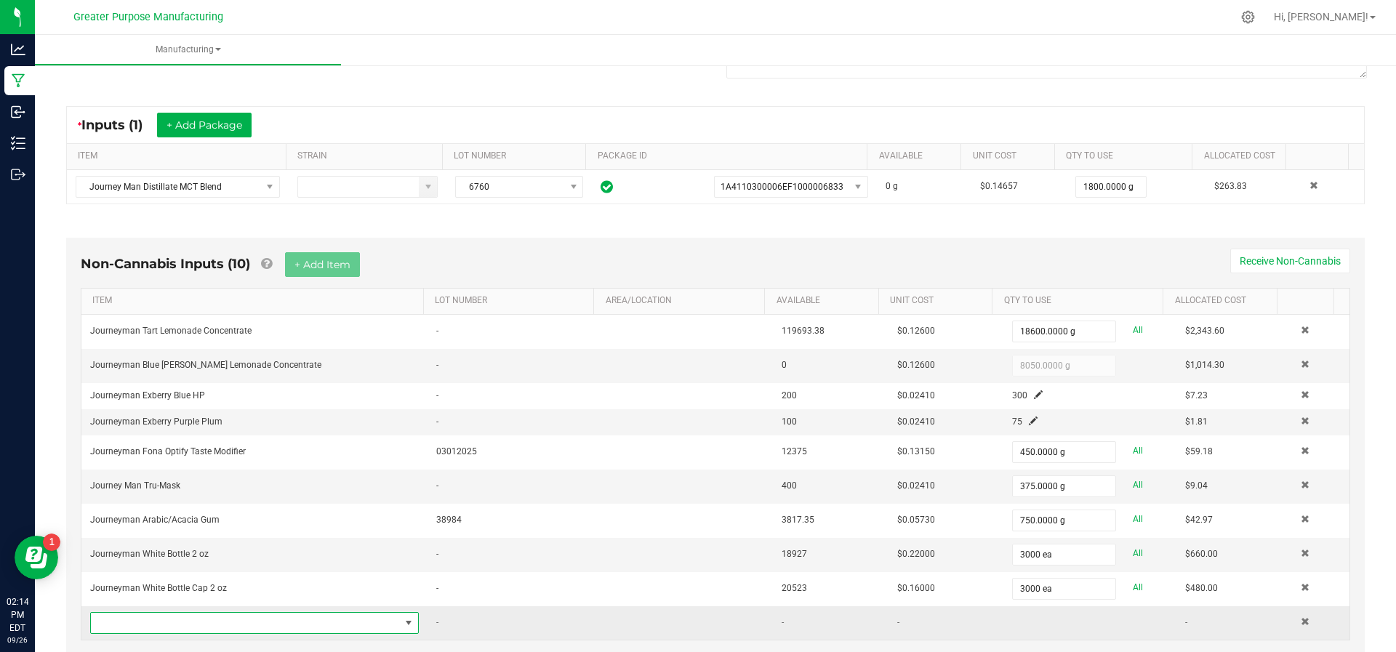
click at [219, 623] on span "NO DATA FOUND" at bounding box center [245, 623] width 309 height 20
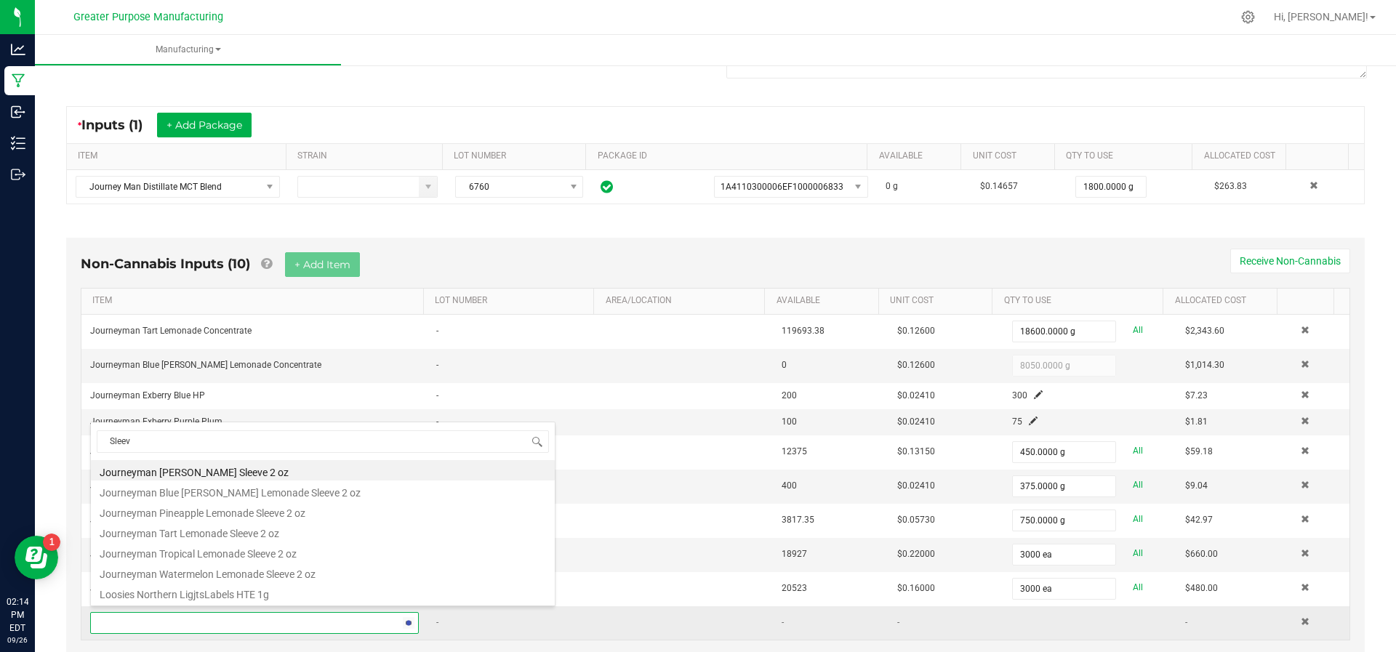
type input "Sleeve"
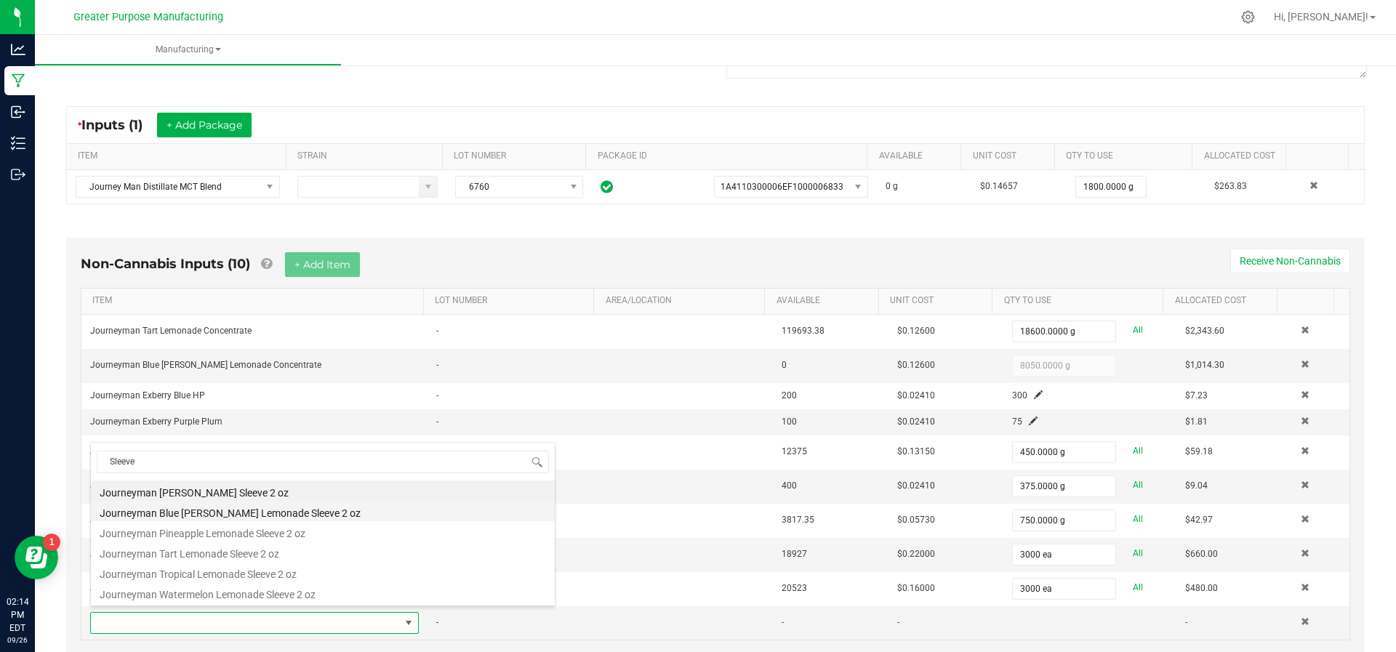
click at [246, 508] on li "Journeyman Blue [PERSON_NAME] Lemonade Sleeve 2 oz" at bounding box center [323, 511] width 464 height 20
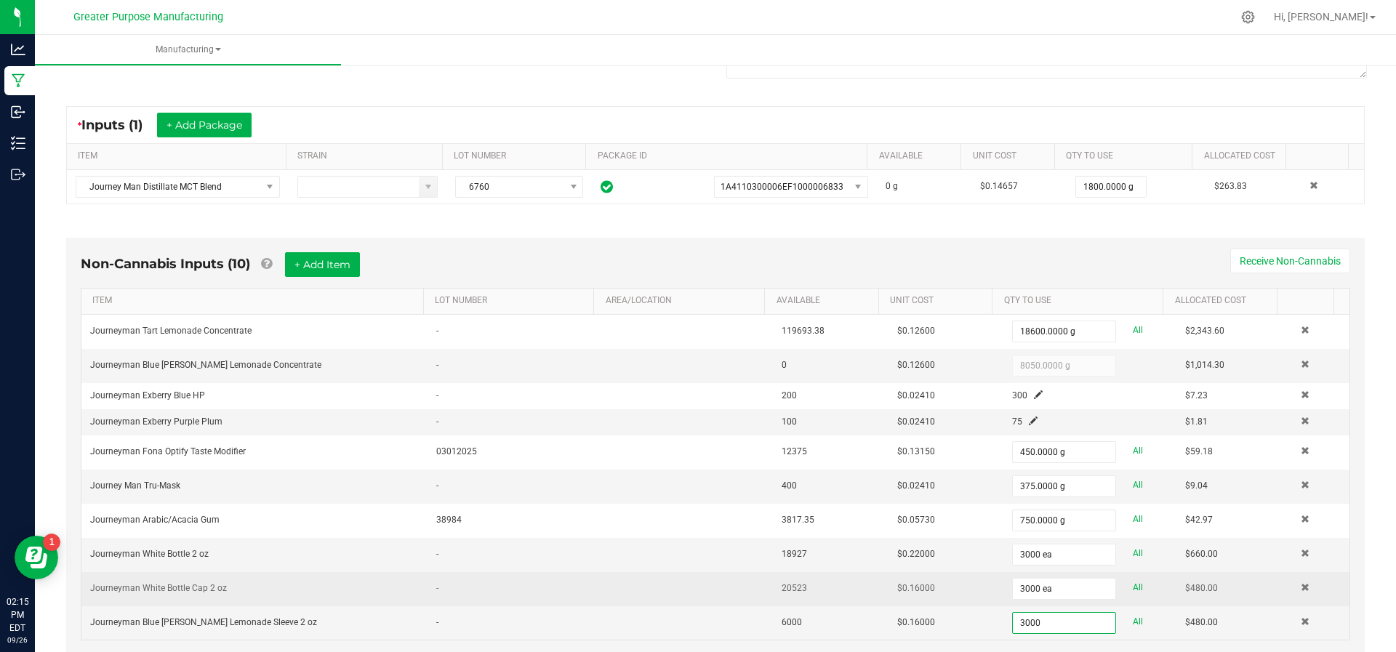
type input "3000 ea"
click at [600, 585] on td at bounding box center [686, 589] width 173 height 34
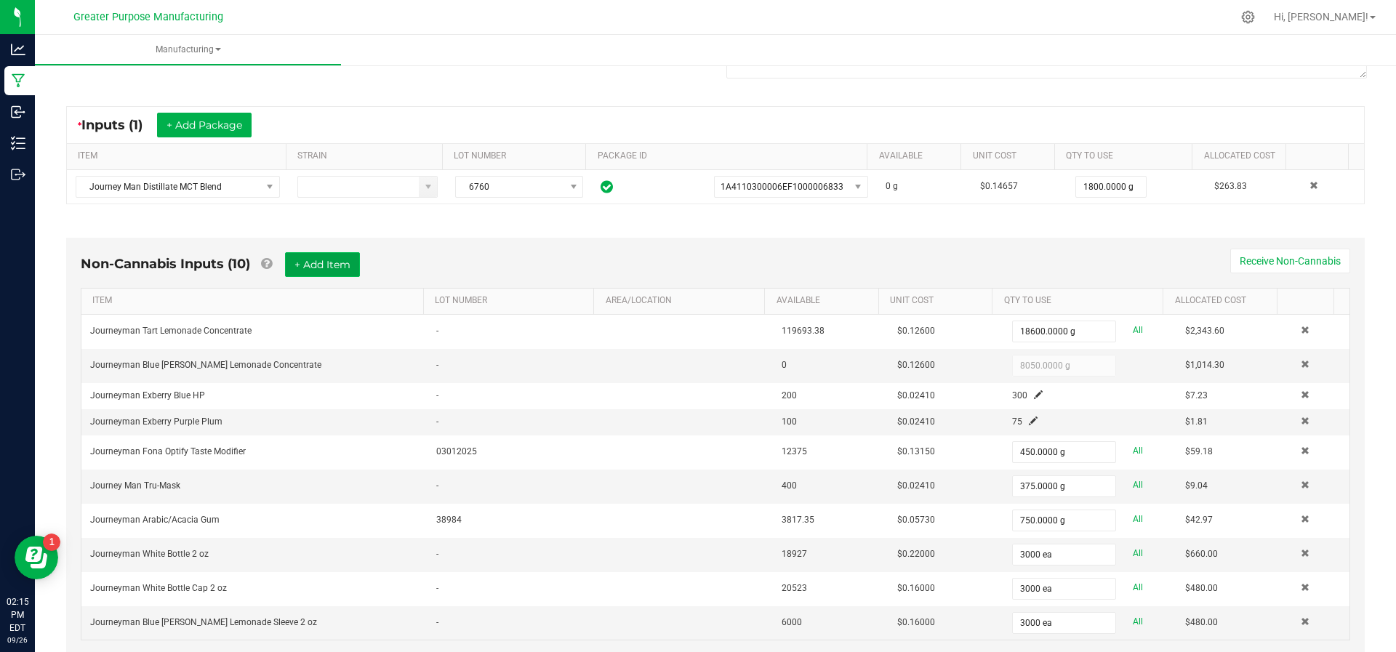
click at [329, 255] on button "+ Add Item" at bounding box center [322, 264] width 75 height 25
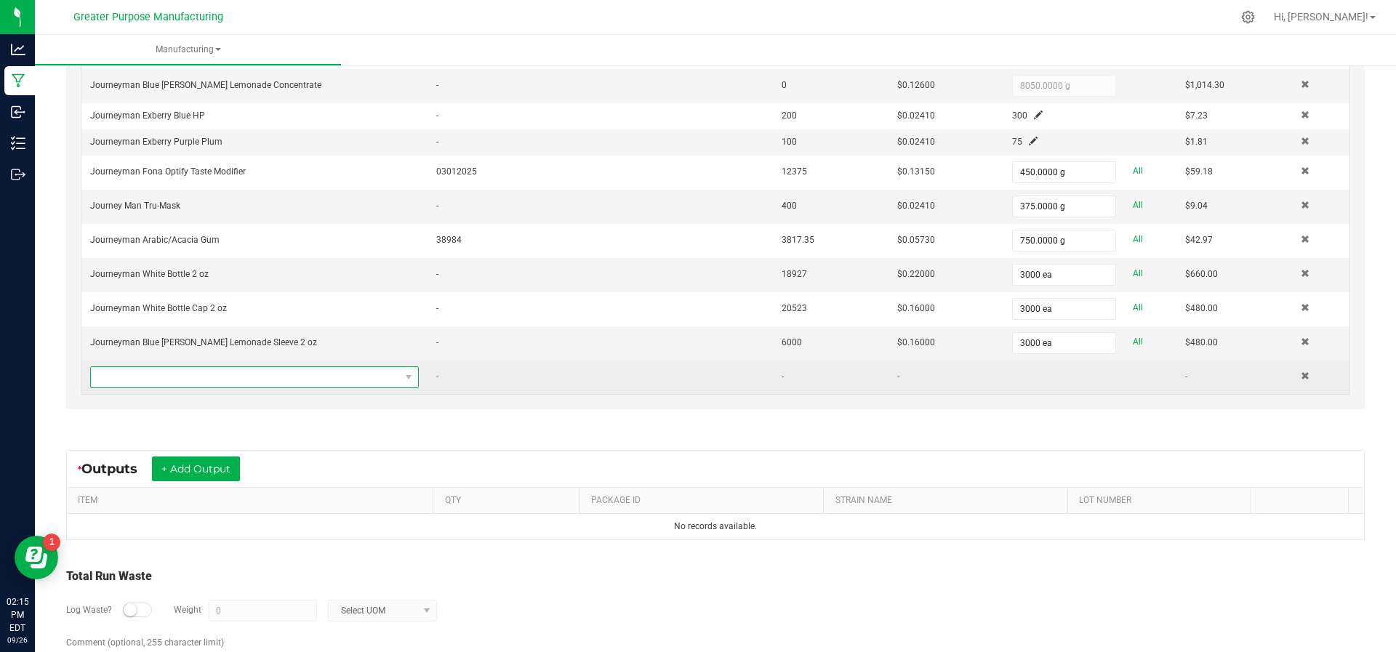
click at [192, 367] on span "NO DATA FOUND" at bounding box center [245, 377] width 309 height 20
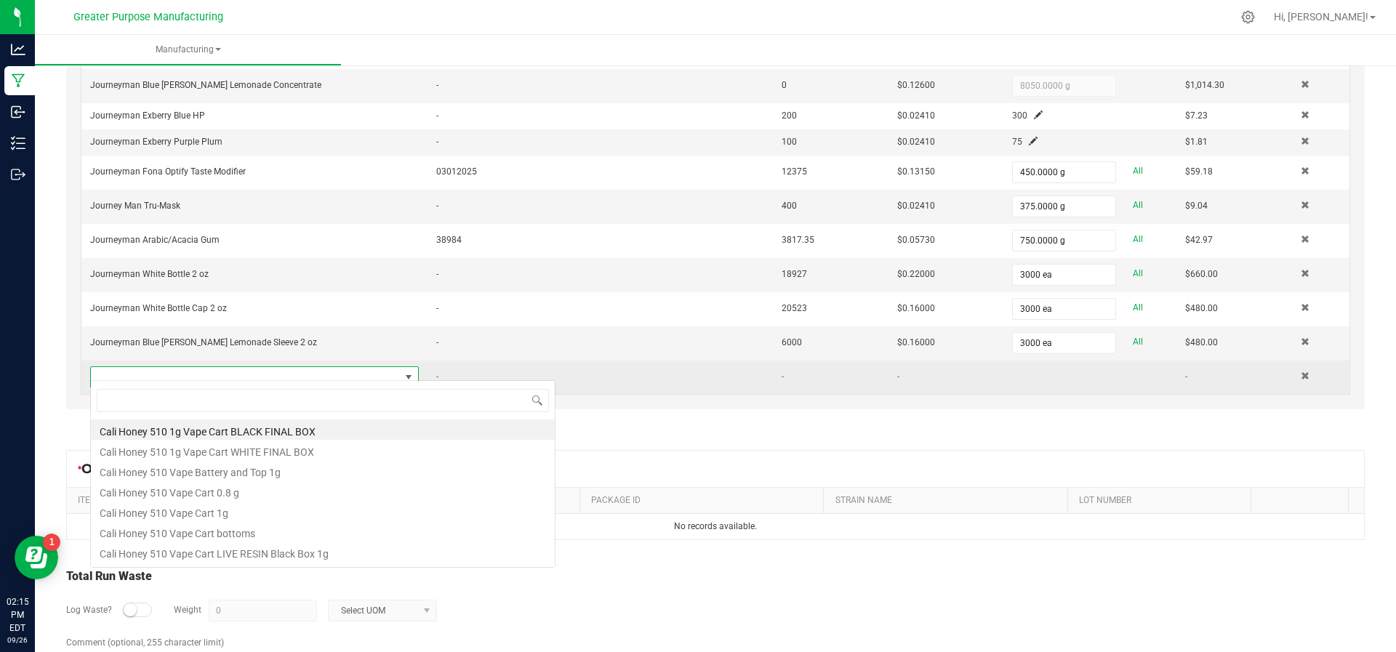
scroll to position [22, 315]
type input "Final"
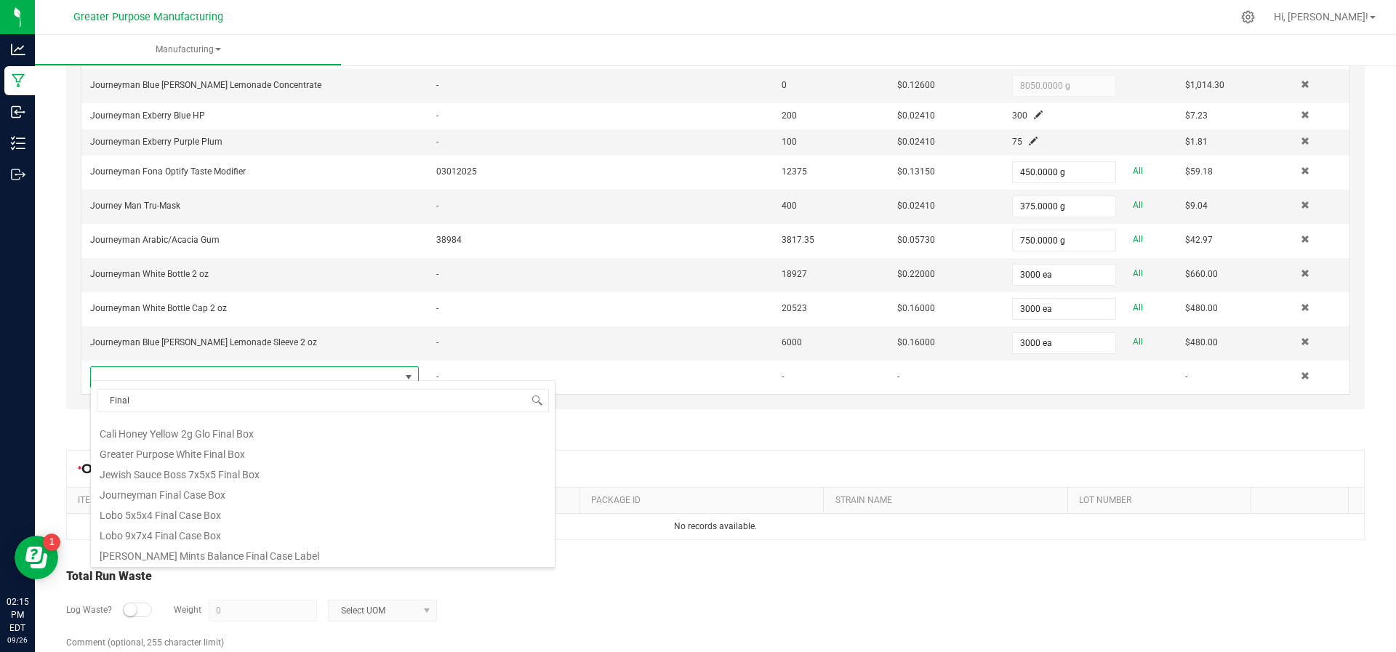
scroll to position [119, 0]
click at [227, 486] on li "Journeyman Final Case Box" at bounding box center [323, 494] width 464 height 20
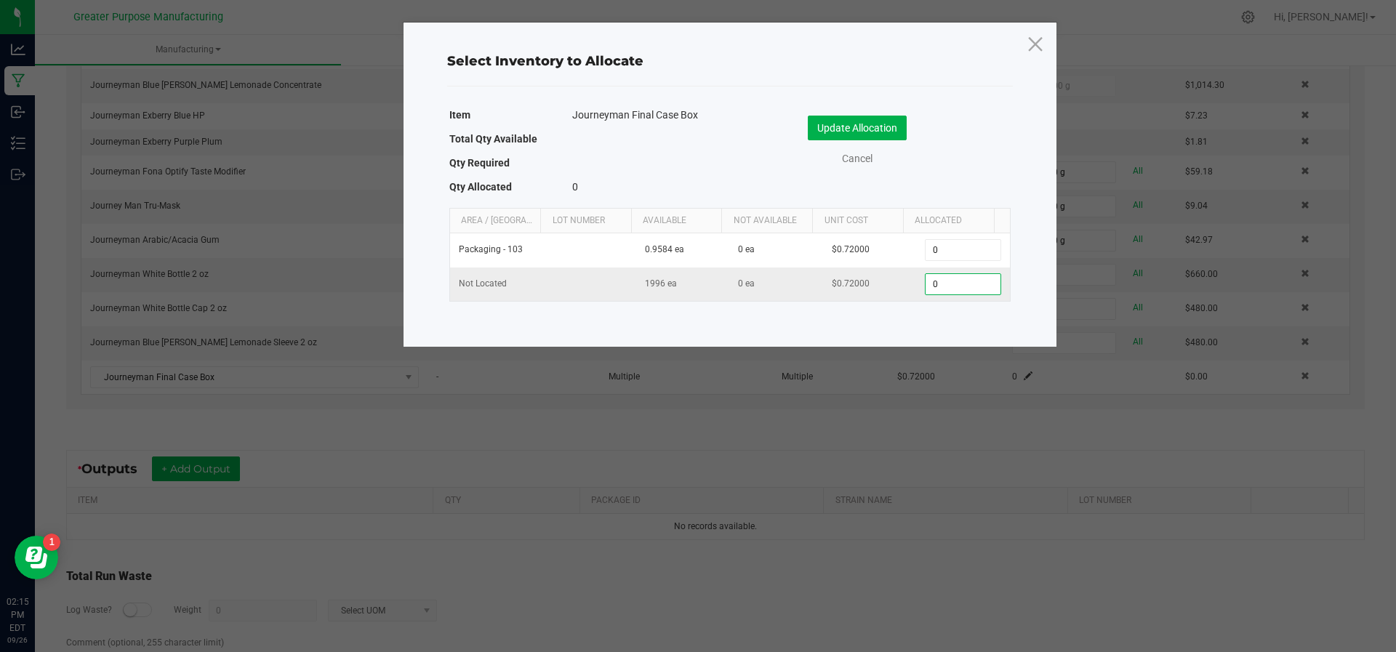
click at [931, 277] on input "0" at bounding box center [963, 284] width 74 height 20
type input "125"
click at [880, 116] on button "Update Allocation" at bounding box center [857, 128] width 99 height 25
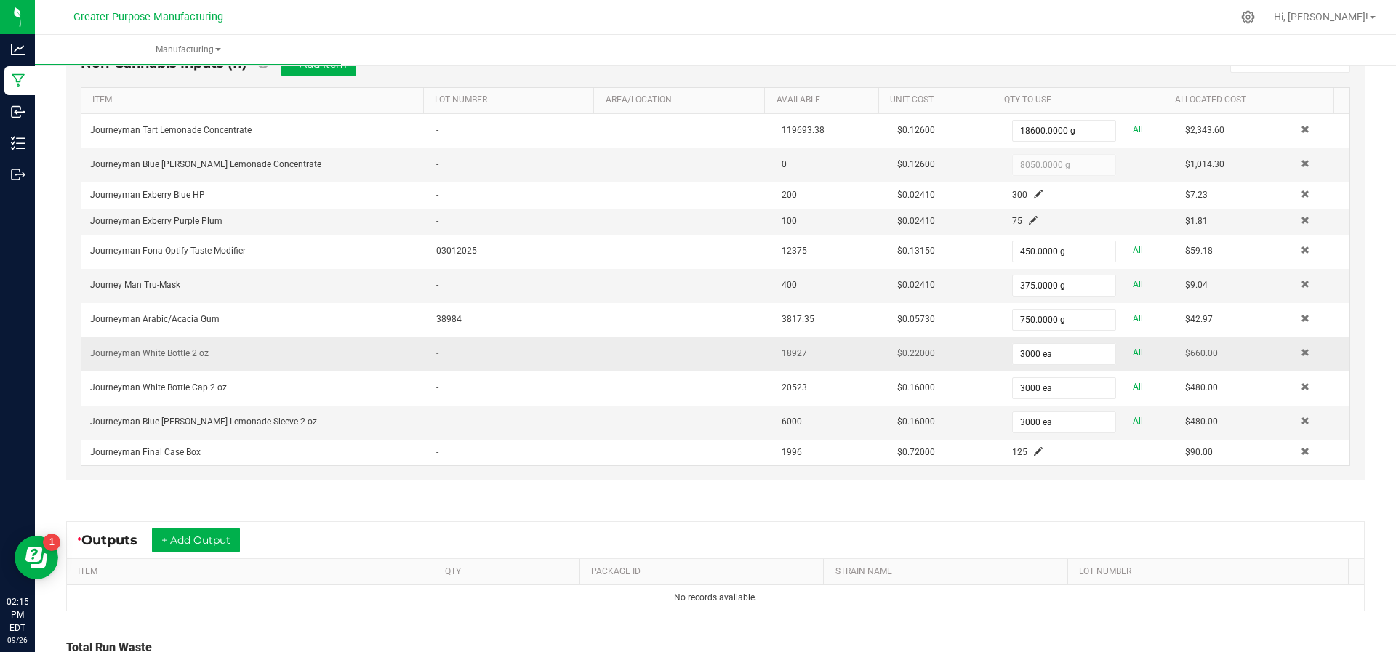
scroll to position [417, 0]
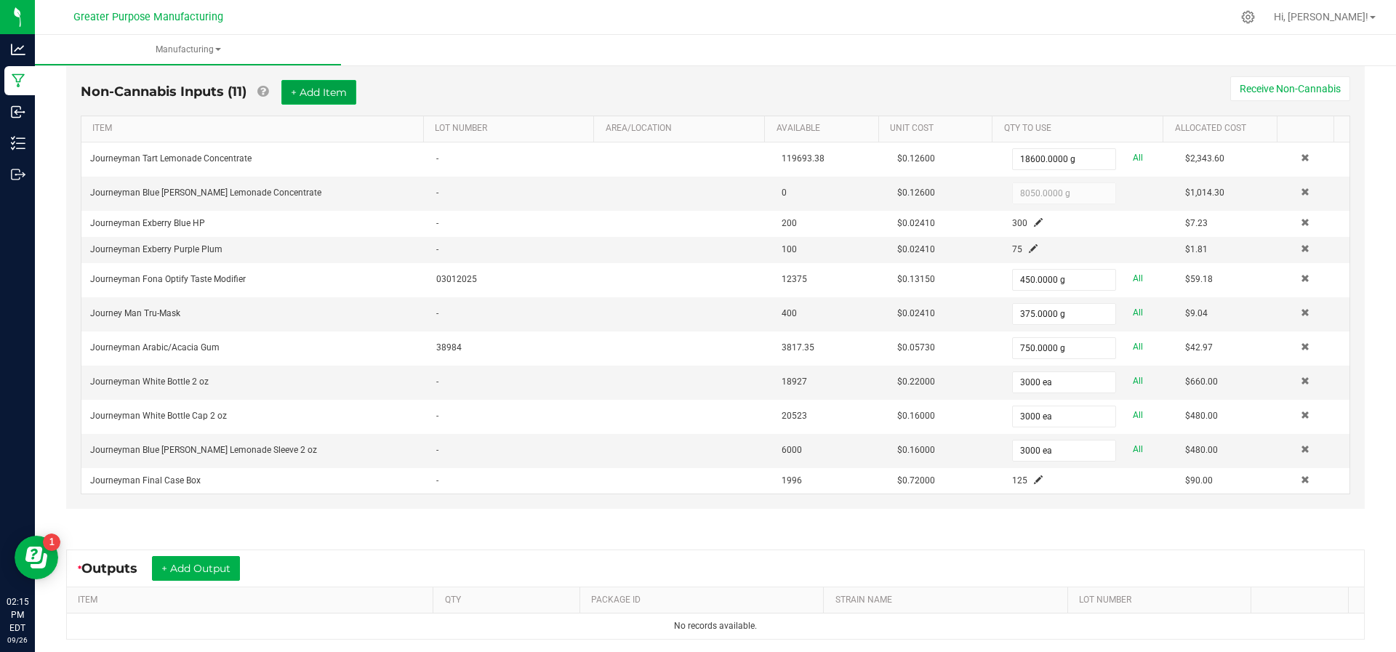
click at [332, 85] on button "+ Add Item" at bounding box center [318, 92] width 75 height 25
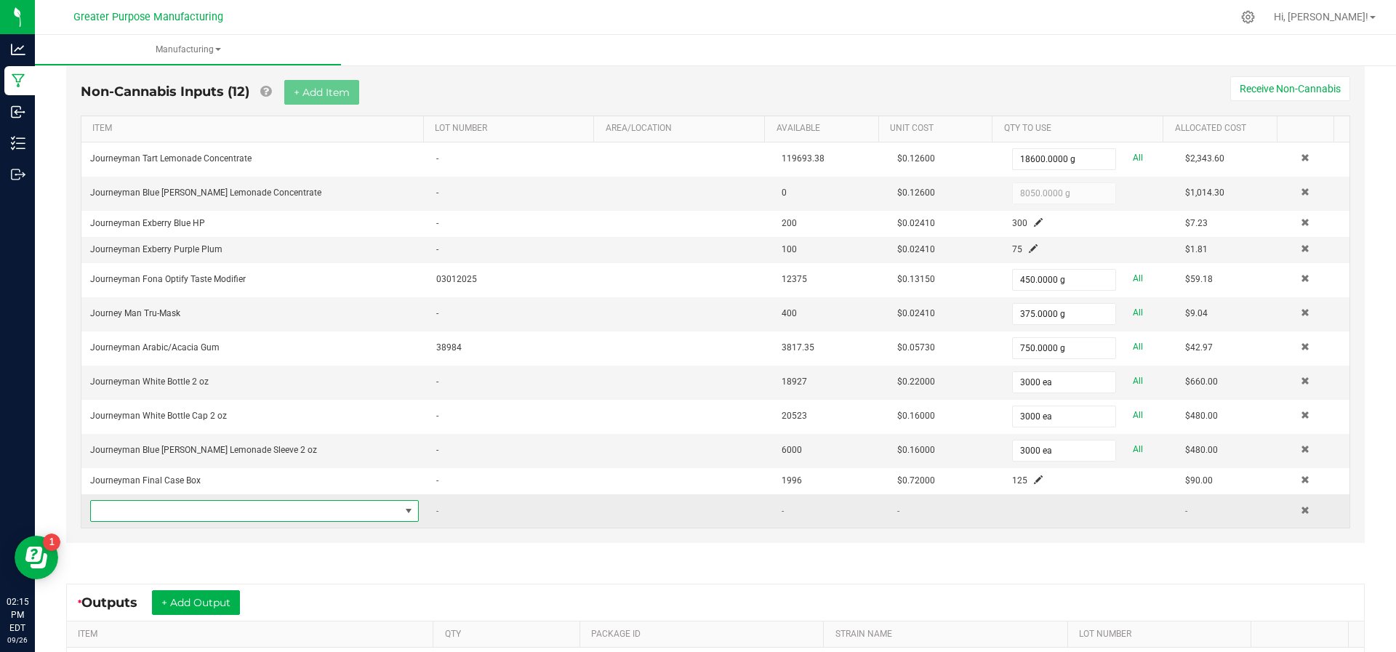
click at [218, 501] on span "NO DATA FOUND" at bounding box center [245, 511] width 309 height 20
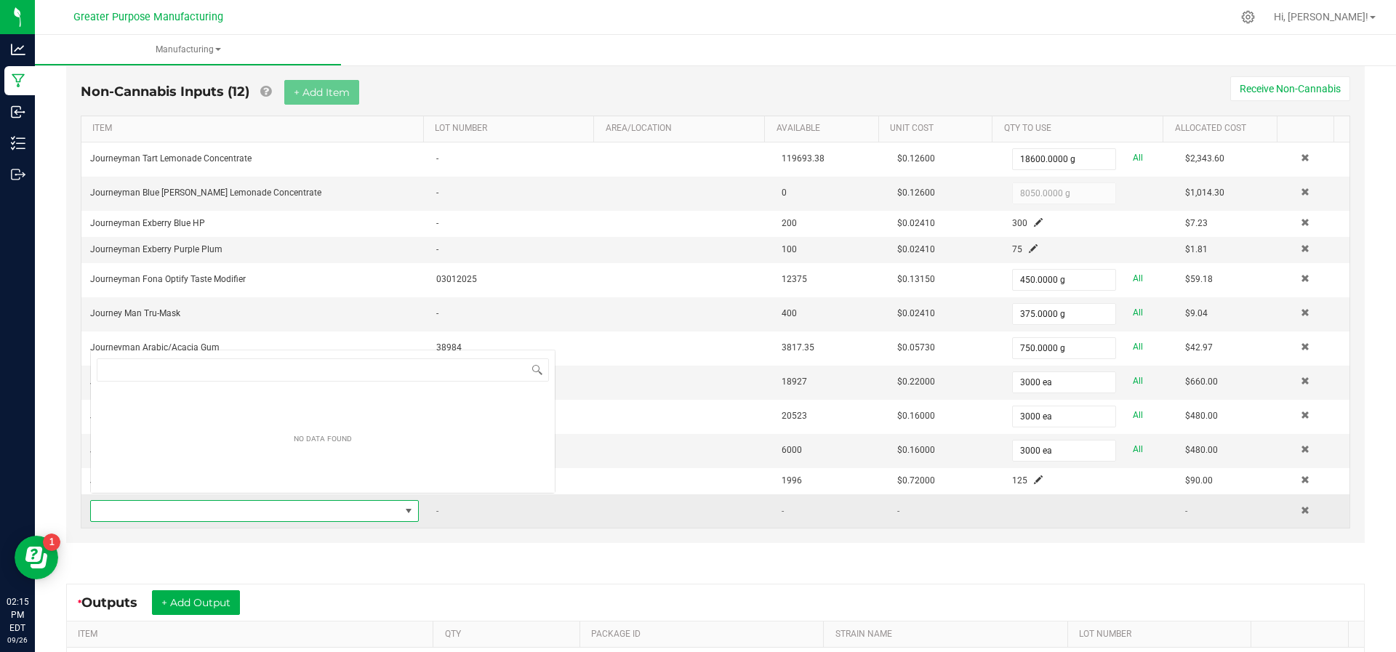
scroll to position [22, 315]
type input "Jour"
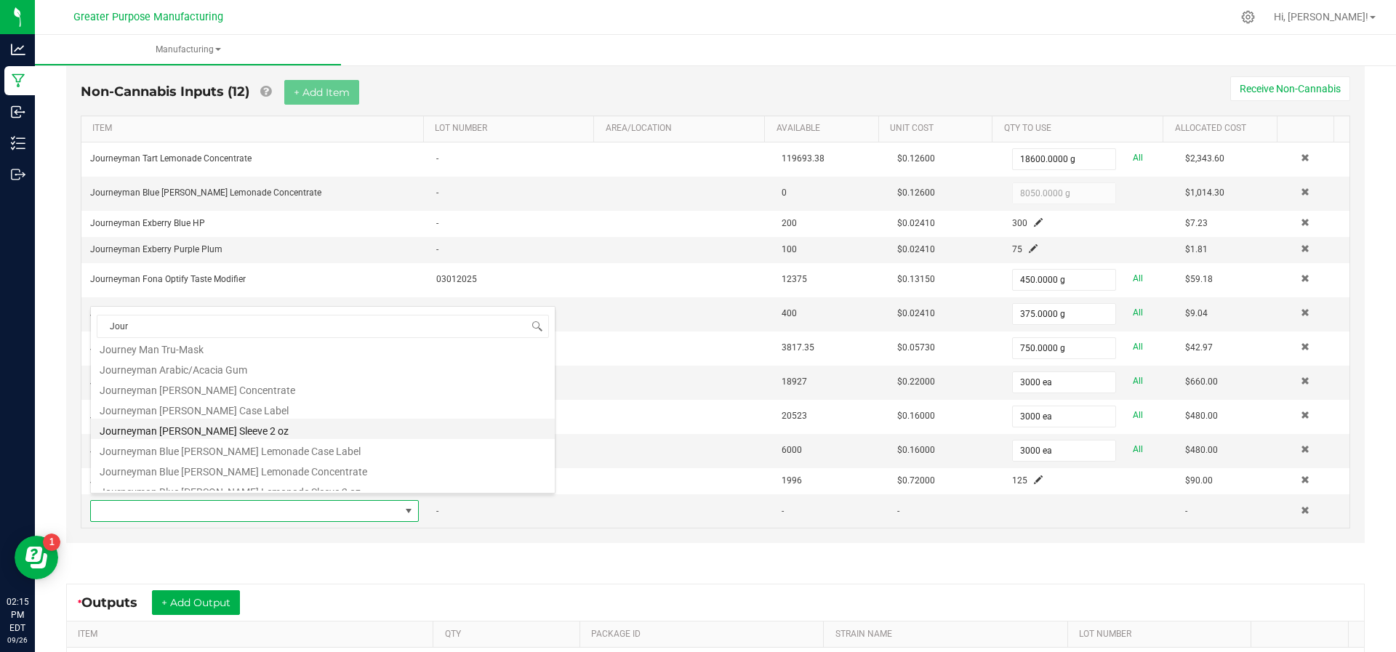
scroll to position [31, 0]
click at [253, 440] on li "Journeyman Blue [PERSON_NAME] Lemonade Case Label" at bounding box center [323, 447] width 464 height 20
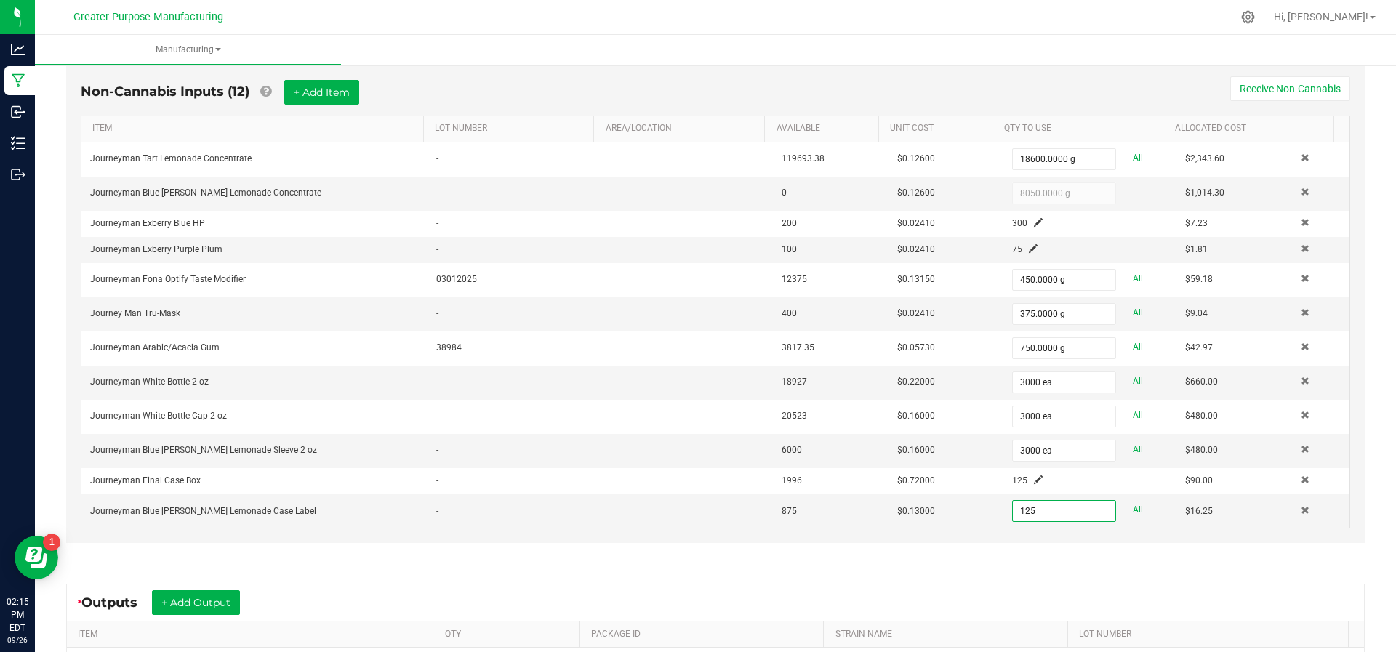
type input "125 ea"
click at [978, 586] on div "* Outputs + Add Output" at bounding box center [715, 603] width 1297 height 36
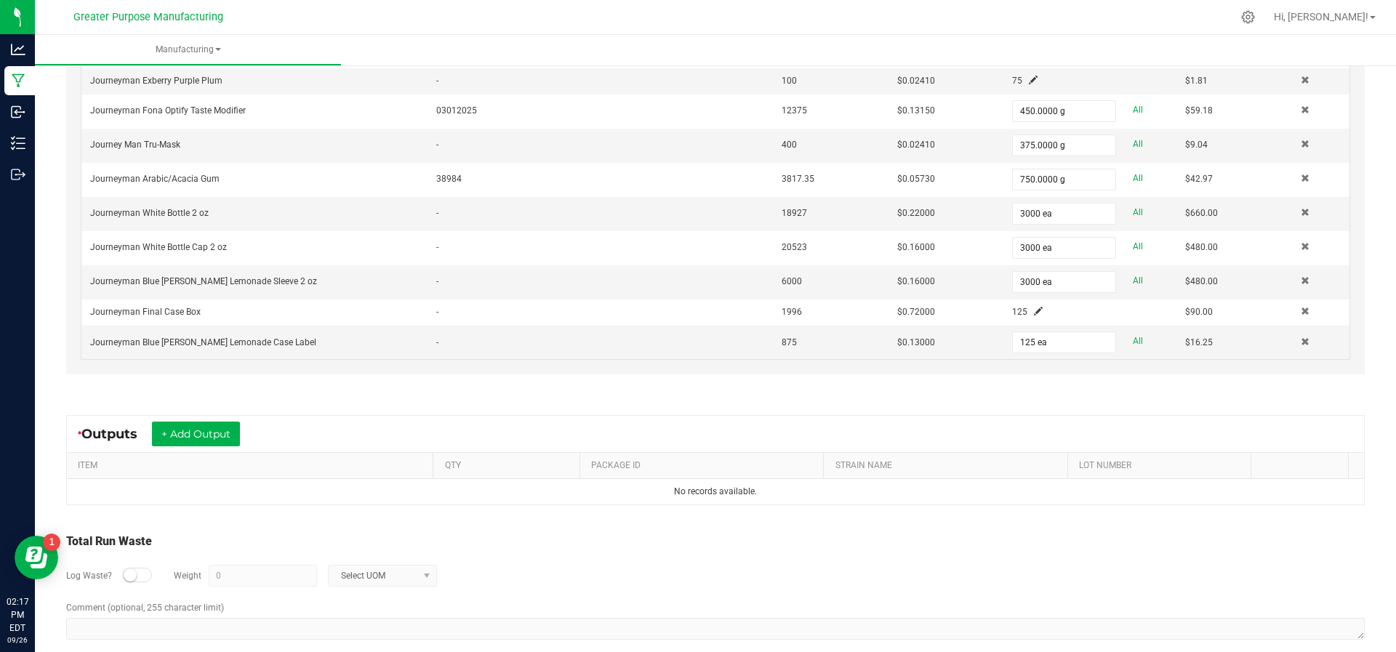
scroll to position [590, 0]
click at [205, 424] on button "+ Add Output" at bounding box center [196, 429] width 88 height 25
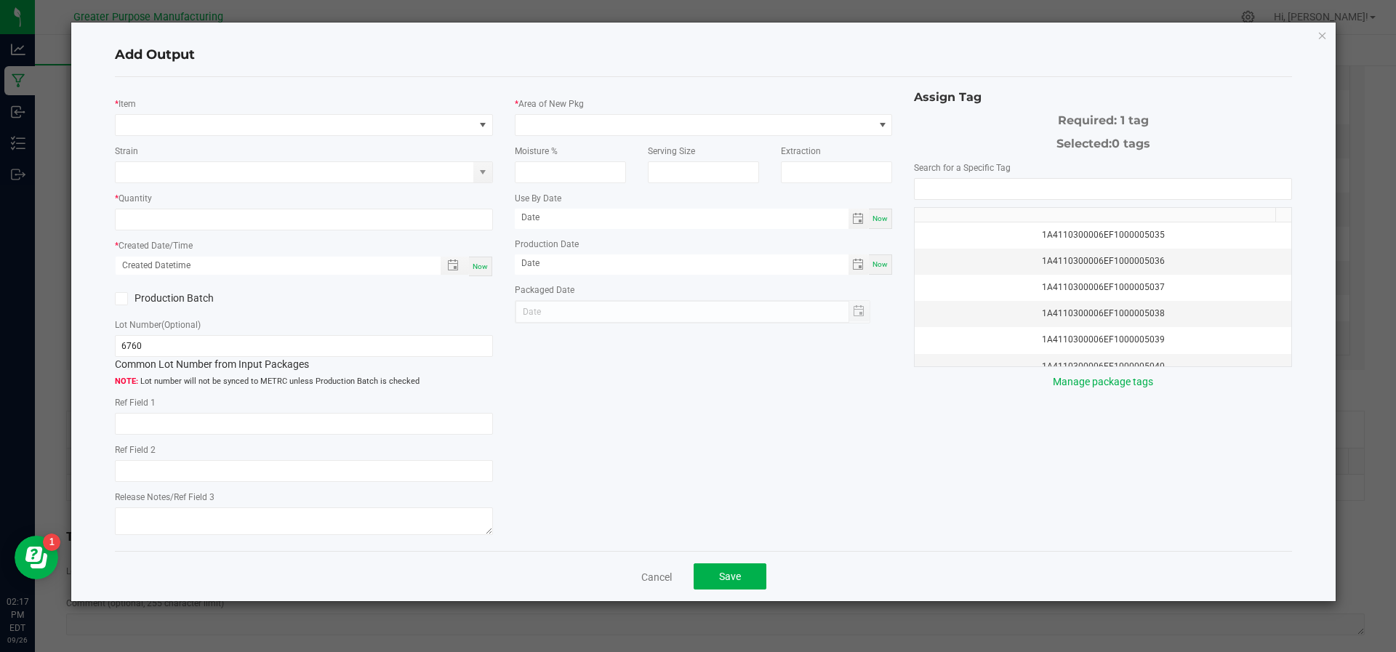
type input "[DATE]"
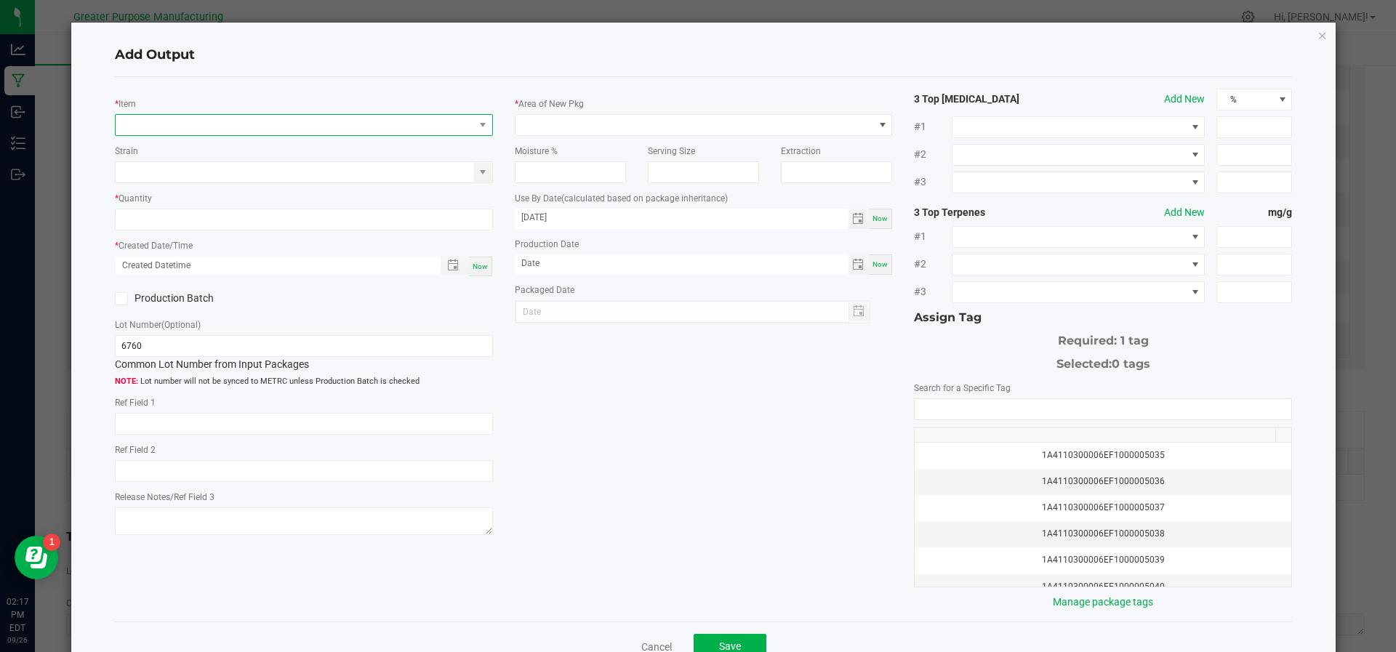
click at [169, 131] on span "NO DATA FOUND" at bounding box center [295, 125] width 358 height 20
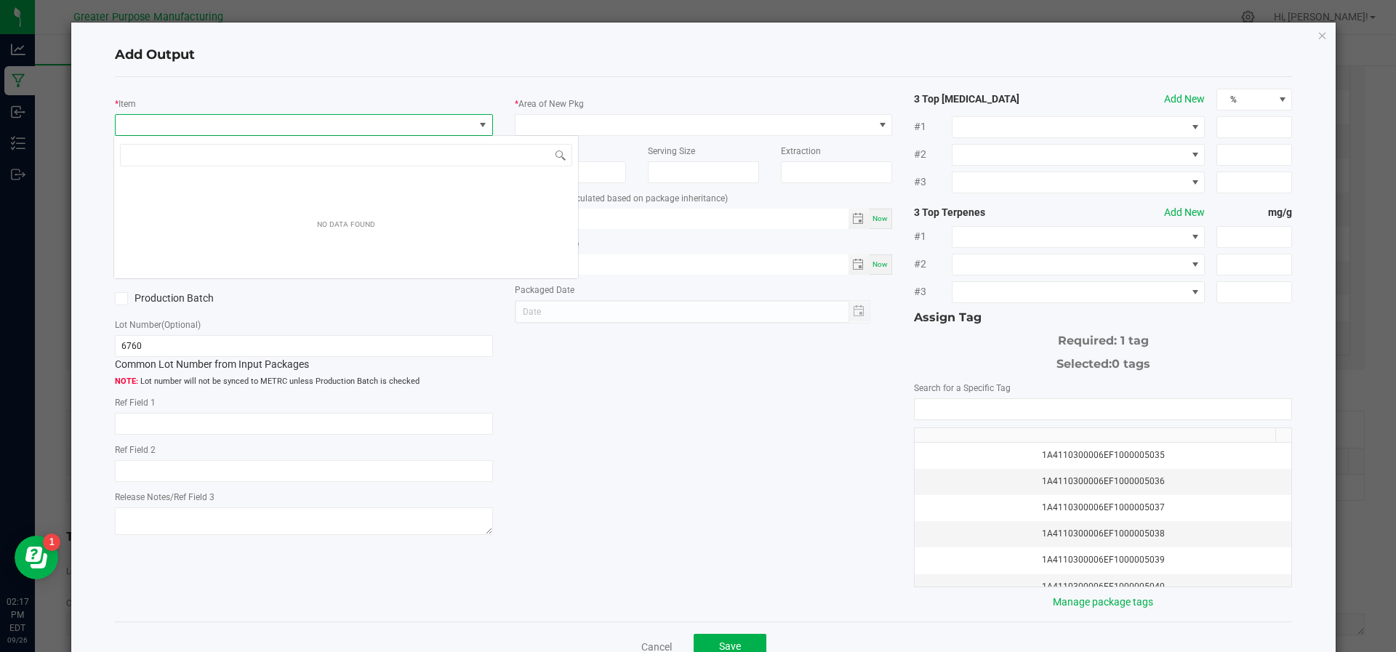
scroll to position [22, 373]
type input "B"
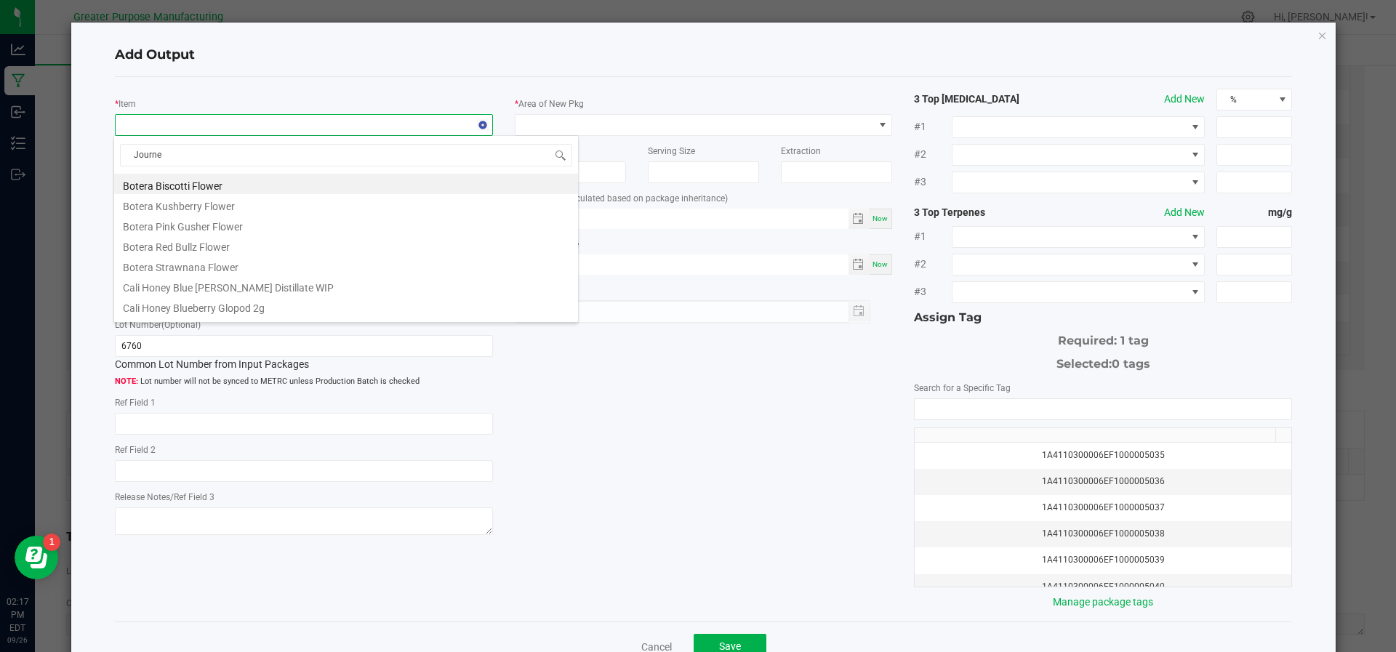
type input "Journey"
click at [191, 269] on li "Journeyman Blueberry Lemonade Syrup 2oz" at bounding box center [346, 265] width 464 height 20
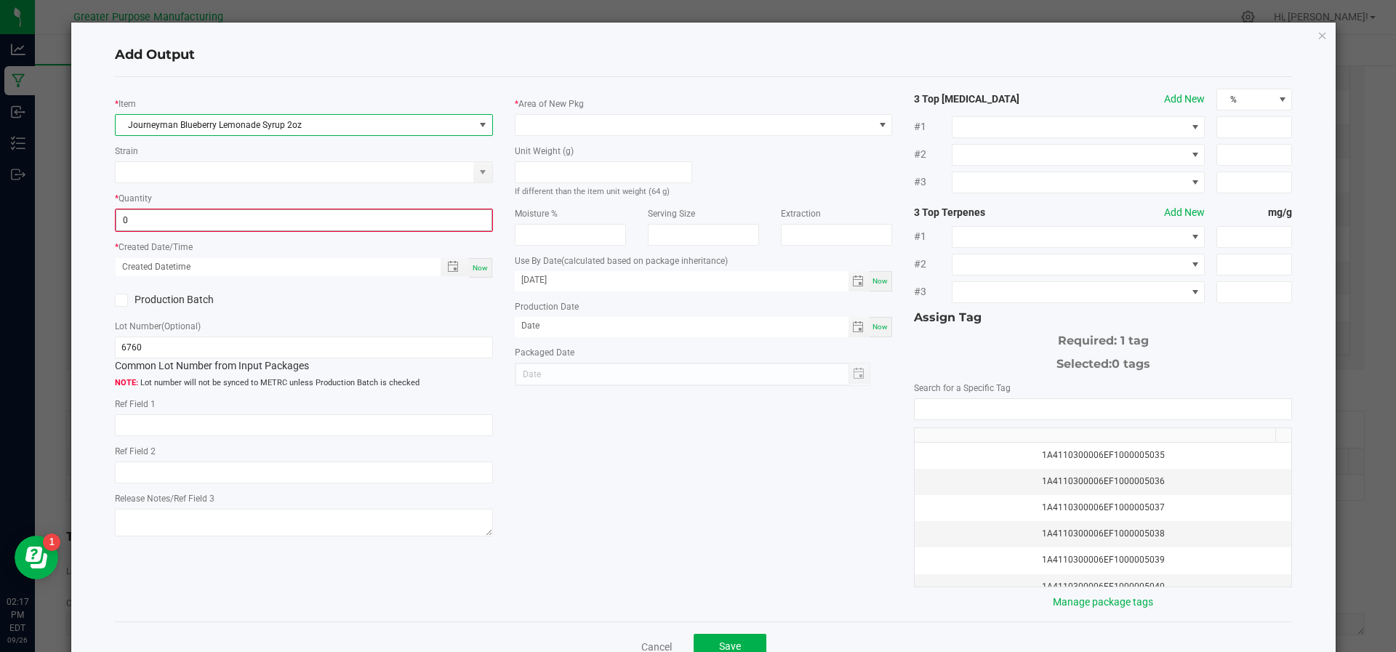
click at [185, 212] on input "0" at bounding box center [303, 220] width 375 height 20
type input "3000 ea"
click at [481, 275] on div "Now" at bounding box center [480, 267] width 23 height 20
type input "[DATE] 2:17 PM"
type input "[DATE]"
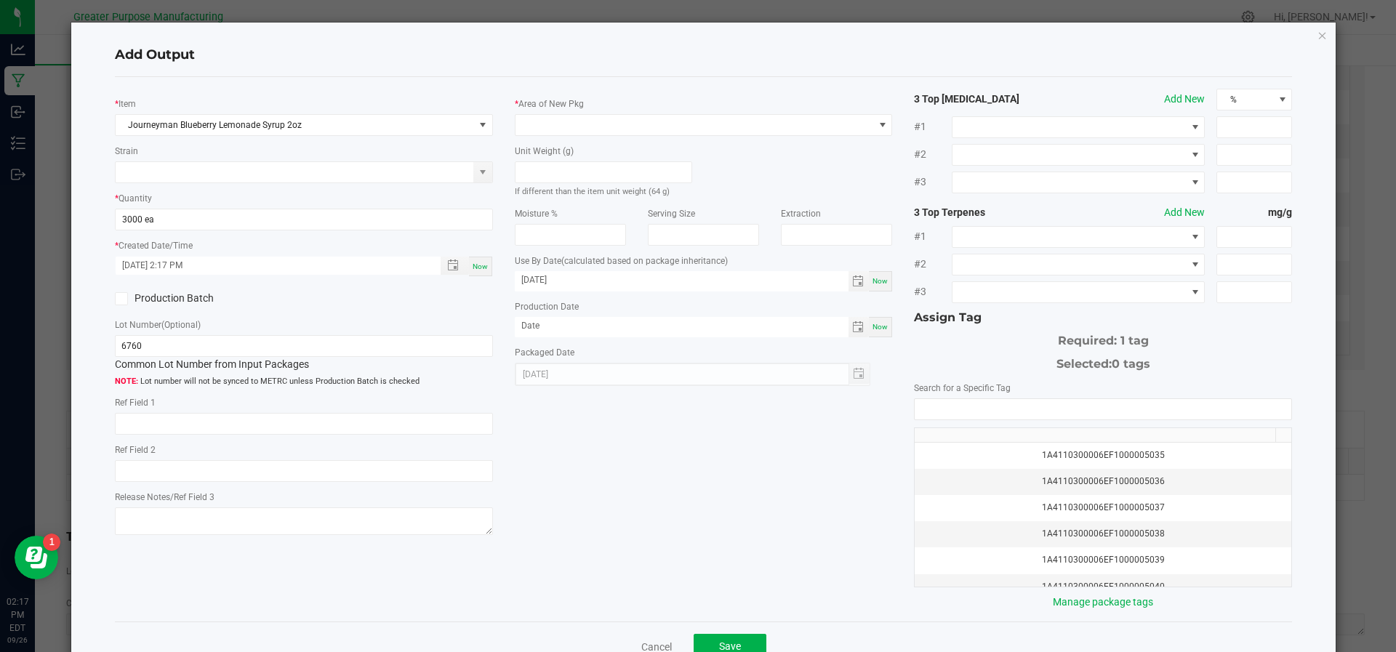
click at [132, 292] on label "Production Batch" at bounding box center [204, 298] width 178 height 15
click at [0, 0] on input "Production Batch" at bounding box center [0, 0] width 0 height 0
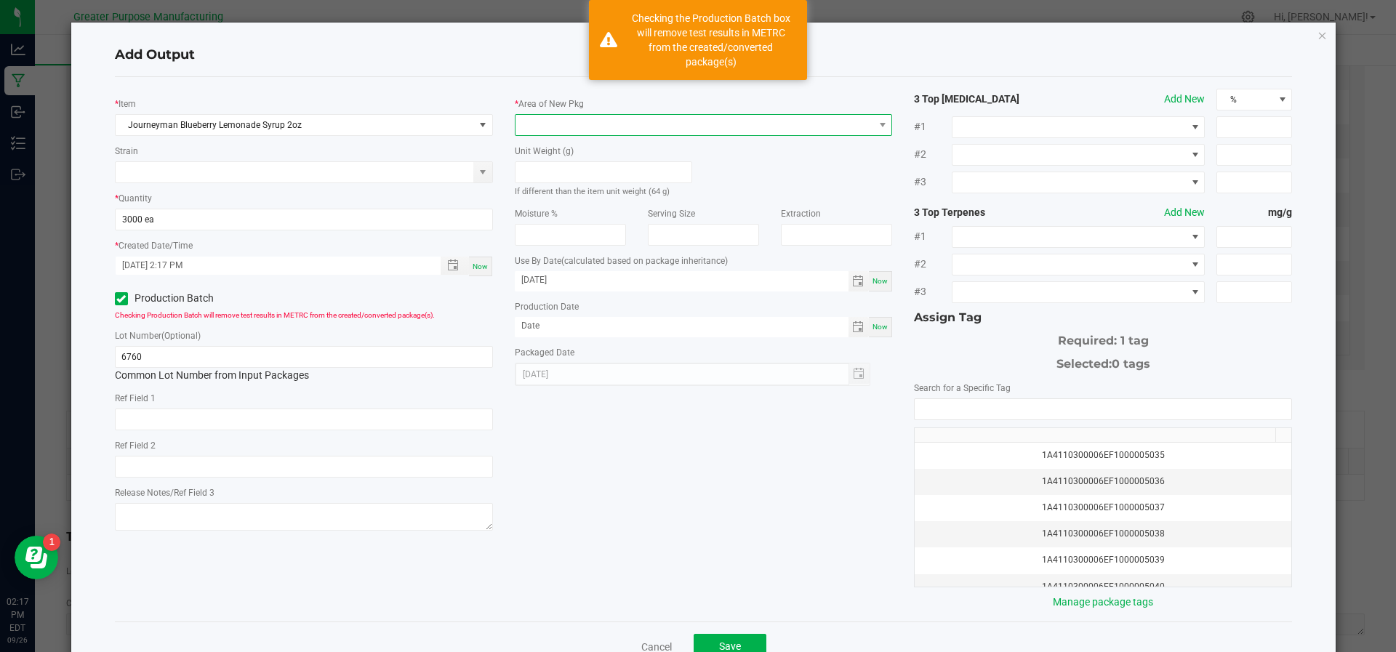
click at [746, 132] on span at bounding box center [695, 125] width 358 height 20
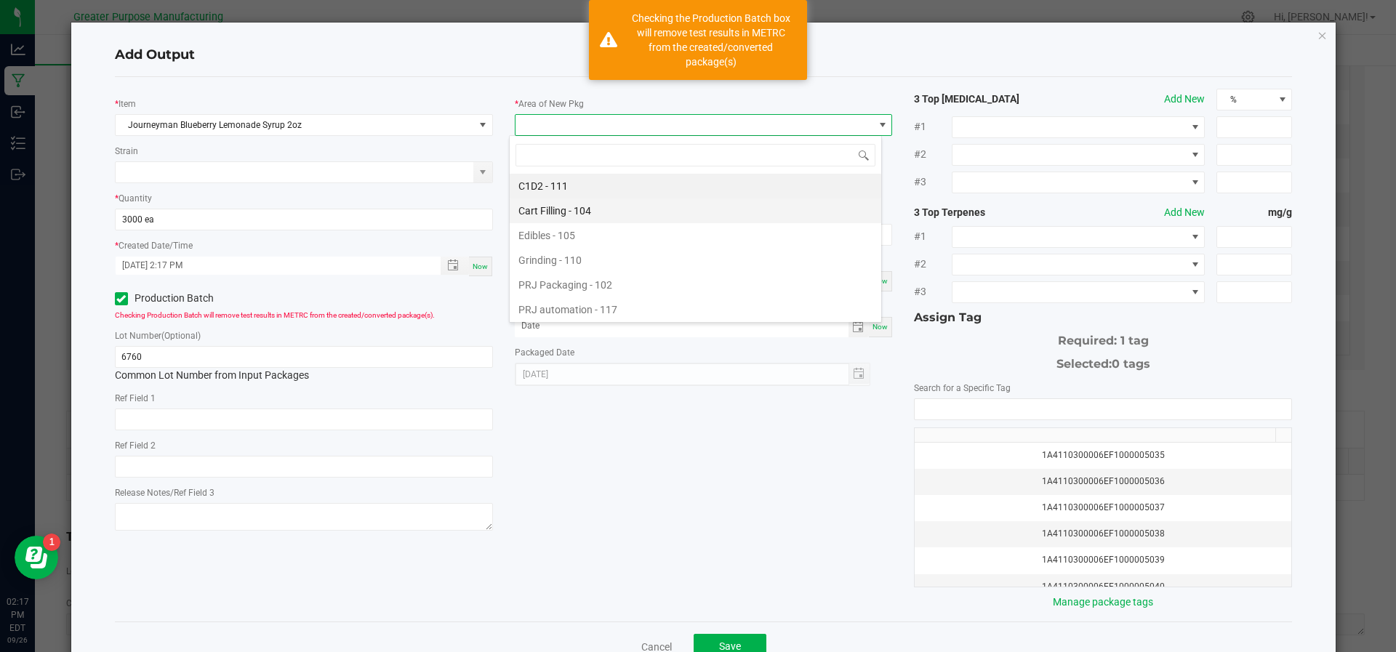
scroll to position [98, 0]
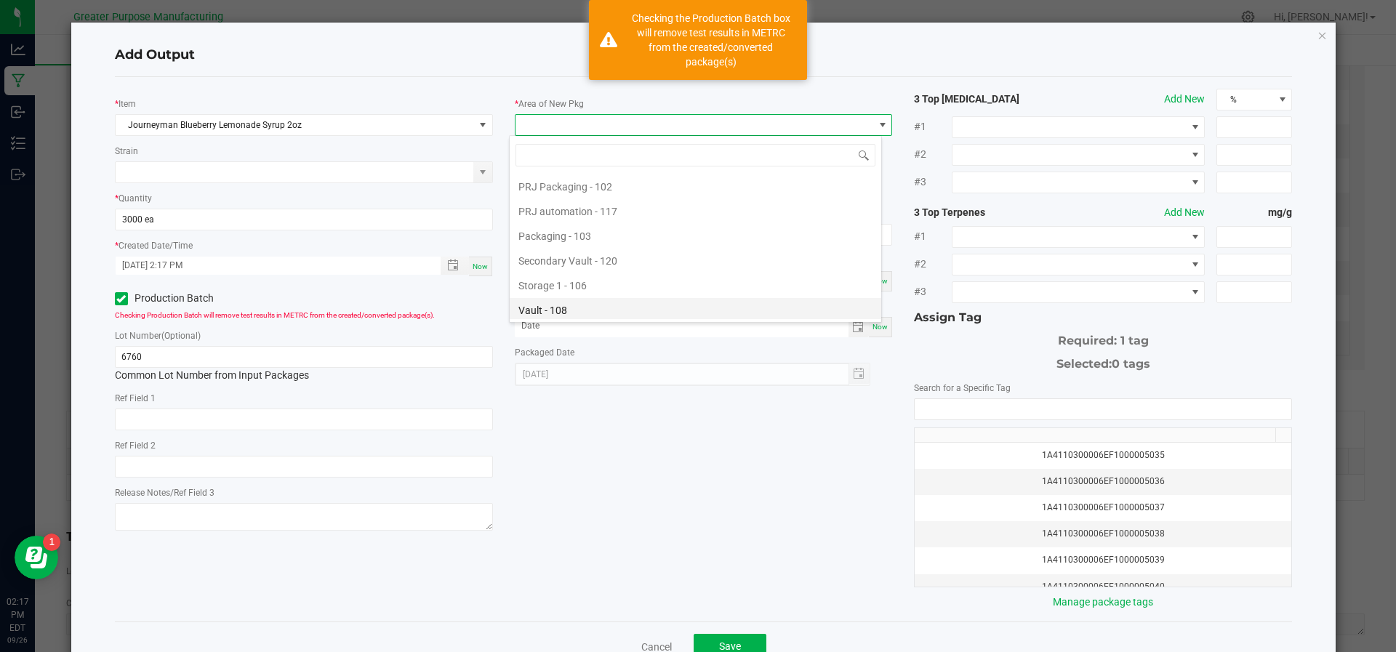
click at [657, 309] on li "Vault - 108" at bounding box center [696, 310] width 372 height 25
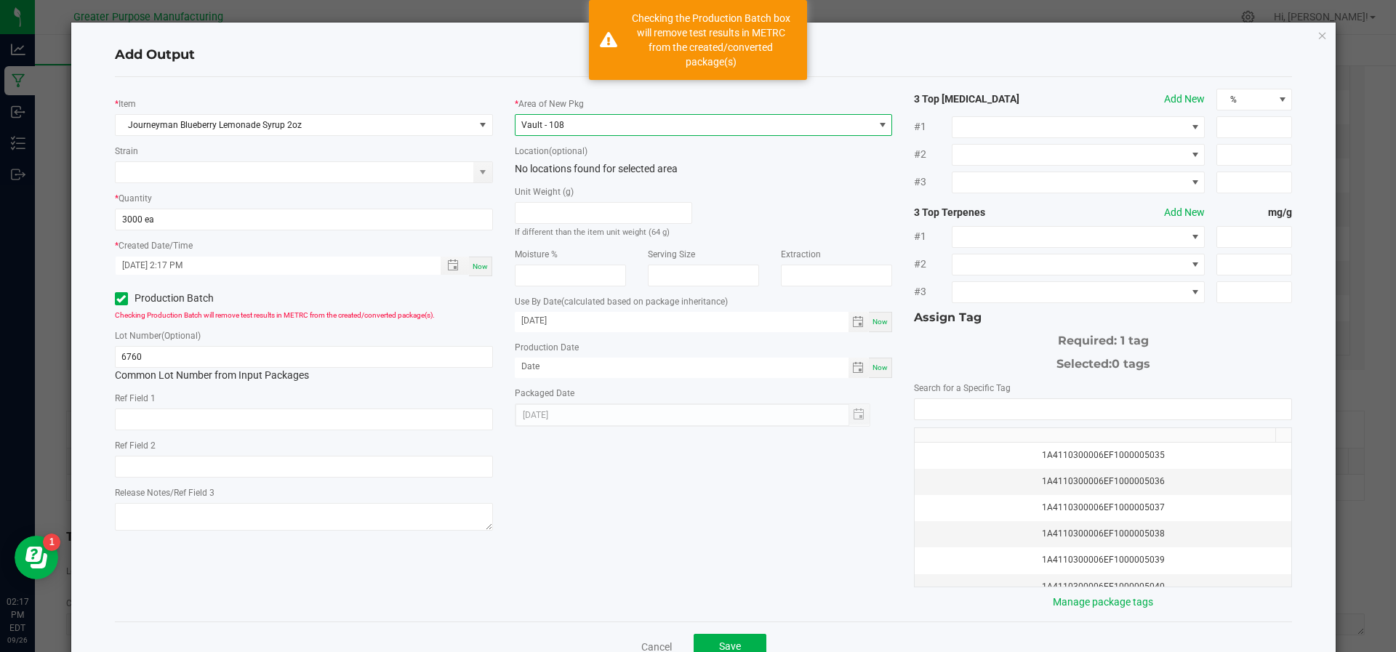
click at [869, 375] on div "Now" at bounding box center [880, 368] width 23 height 20
type input "[DATE]"
click at [961, 410] on input "NO DATA FOUND" at bounding box center [1103, 409] width 377 height 20
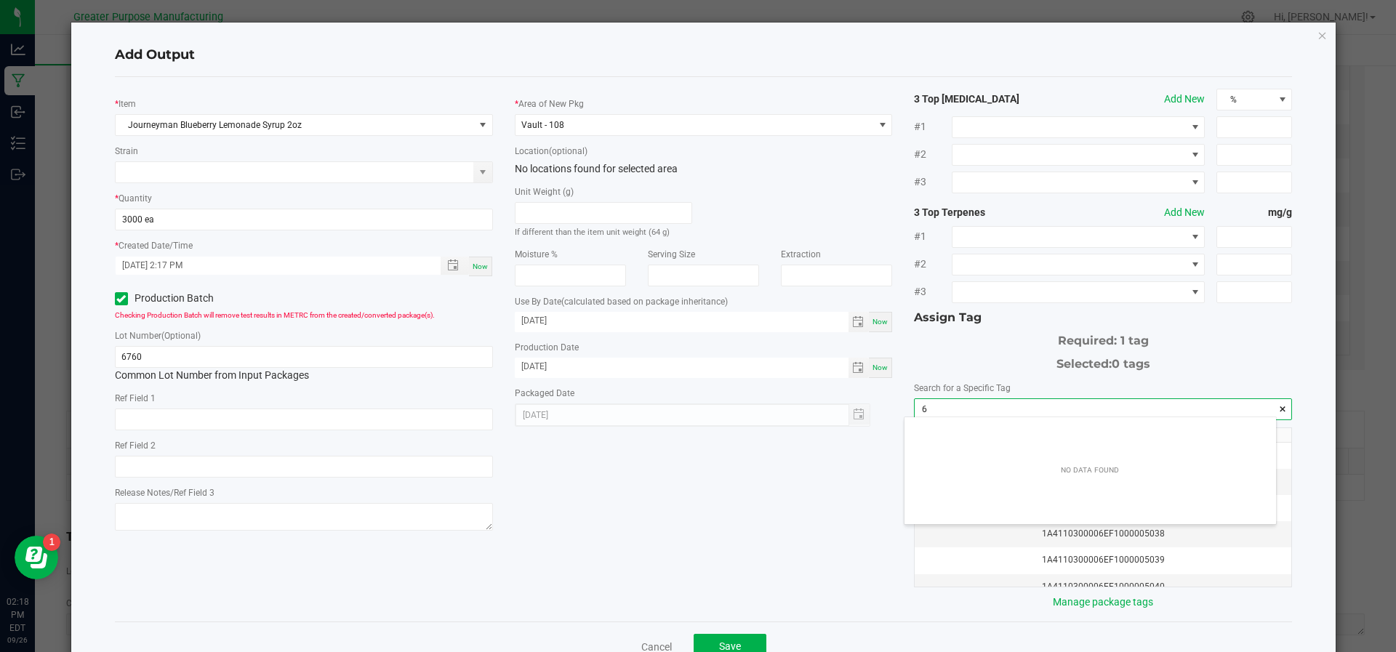
scroll to position [20, 372]
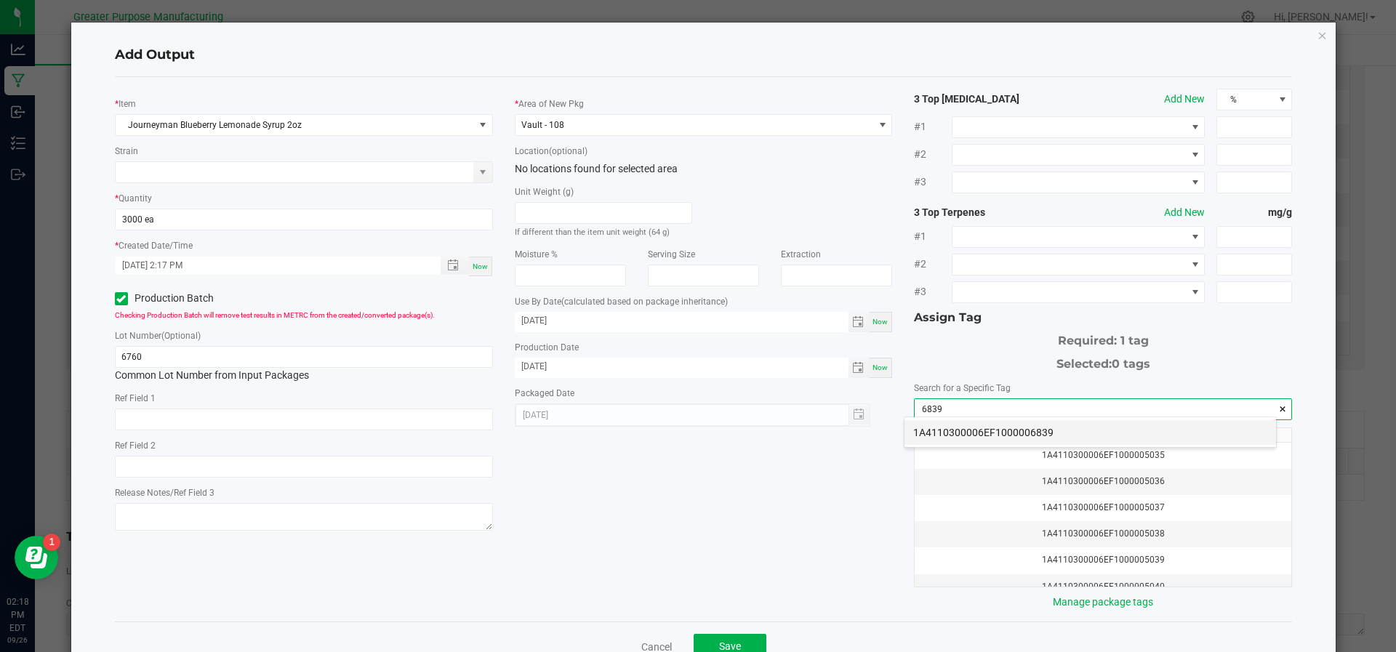
click at [964, 429] on li "1A4110300006EF1000006839" at bounding box center [1091, 432] width 372 height 25
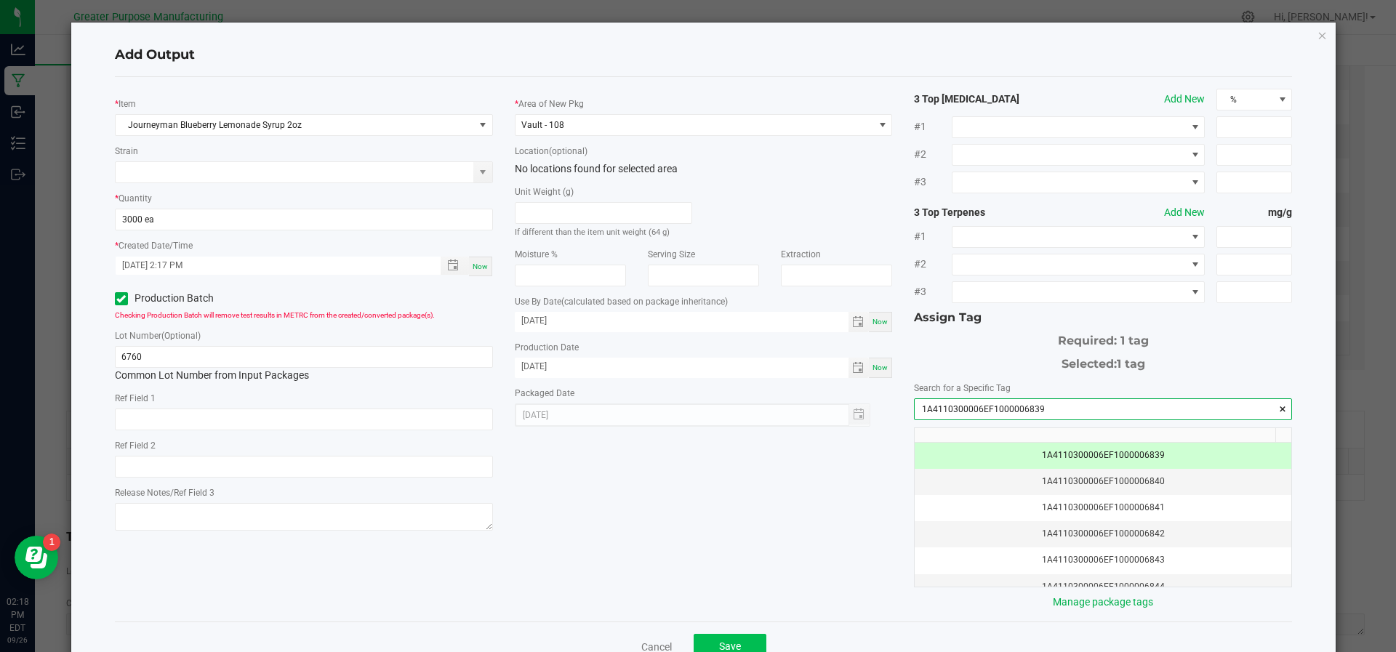
type input "1A4110300006EF1000006839"
click at [726, 635] on button "Save" at bounding box center [730, 647] width 73 height 26
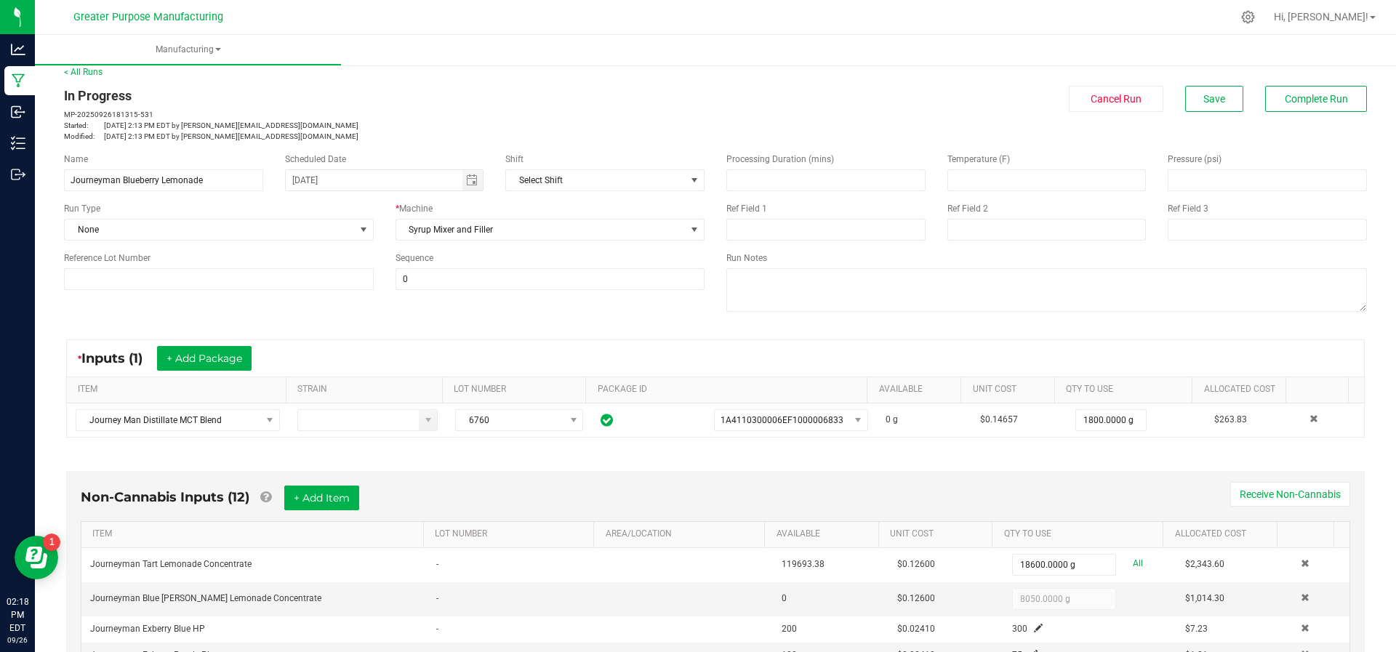
scroll to position [11, 0]
click at [1289, 105] on button "Complete Run" at bounding box center [1316, 99] width 102 height 26
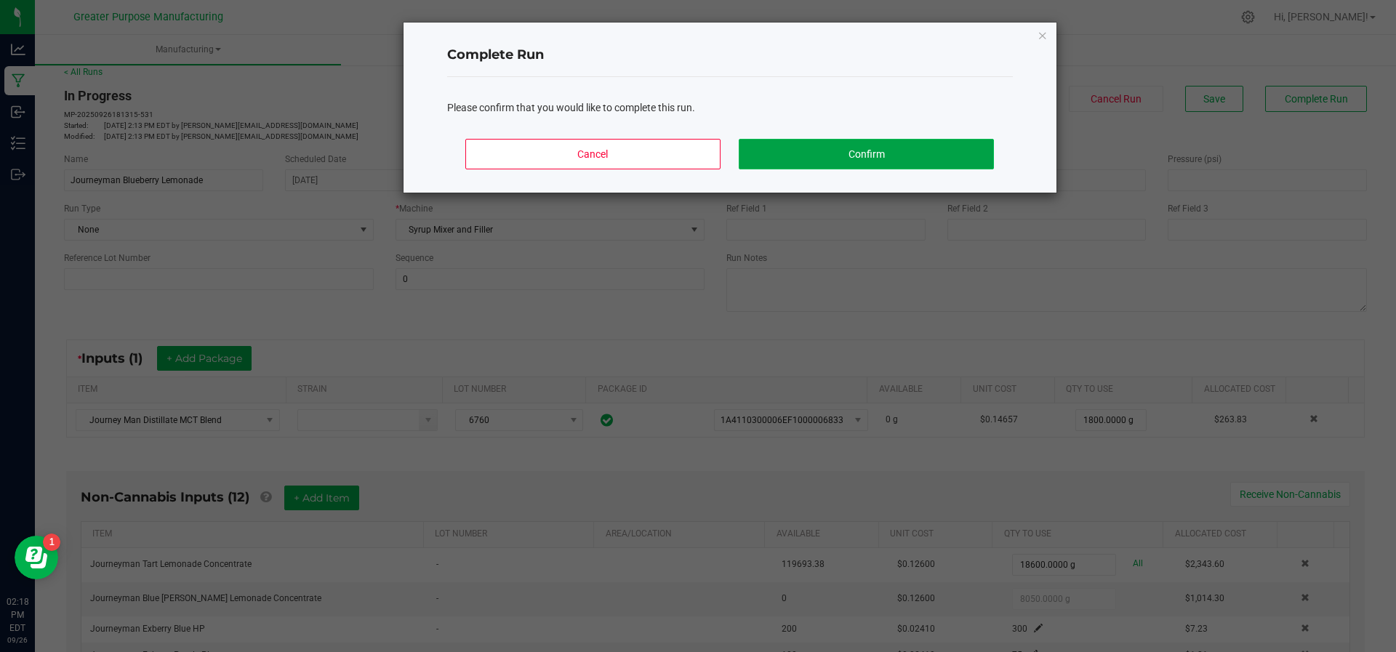
click at [953, 159] on button "Confirm" at bounding box center [866, 154] width 254 height 31
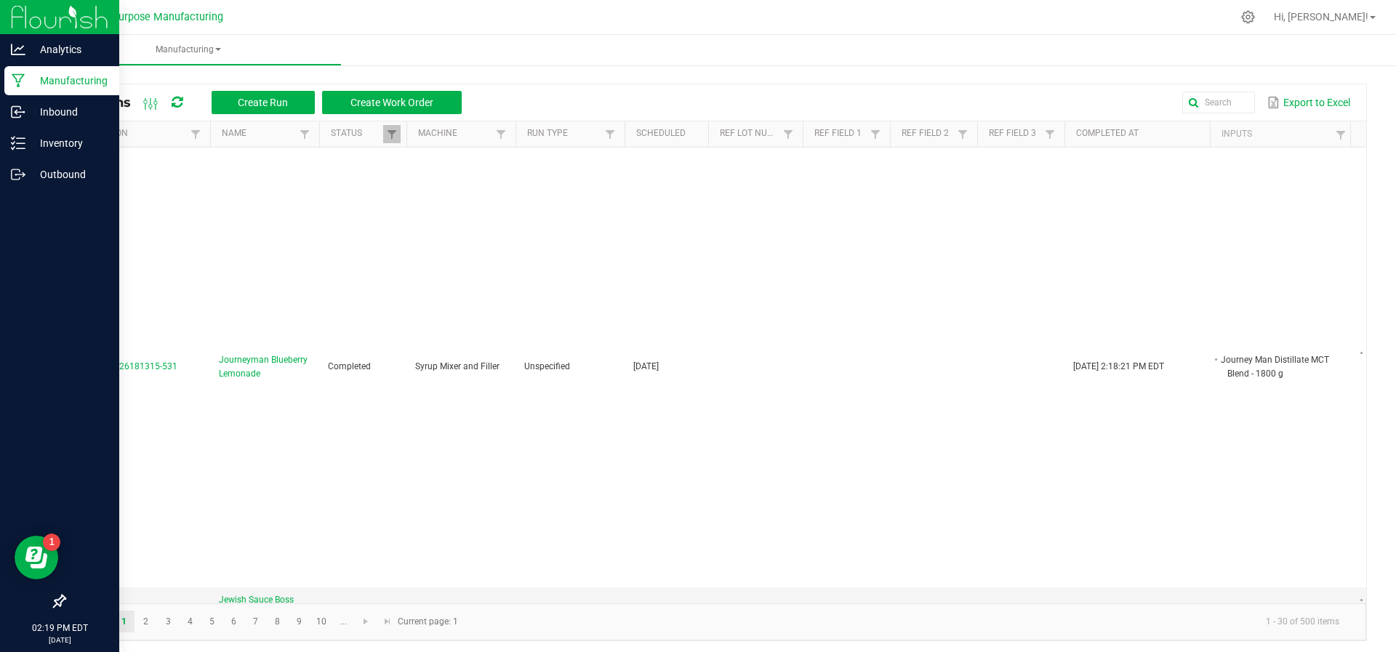
click at [56, 72] on p "Manufacturing" at bounding box center [68, 80] width 87 height 17
